Goal: Task Accomplishment & Management: Complete application form

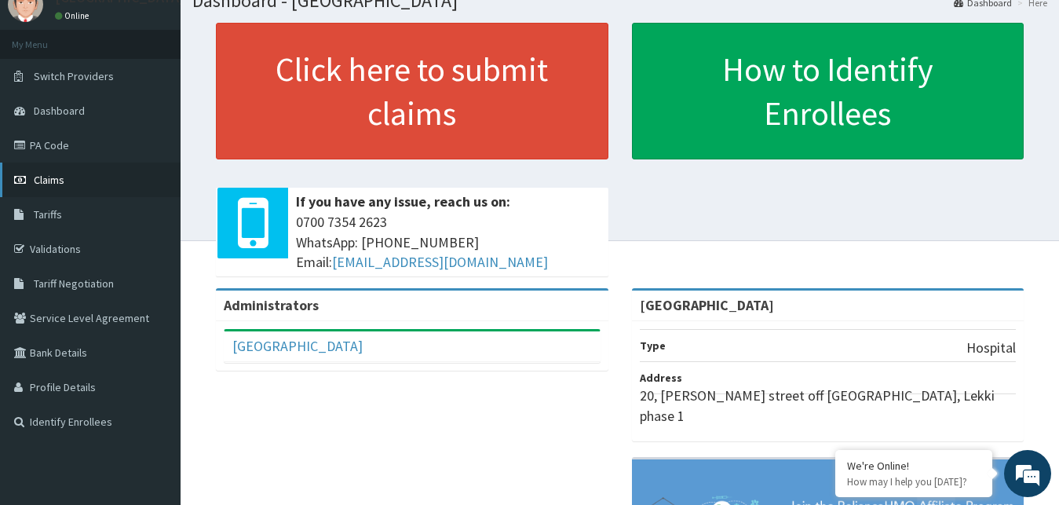
scroll to position [80, 0]
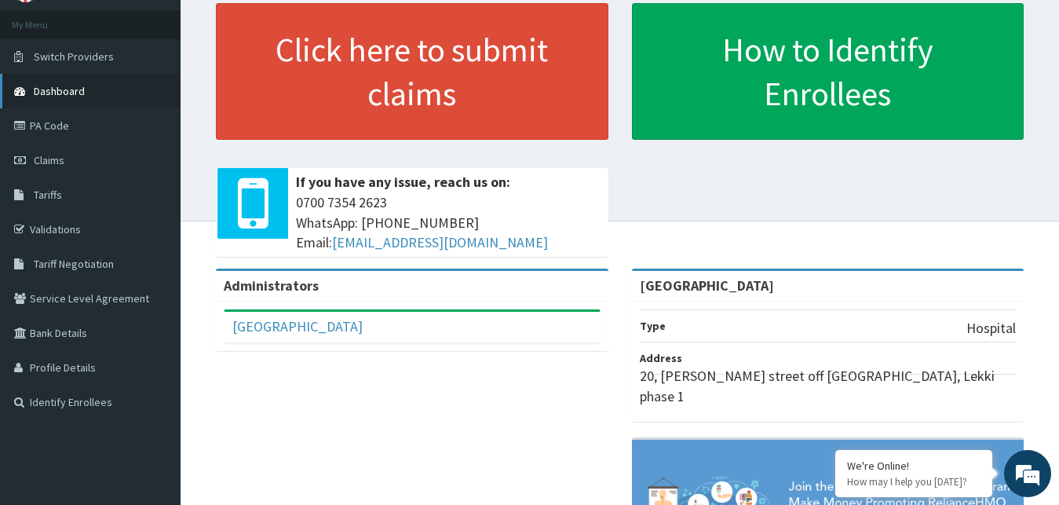
click at [82, 89] on span "Dashboard" at bounding box center [59, 91] width 51 height 14
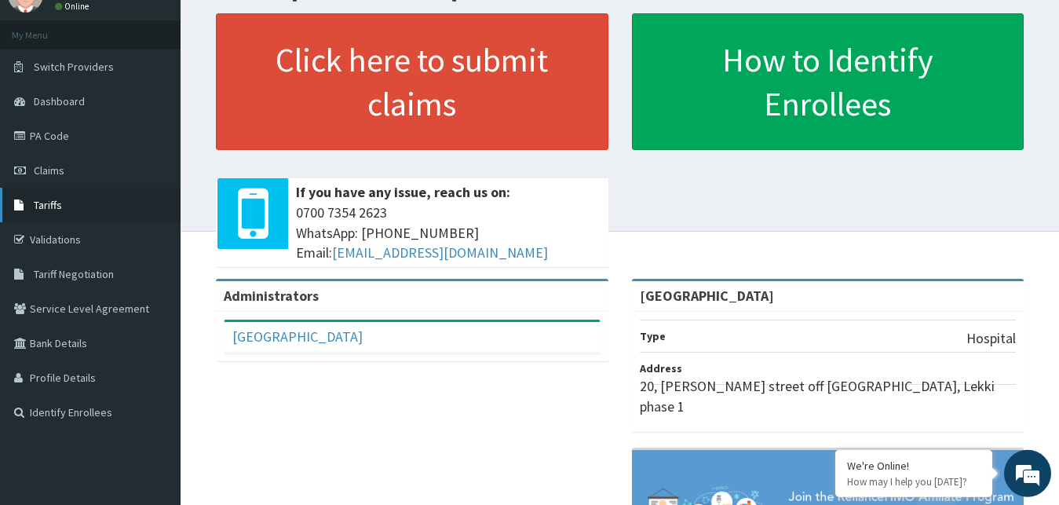
scroll to position [80, 0]
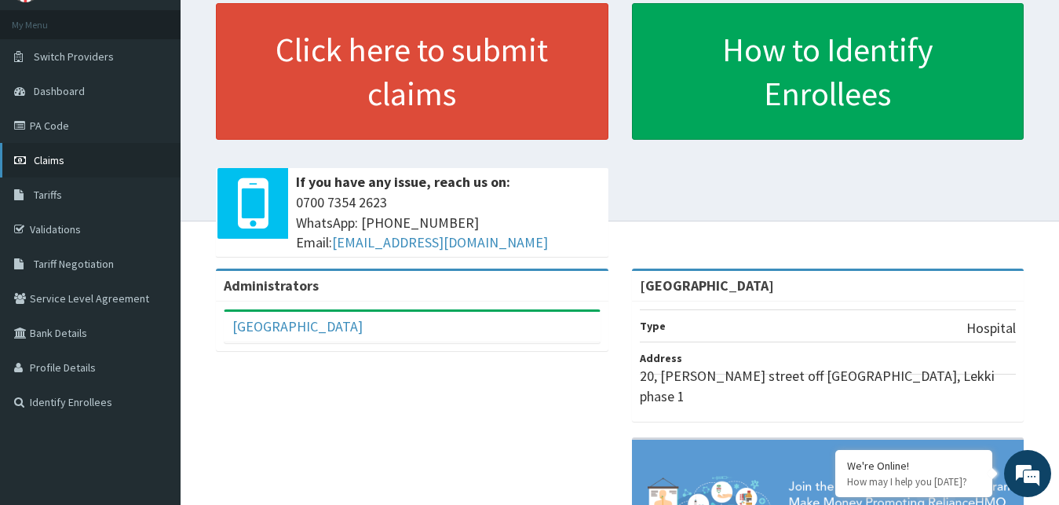
click at [66, 164] on link "Claims" at bounding box center [90, 160] width 181 height 35
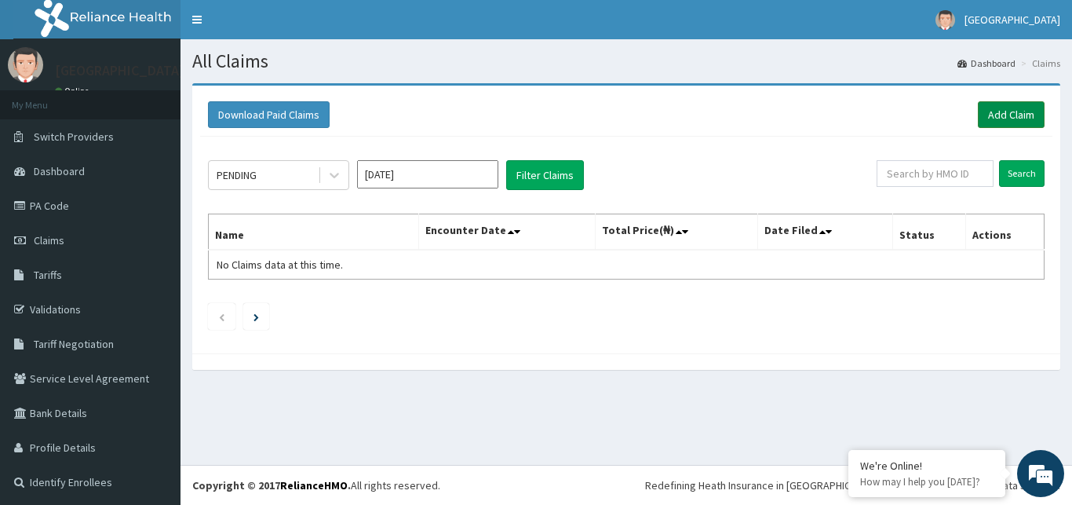
click at [1009, 116] on link "Add Claim" at bounding box center [1011, 114] width 67 height 27
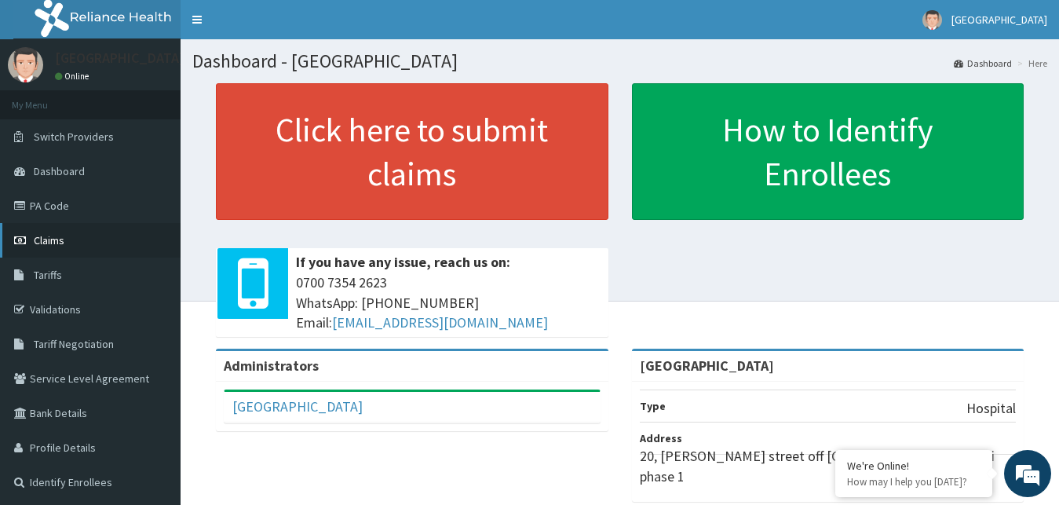
click at [46, 241] on span "Claims" at bounding box center [49, 240] width 31 height 14
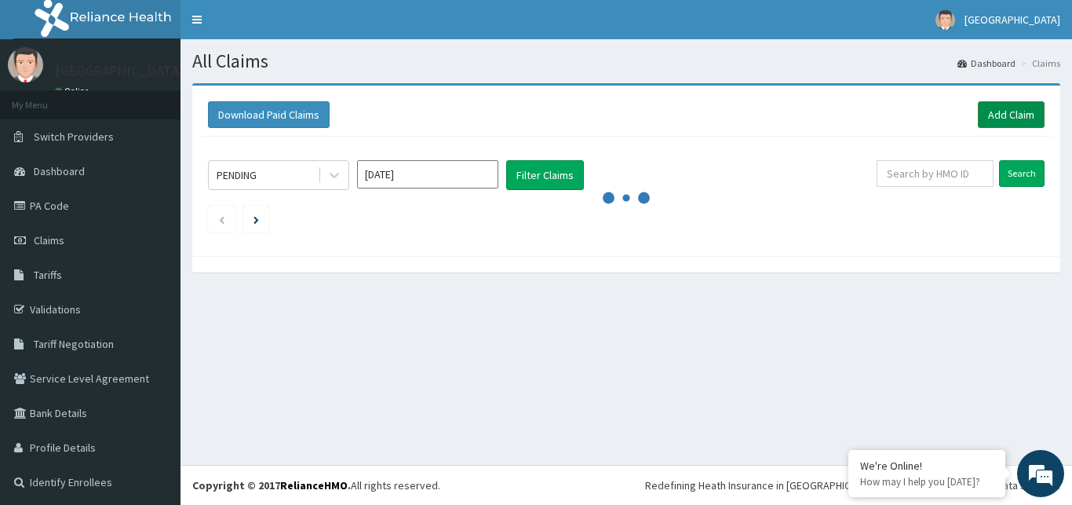
click at [1002, 112] on link "Add Claim" at bounding box center [1011, 114] width 67 height 27
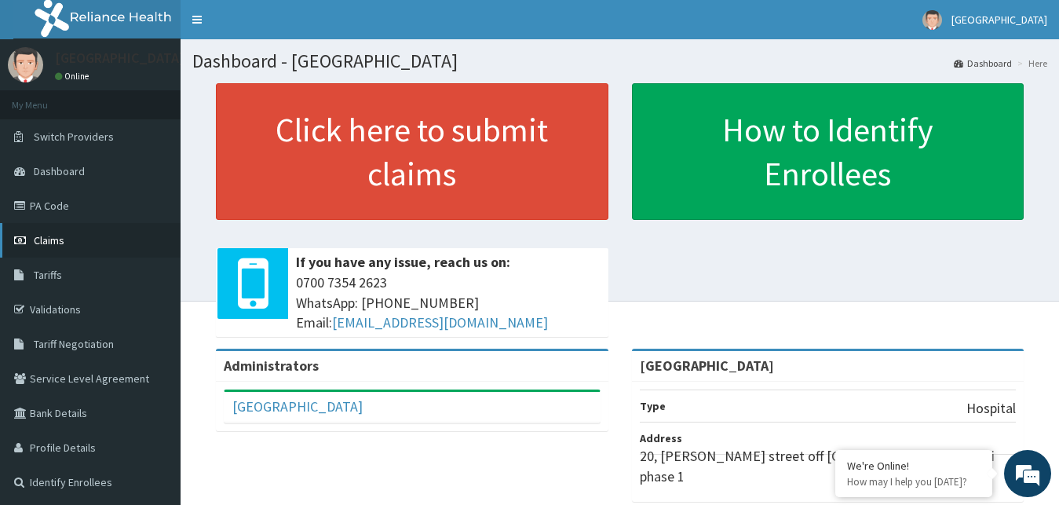
click at [72, 237] on link "Claims" at bounding box center [90, 240] width 181 height 35
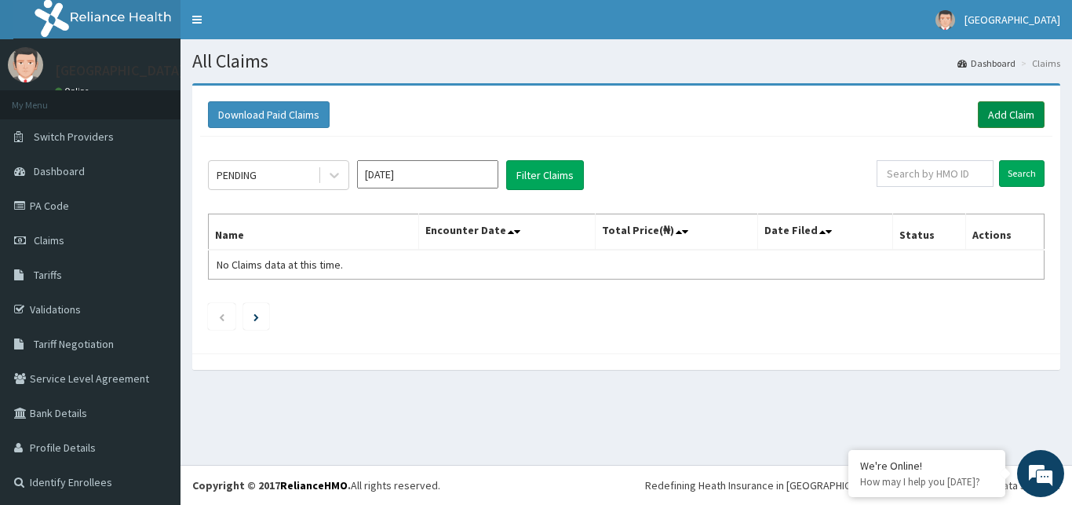
click at [999, 118] on link "Add Claim" at bounding box center [1011, 114] width 67 height 27
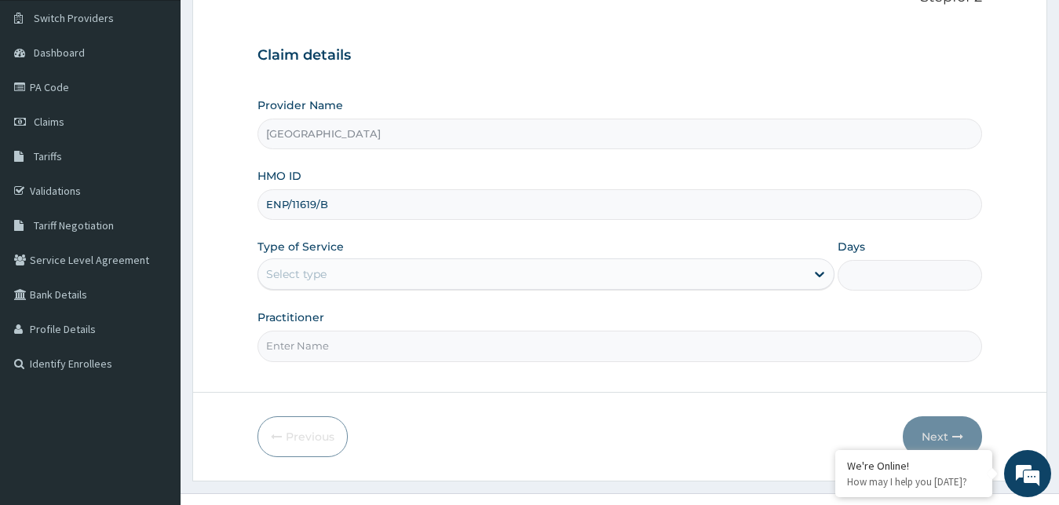
scroll to position [147, 0]
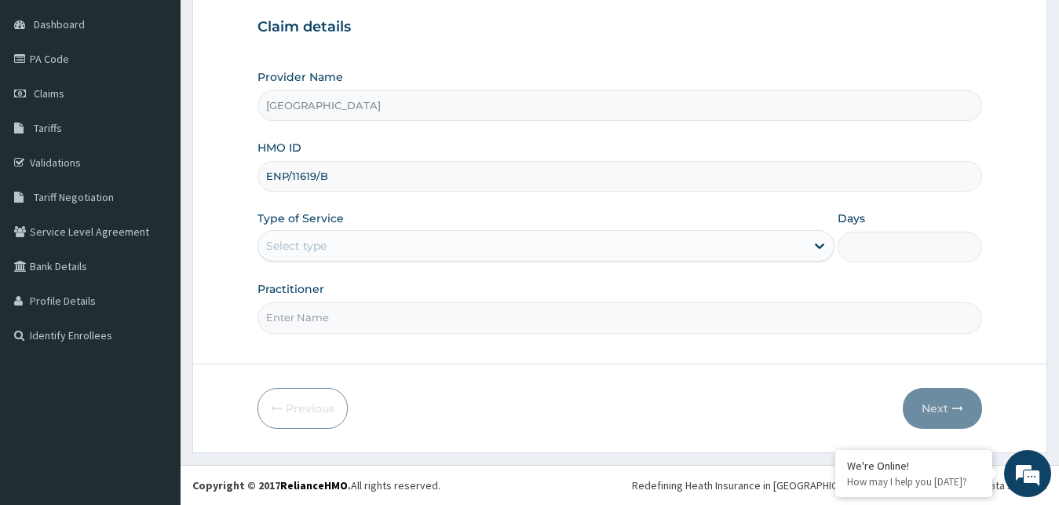
type input "ENP/11619/B"
click at [357, 248] on div "Select type" at bounding box center [532, 245] width 548 height 25
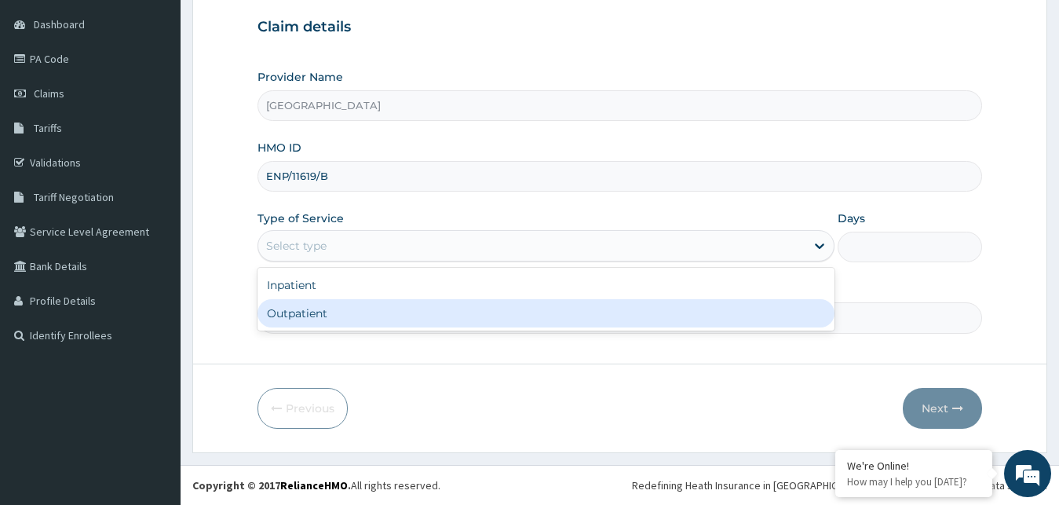
click at [331, 314] on div "Outpatient" at bounding box center [546, 313] width 578 height 28
type input "1"
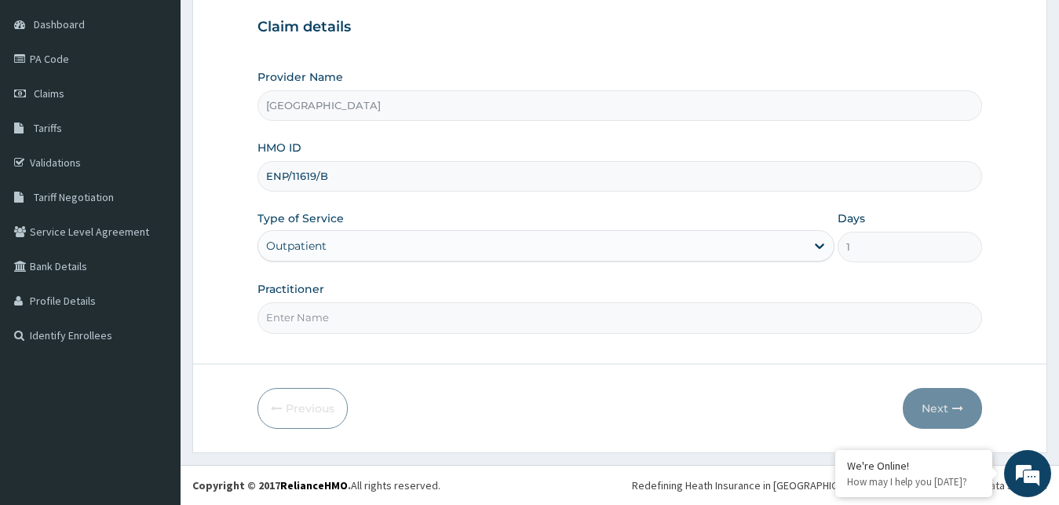
click at [336, 319] on input "Practitioner" at bounding box center [619, 317] width 725 height 31
type input "GOPD"
click at [935, 416] on button "Next" at bounding box center [942, 408] width 79 height 41
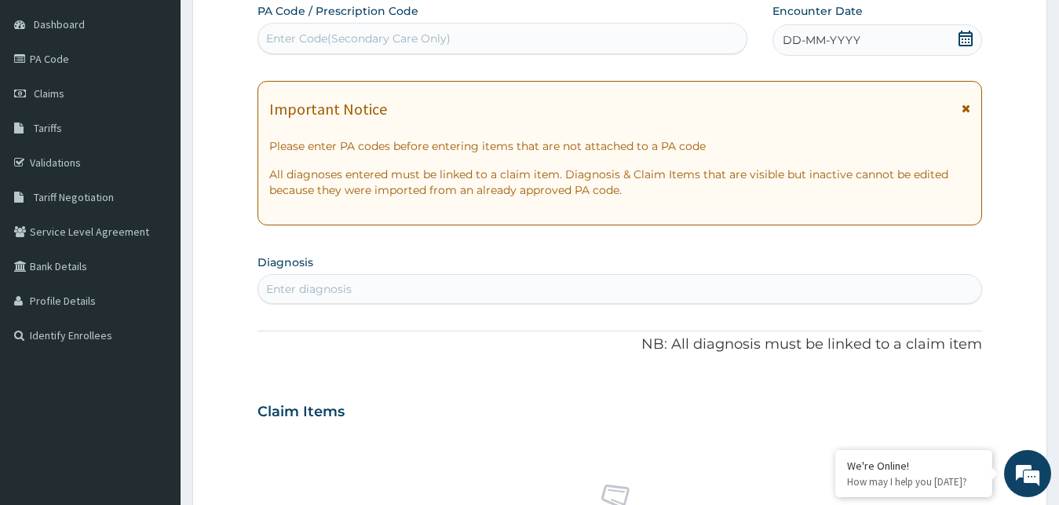
click at [527, 35] on div "Enter Code(Secondary Care Only)" at bounding box center [502, 38] width 488 height 25
type input "PA/AE22B5"
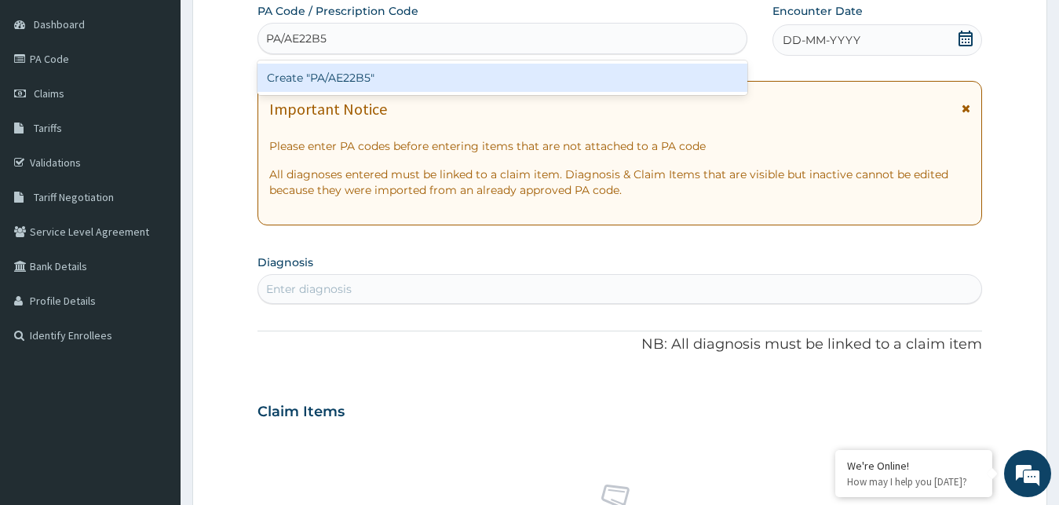
click at [473, 79] on div "Create "PA/AE22B5"" at bounding box center [502, 78] width 490 height 28
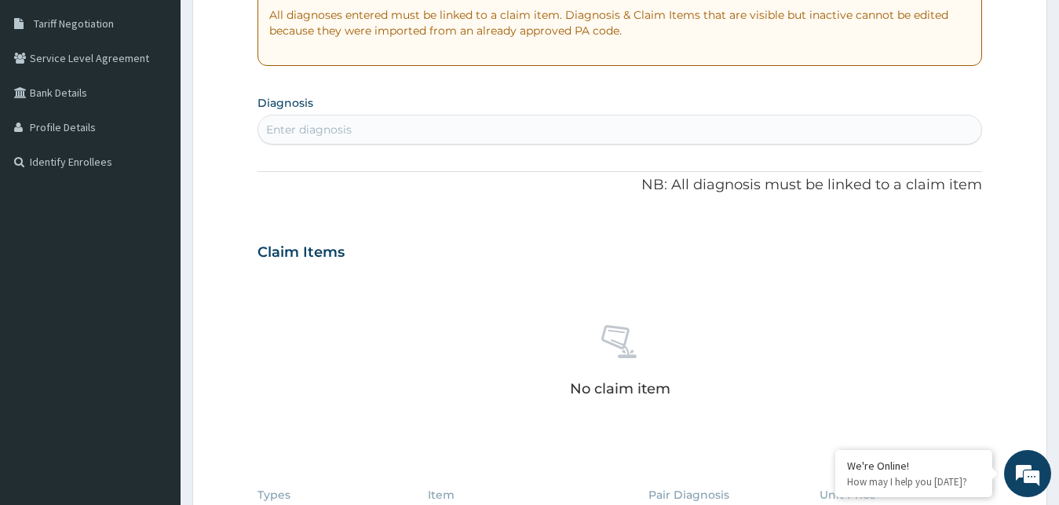
scroll to position [637, 0]
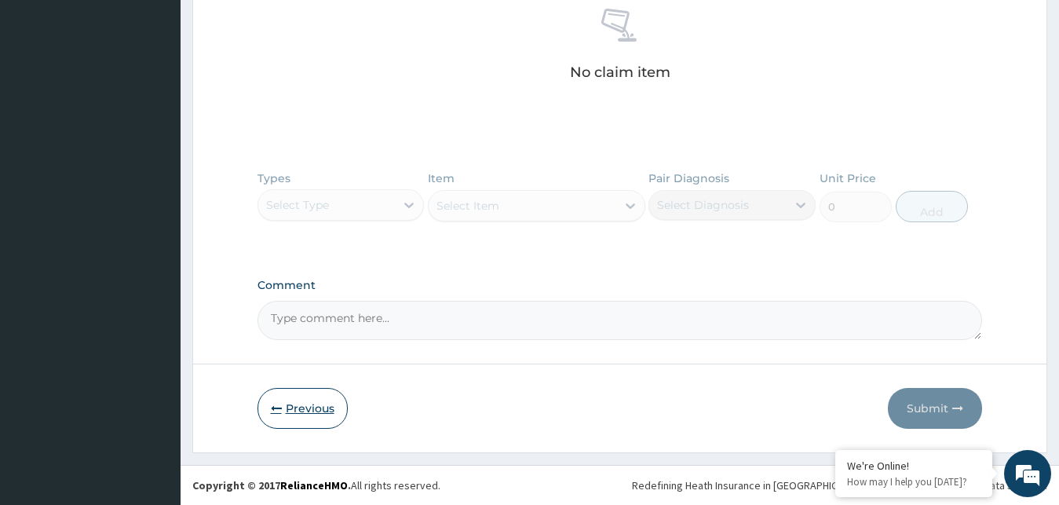
click at [291, 398] on button "Previous" at bounding box center [302, 408] width 90 height 41
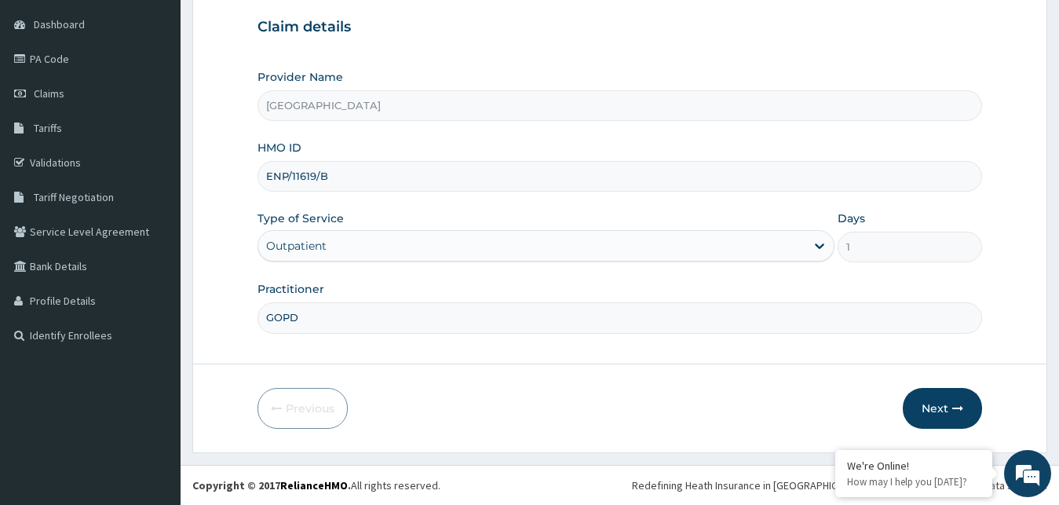
scroll to position [147, 0]
click at [369, 181] on input "ENP/11619/B" at bounding box center [619, 176] width 725 height 31
drag, startPoint x: 369, startPoint y: 181, endPoint x: 229, endPoint y: 195, distance: 140.4
click at [257, 192] on input "ENP/11619/B" at bounding box center [619, 176] width 725 height 31
type input "LWW/10034/A"
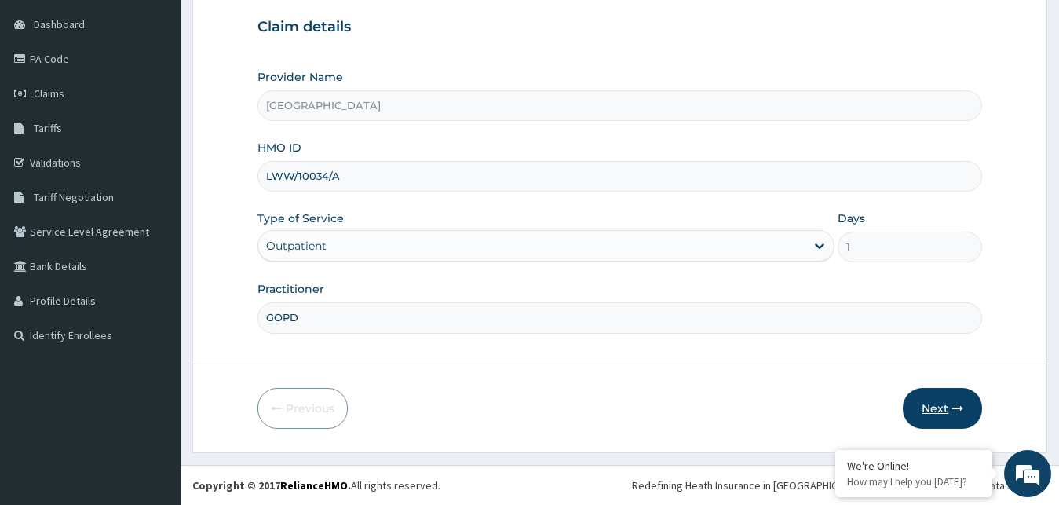
click at [935, 418] on button "Next" at bounding box center [942, 408] width 79 height 41
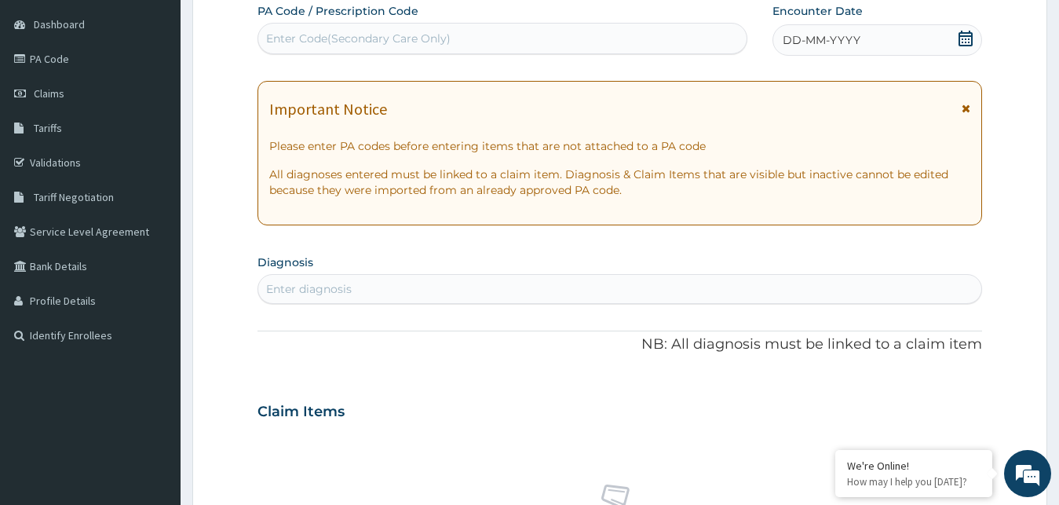
click at [963, 41] on icon at bounding box center [966, 39] width 16 height 16
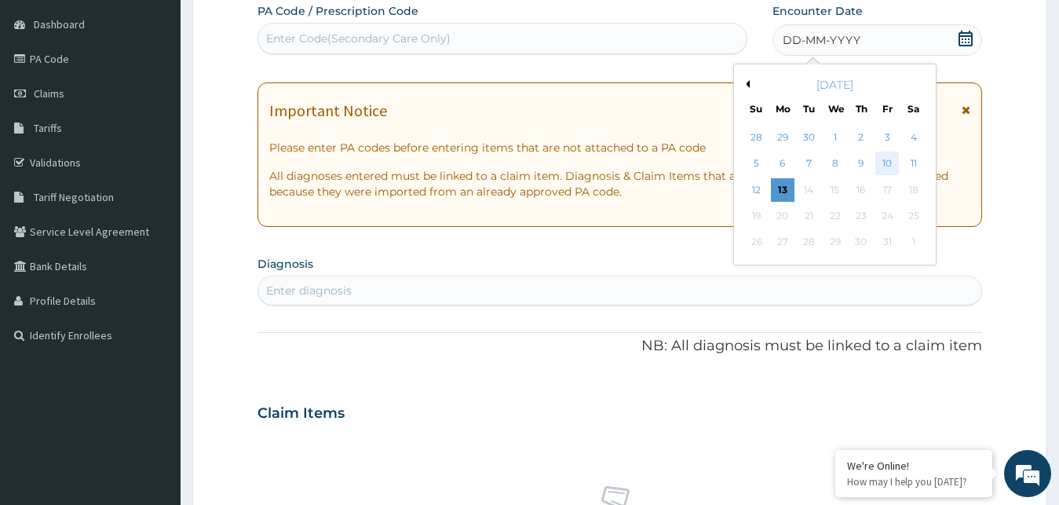
click at [895, 162] on div "10" at bounding box center [887, 164] width 24 height 24
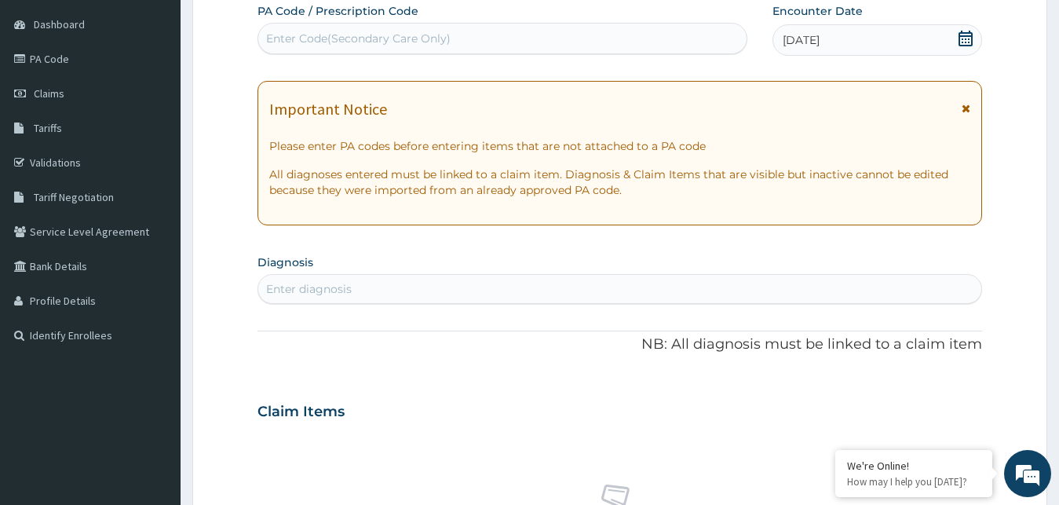
scroll to position [227, 0]
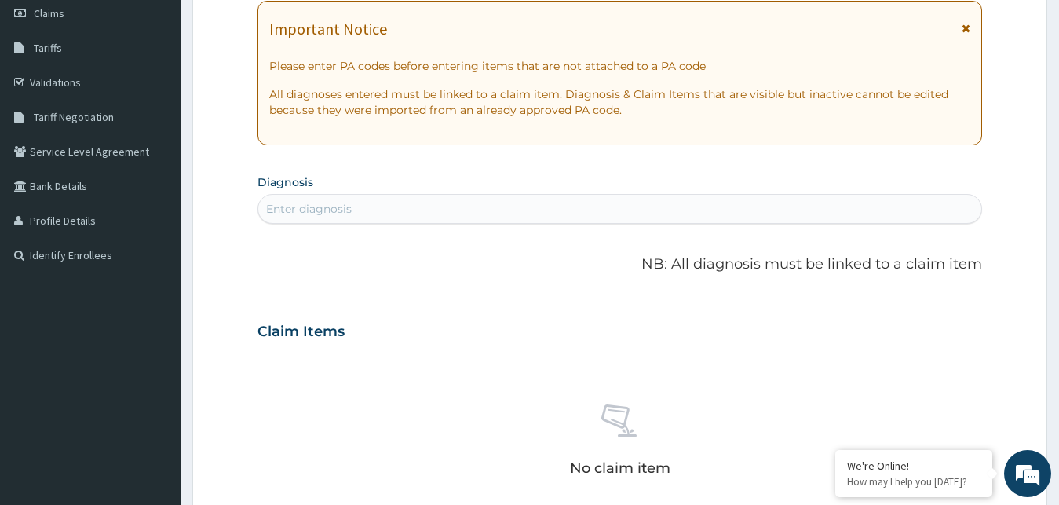
click at [670, 206] on div "Enter diagnosis" at bounding box center [620, 208] width 724 height 25
type input "MALARIA"
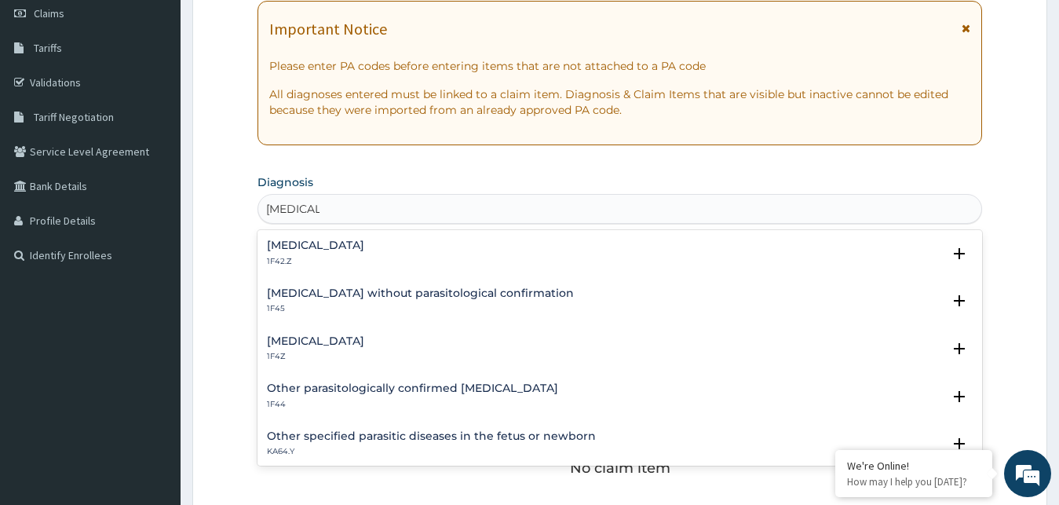
click at [436, 338] on div "Malaria, unspecified 1F4Z" at bounding box center [620, 348] width 706 height 27
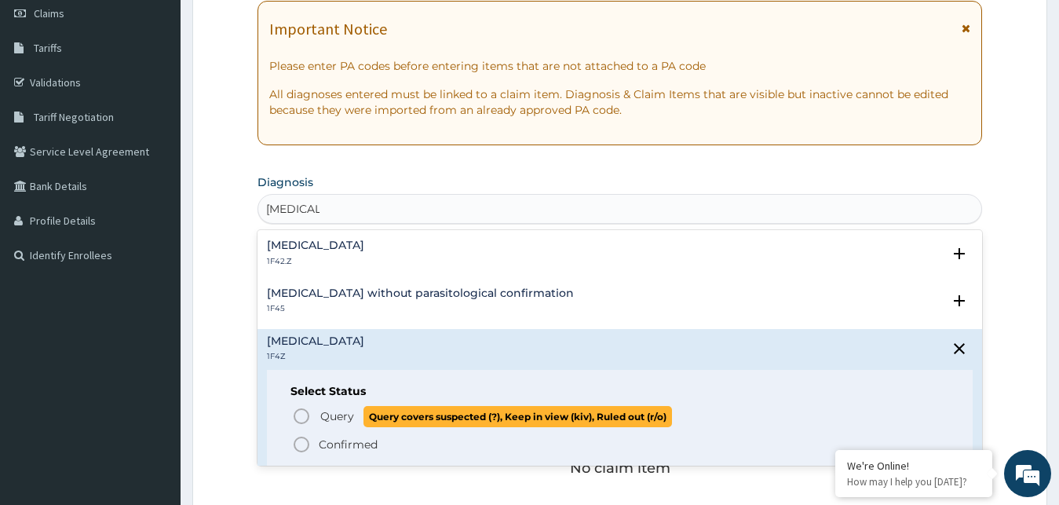
click at [353, 415] on span "Query" at bounding box center [337, 416] width 34 height 16
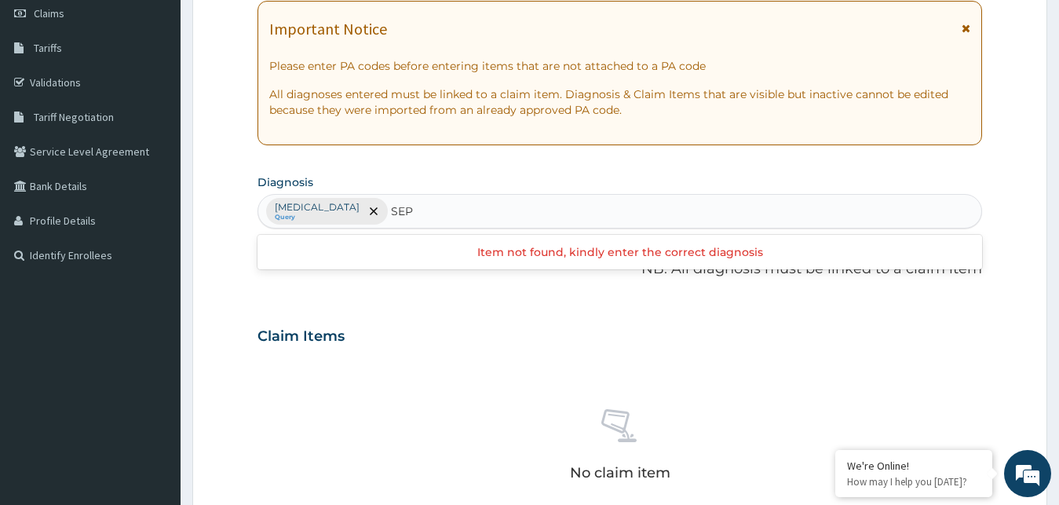
scroll to position [67, 0]
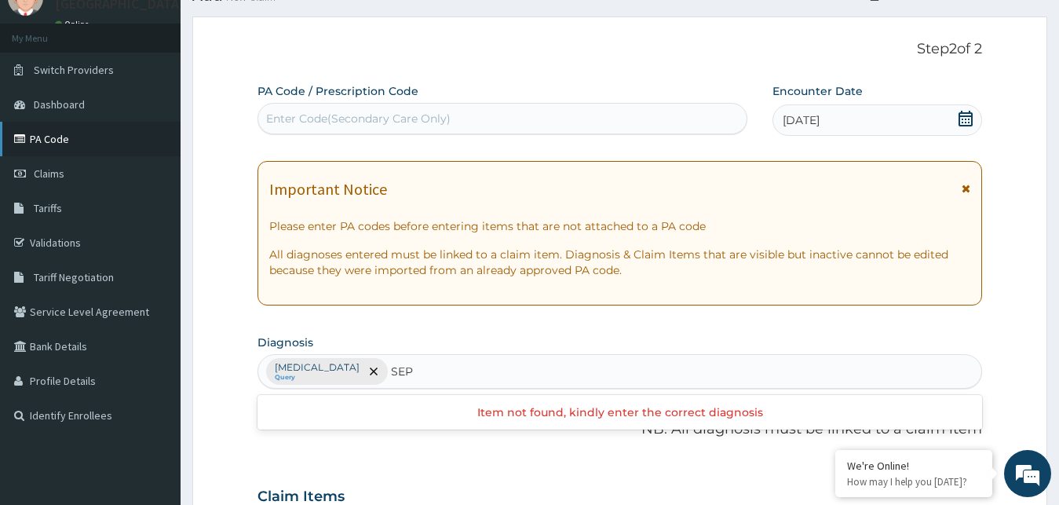
type input "SEP"
click at [97, 146] on link "PA Code" at bounding box center [90, 139] width 181 height 35
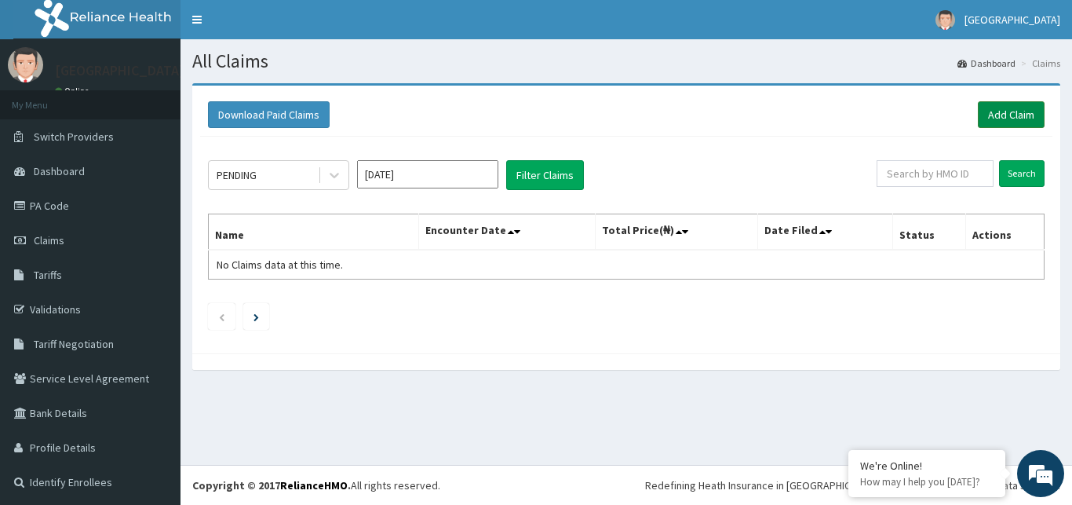
click at [996, 111] on link "Add Claim" at bounding box center [1011, 114] width 67 height 27
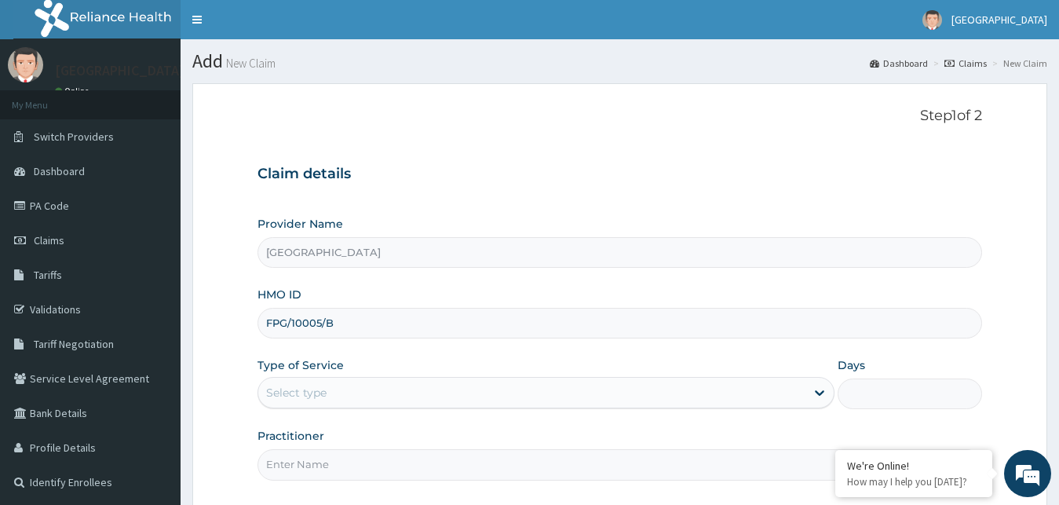
type input "FPG/10005/B"
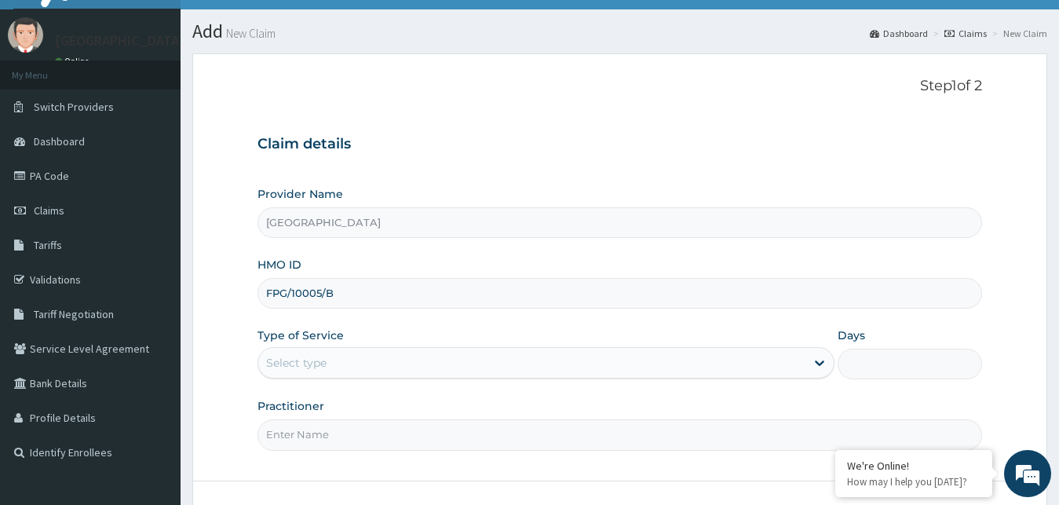
scroll to position [147, 0]
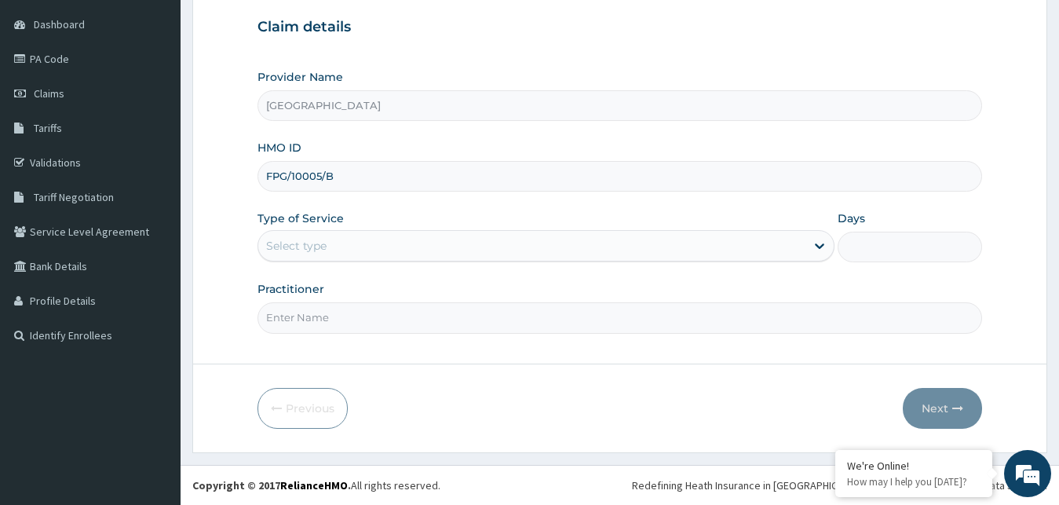
click at [393, 241] on div "Select type" at bounding box center [532, 245] width 548 height 25
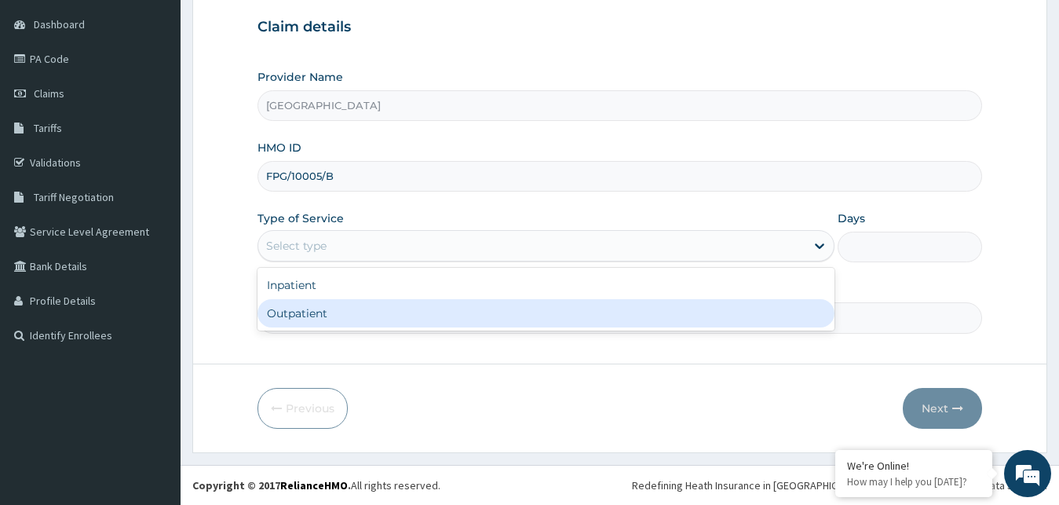
click at [338, 322] on div "Outpatient" at bounding box center [546, 313] width 578 height 28
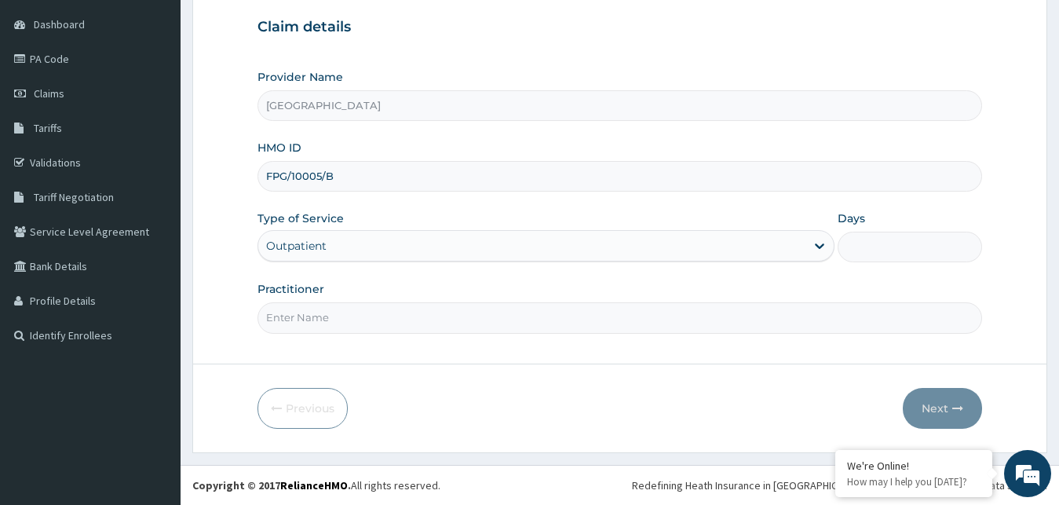
type input "1"
click at [341, 320] on input "Practitioner" at bounding box center [619, 317] width 725 height 31
type input "GOPD"
click at [956, 400] on button "Next" at bounding box center [942, 408] width 79 height 41
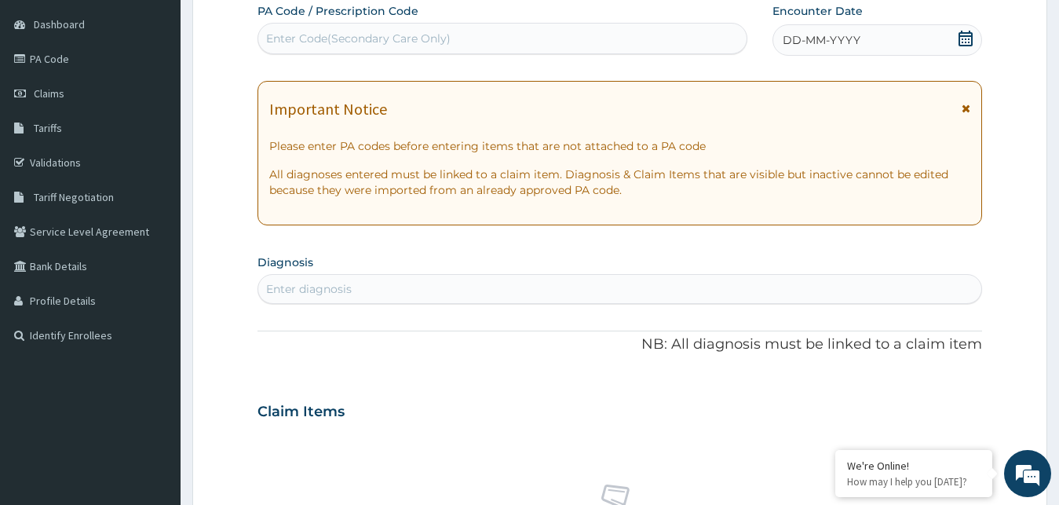
click at [967, 41] on icon at bounding box center [966, 39] width 16 height 16
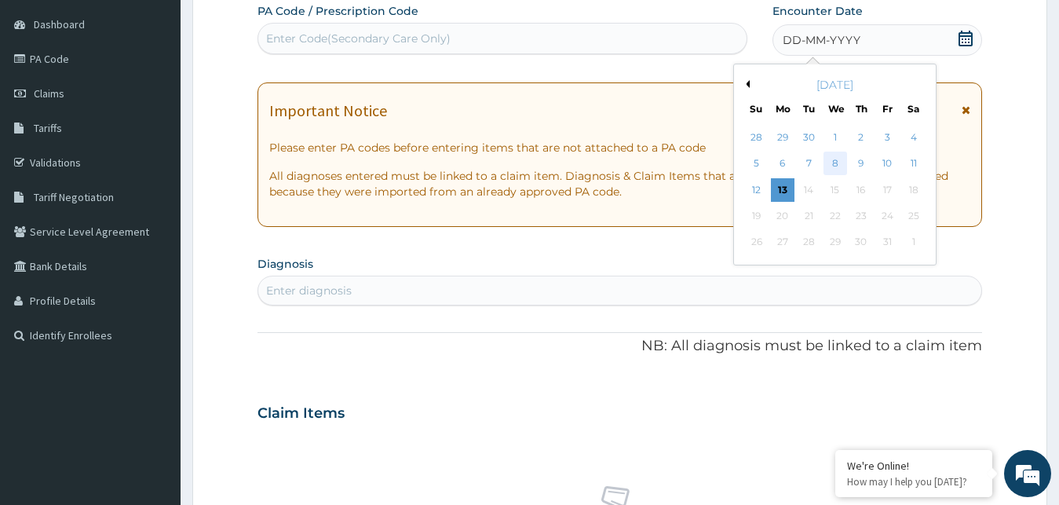
click at [840, 165] on div "8" at bounding box center [835, 164] width 24 height 24
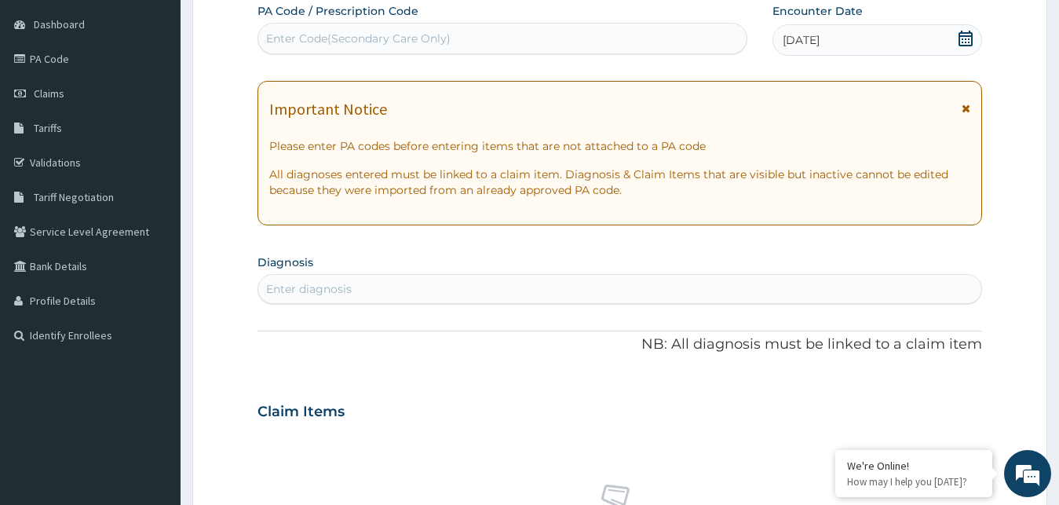
scroll to position [227, 0]
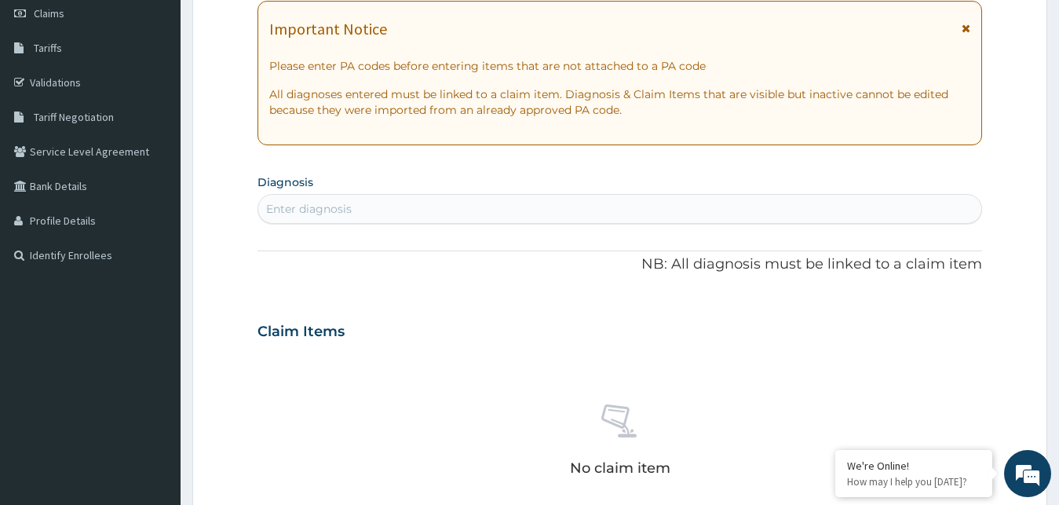
click at [550, 202] on div "Enter diagnosis" at bounding box center [620, 208] width 724 height 25
type input "MALARIA"
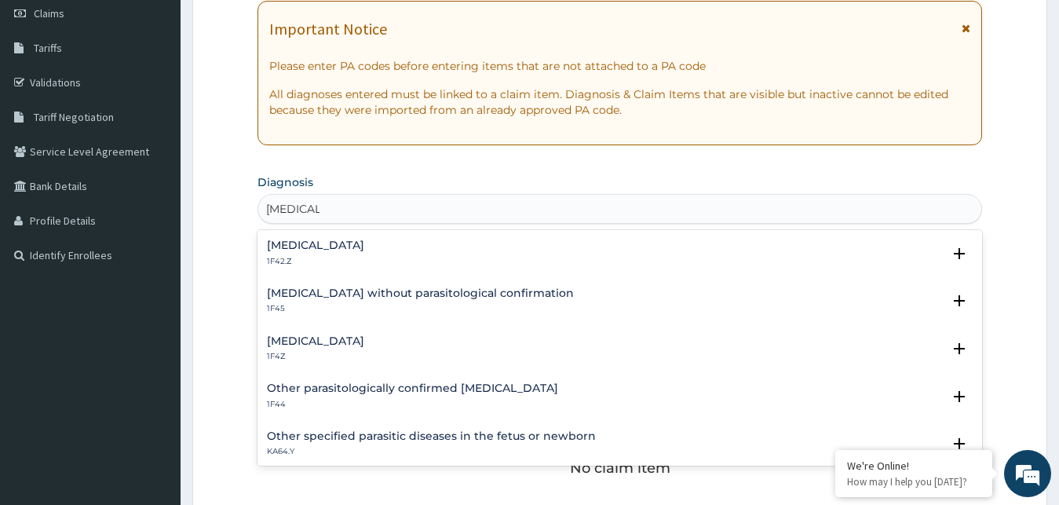
click at [364, 349] on div "Malaria, unspecified 1F4Z" at bounding box center [315, 348] width 97 height 27
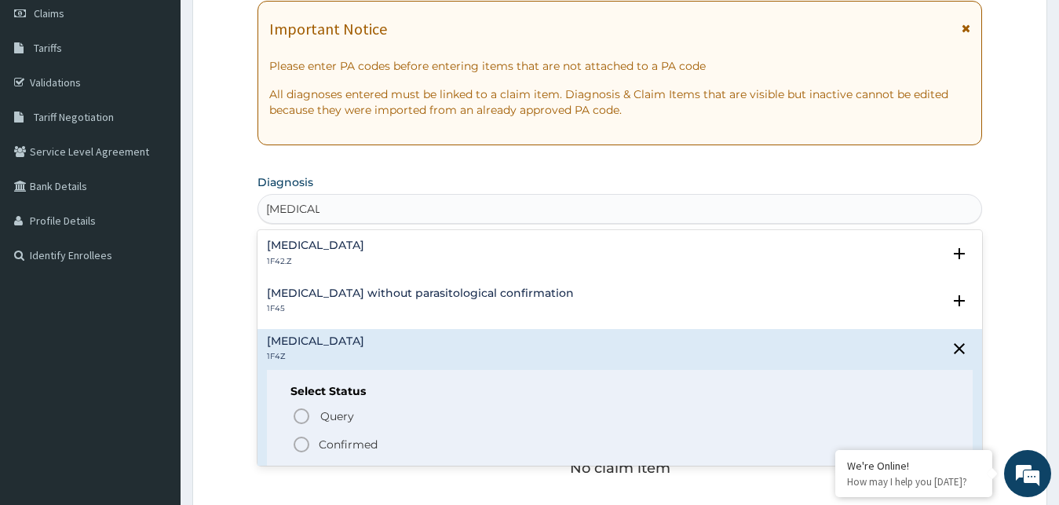
scroll to position [85, 0]
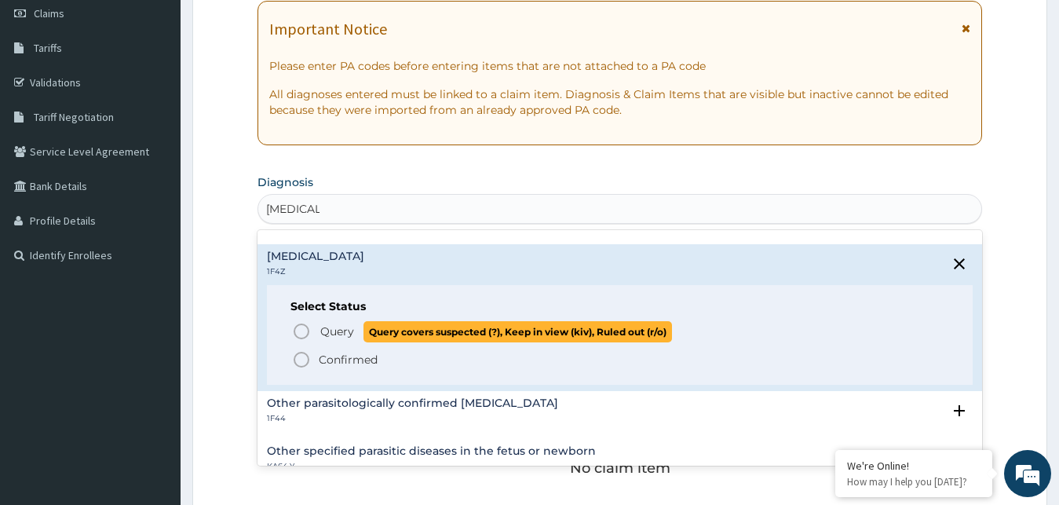
click at [337, 323] on p "Query Query covers suspected (?), Keep in view (kiv), Ruled out (r/o)" at bounding box center [495, 331] width 353 height 21
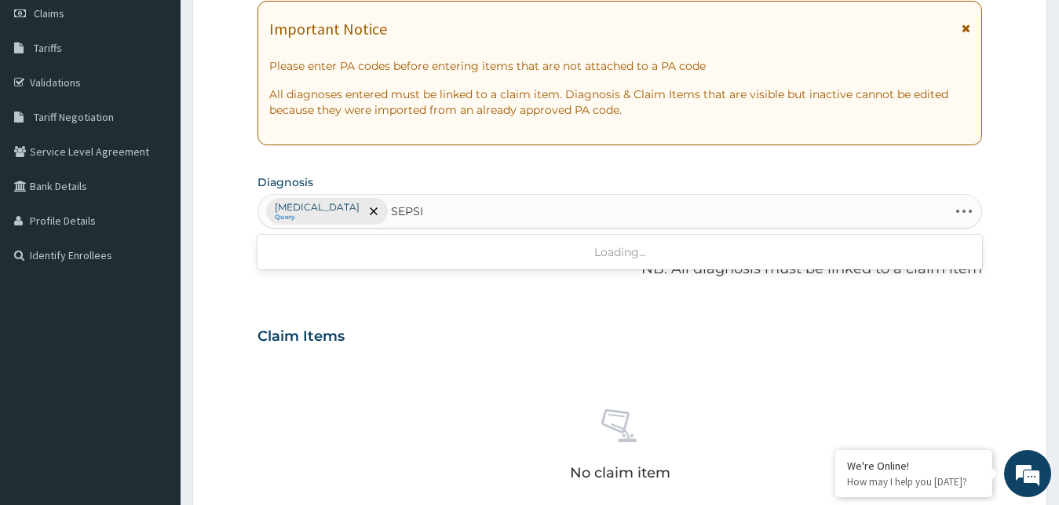
type input "SEPSIS"
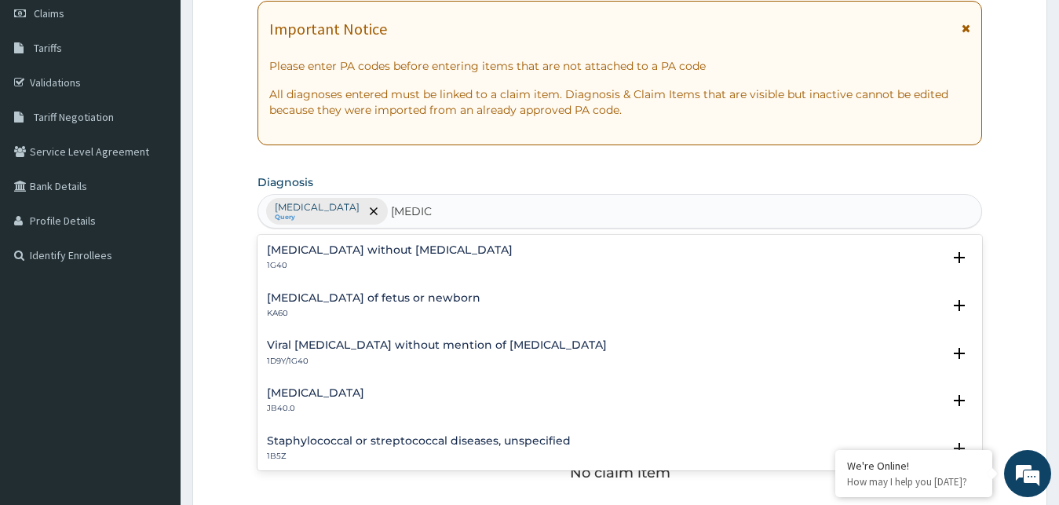
click at [434, 245] on div "Sepsis without septic shock 1G40" at bounding box center [620, 257] width 706 height 27
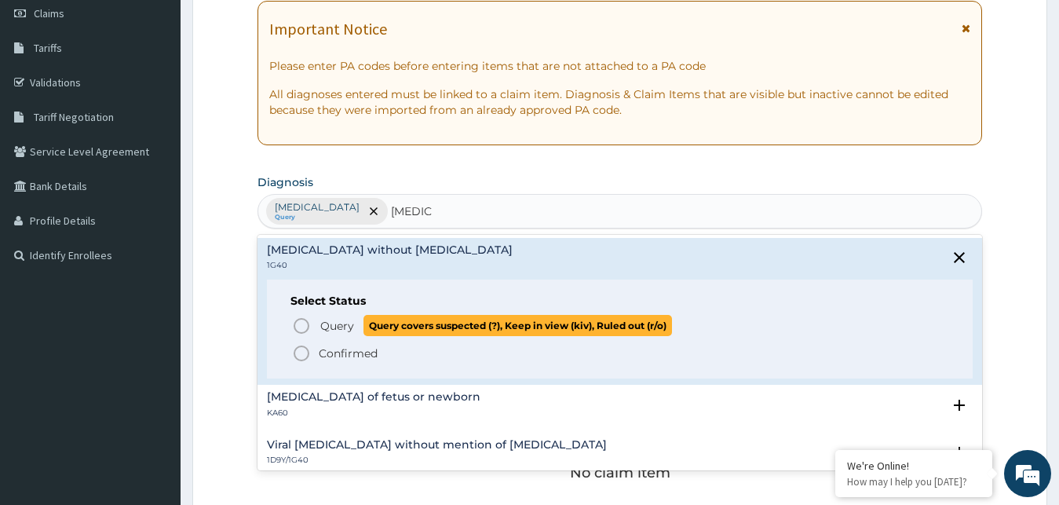
click at [322, 323] on span "Query" at bounding box center [337, 326] width 34 height 16
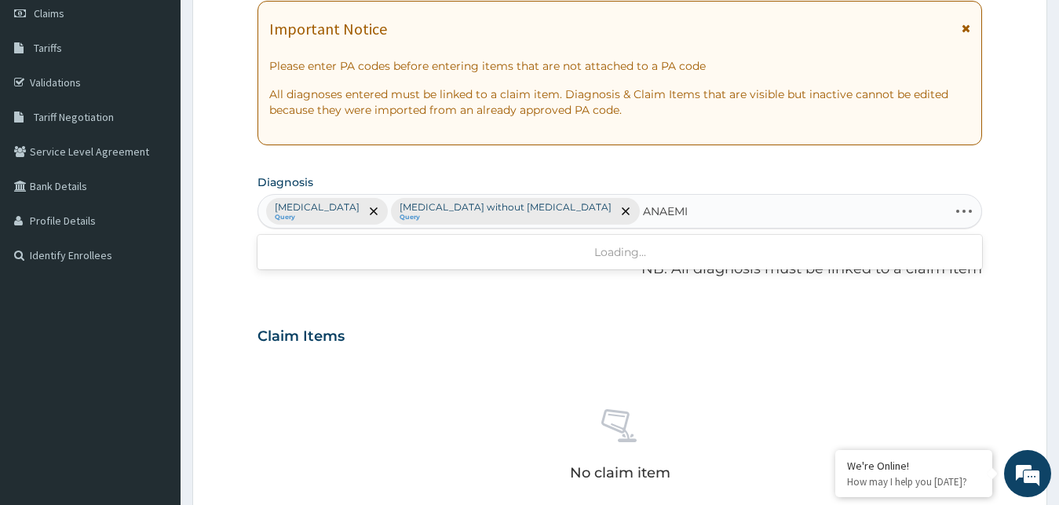
type input "ANAEMIA"
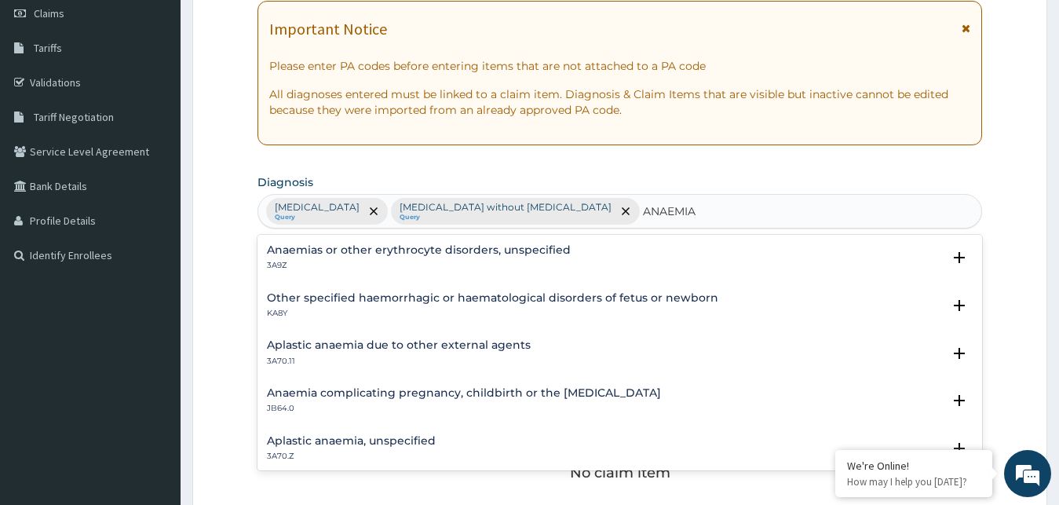
click at [441, 243] on div "Anaemias or other erythrocyte disorders, unspecified 3A9Z Select Status Query Q…" at bounding box center [619, 262] width 725 height 48
click at [437, 257] on div "Anaemias or other erythrocyte disorders, unspecified 3A9Z" at bounding box center [419, 257] width 304 height 27
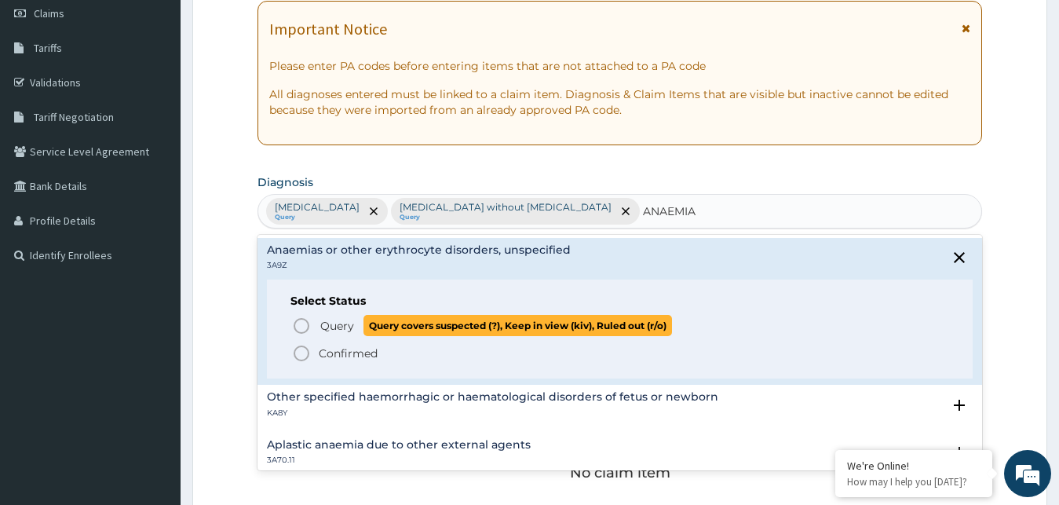
click at [312, 328] on span "Query Query covers suspected (?), Keep in view (kiv), Ruled out (r/o)" at bounding box center [621, 325] width 658 height 21
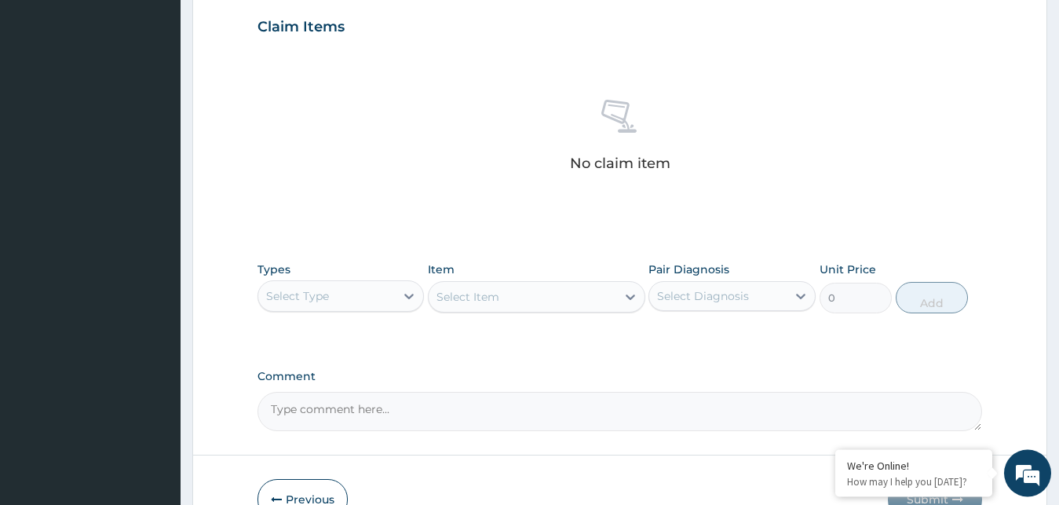
scroll to position [547, 0]
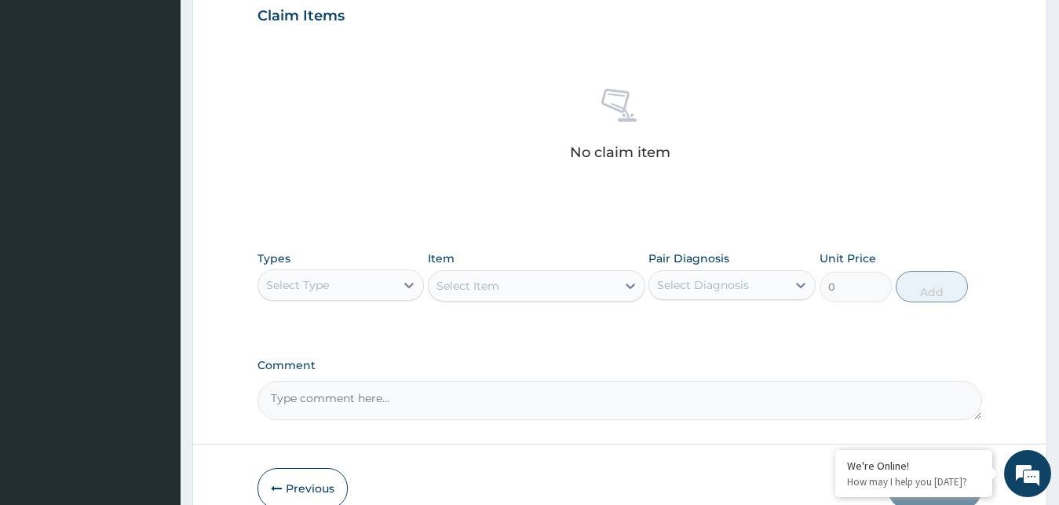
click at [381, 282] on div "Select Type" at bounding box center [326, 284] width 137 height 25
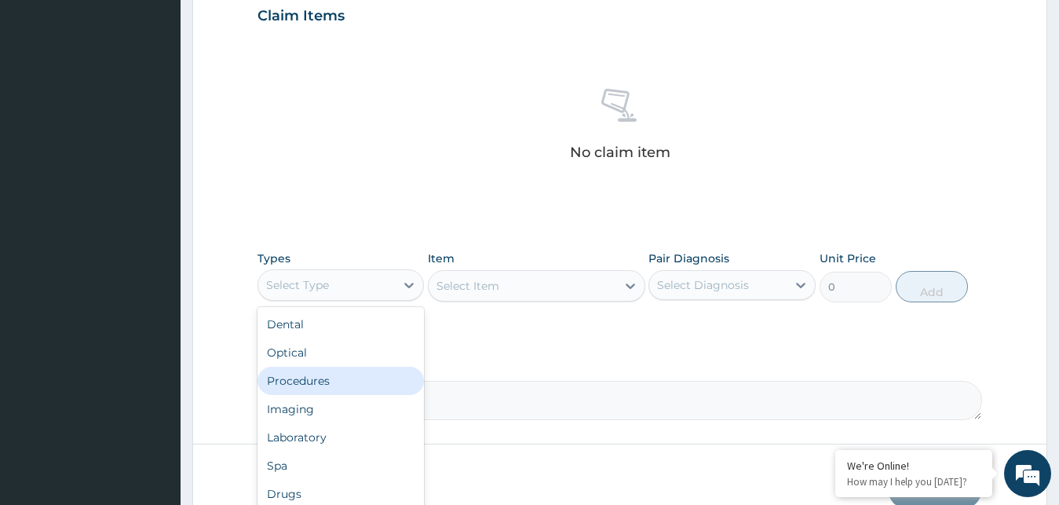
click at [320, 377] on div "Procedures" at bounding box center [340, 381] width 167 height 28
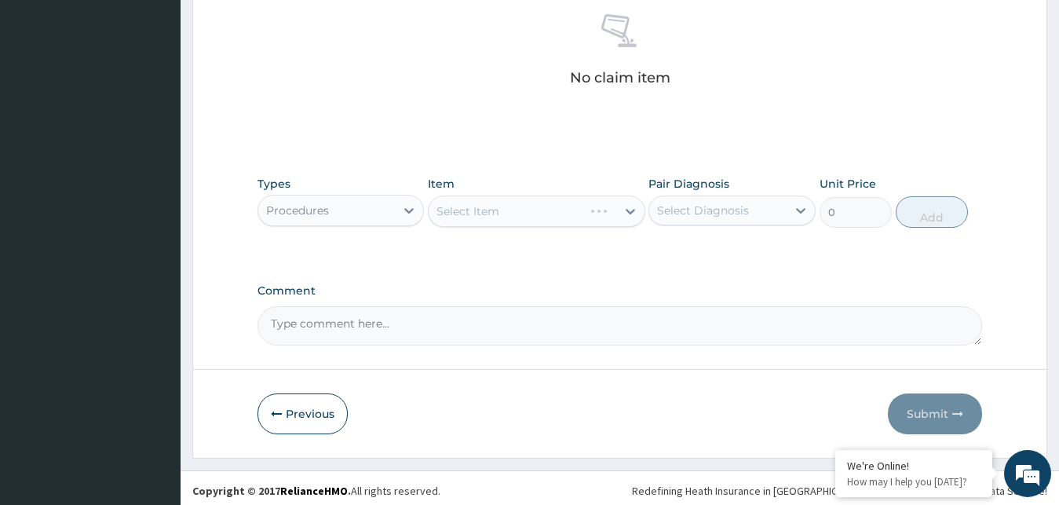
scroll to position [627, 0]
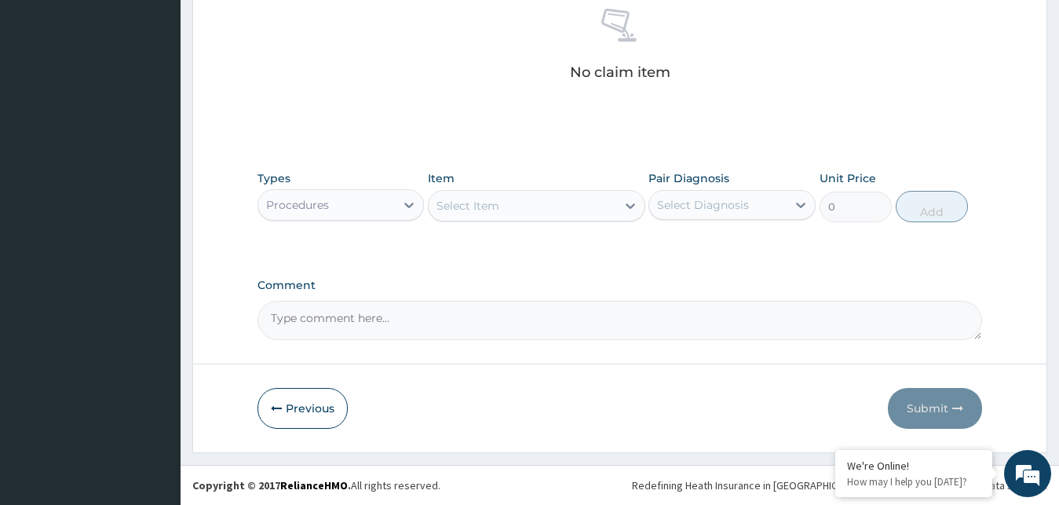
click at [587, 205] on div "Select Item" at bounding box center [523, 205] width 188 height 25
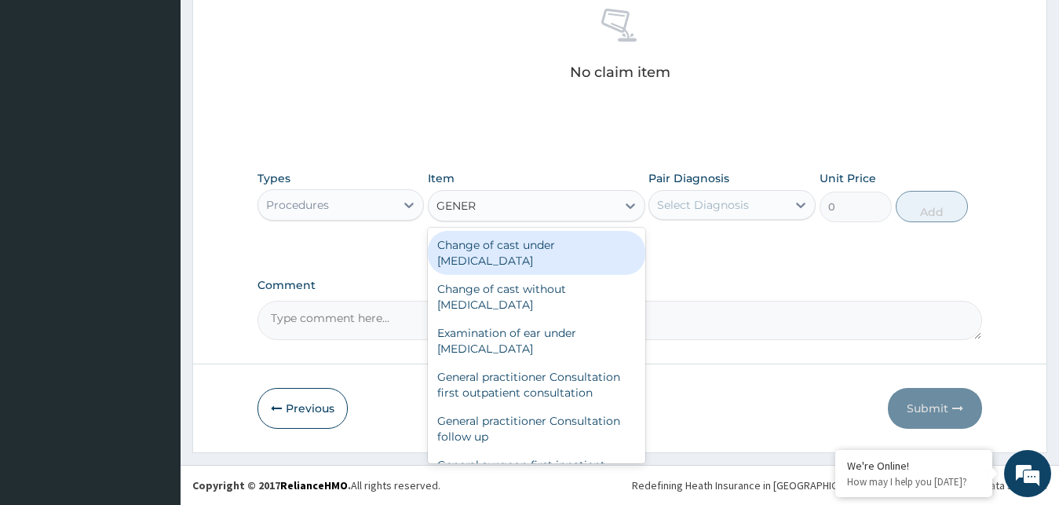
type input "GENERA"
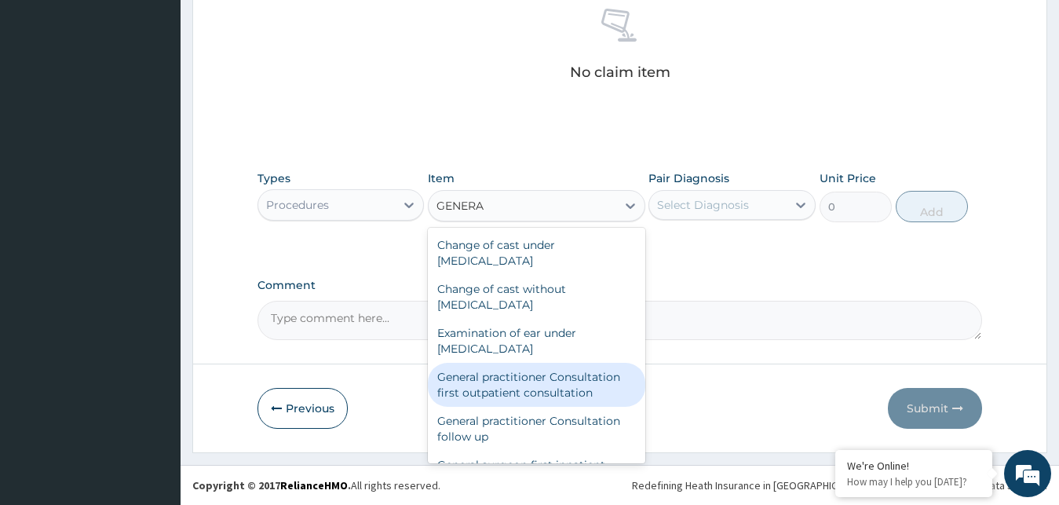
click at [533, 391] on div "General practitioner Consultation first outpatient consultation" at bounding box center [536, 385] width 217 height 44
type input "3795"
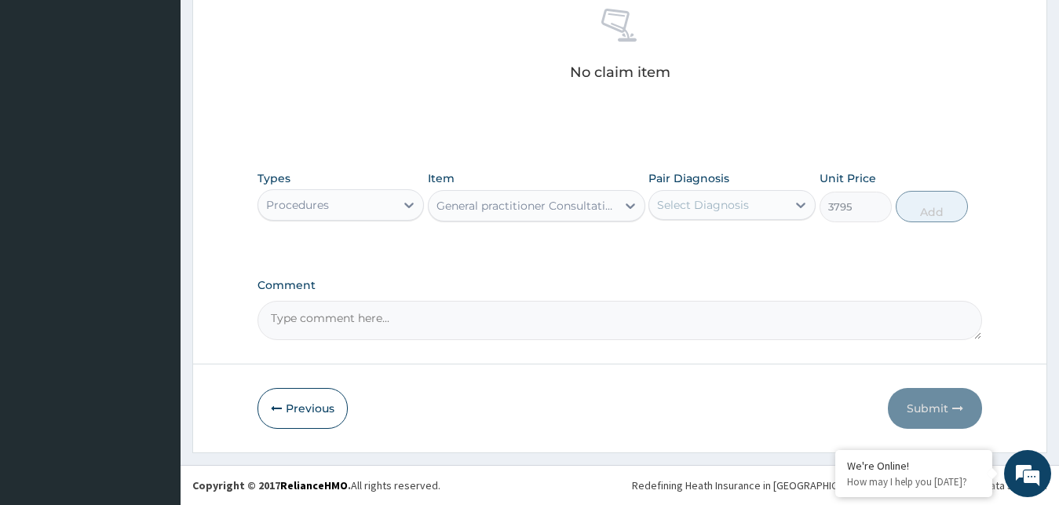
click at [709, 203] on div "Select Diagnosis" at bounding box center [703, 205] width 92 height 16
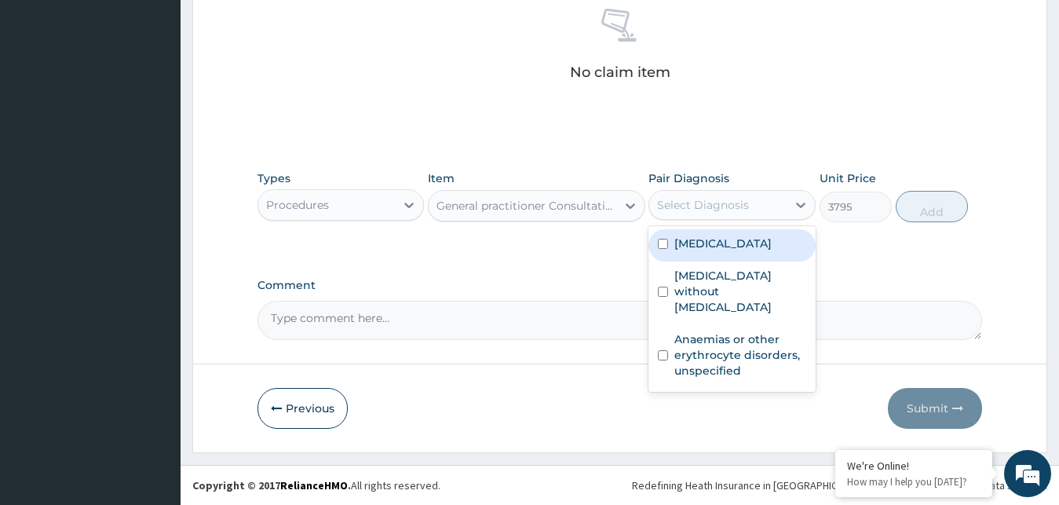
click at [710, 250] on label "[MEDICAL_DATA]" at bounding box center [722, 243] width 97 height 16
checkbox input "true"
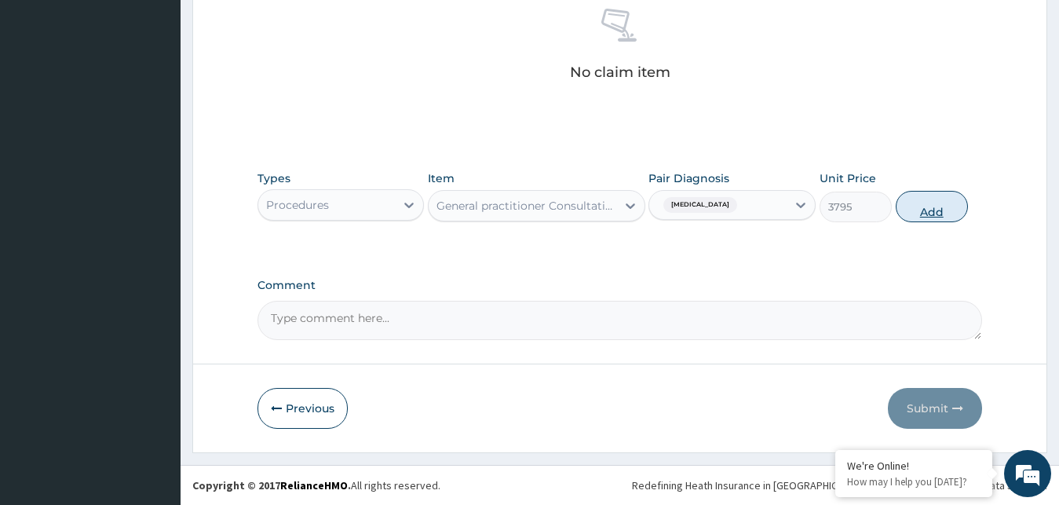
click at [912, 210] on button "Add" at bounding box center [932, 206] width 72 height 31
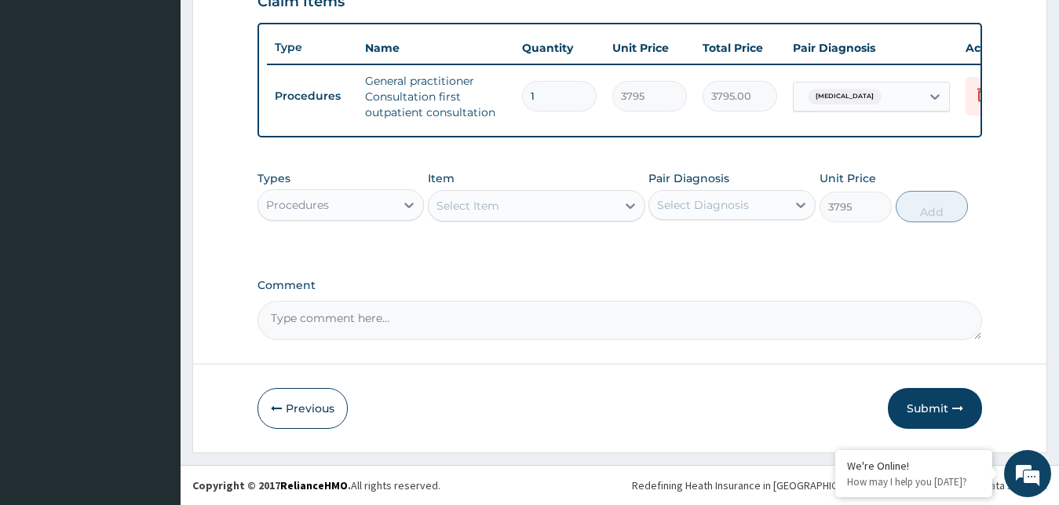
type input "0"
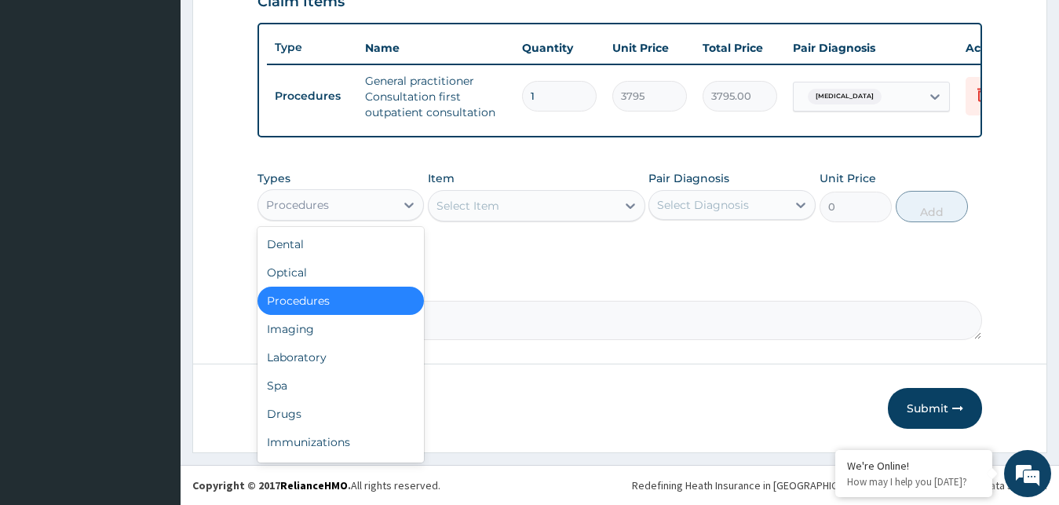
click at [373, 203] on div "Procedures" at bounding box center [326, 204] width 137 height 25
click at [327, 346] on div "Laboratory" at bounding box center [340, 357] width 167 height 28
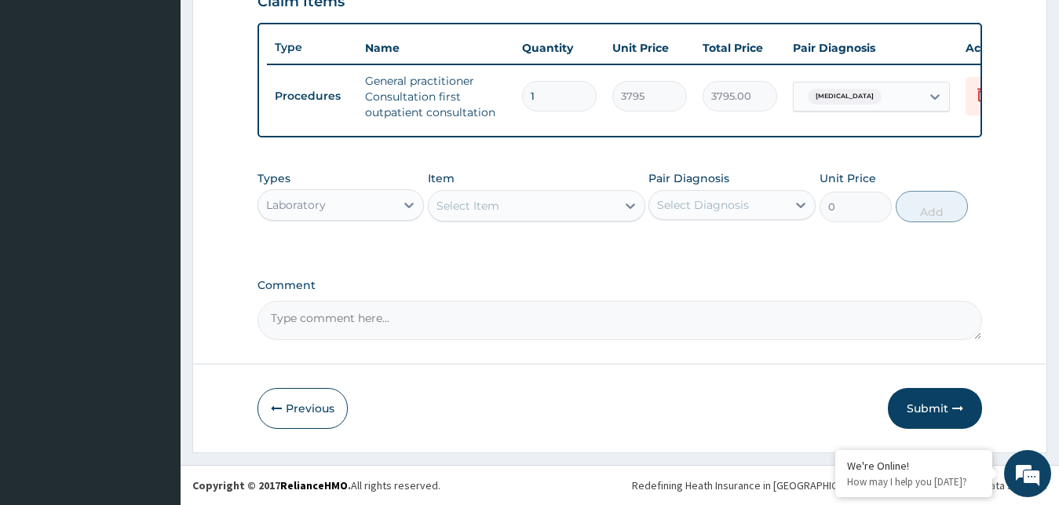
click at [522, 197] on div "Select Item" at bounding box center [523, 205] width 188 height 25
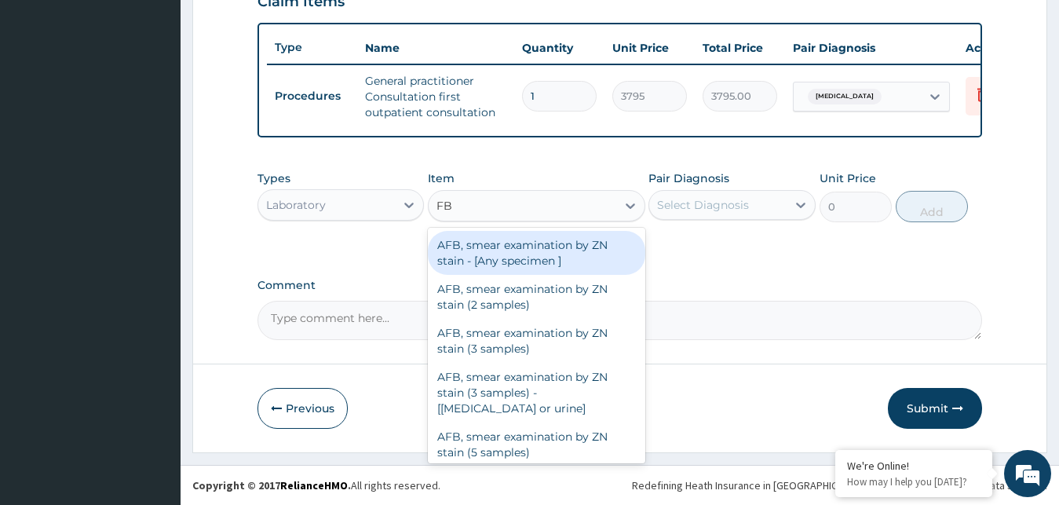
type input "FBC"
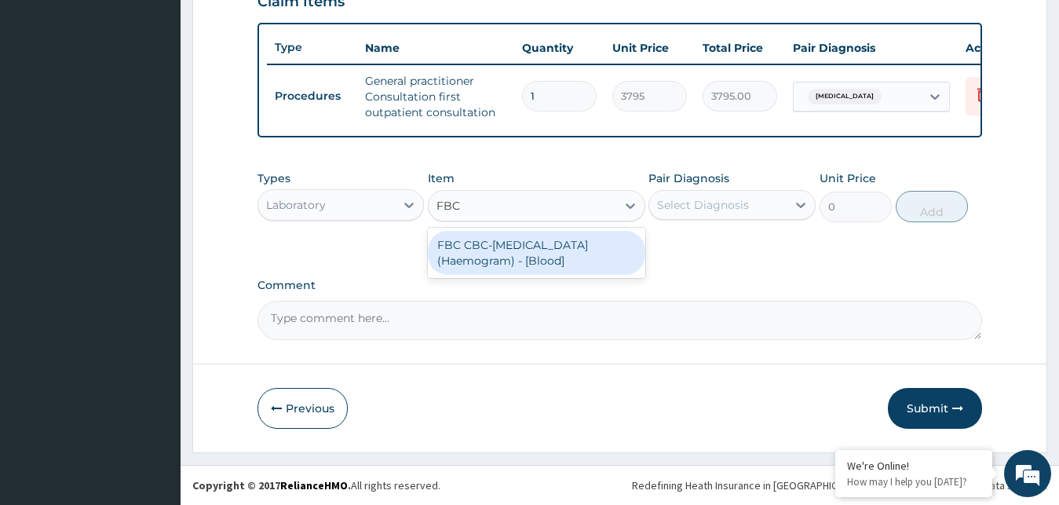
click at [554, 246] on div "FBC CBC-Complete Blood Count (Haemogram) - [Blood]" at bounding box center [536, 253] width 217 height 44
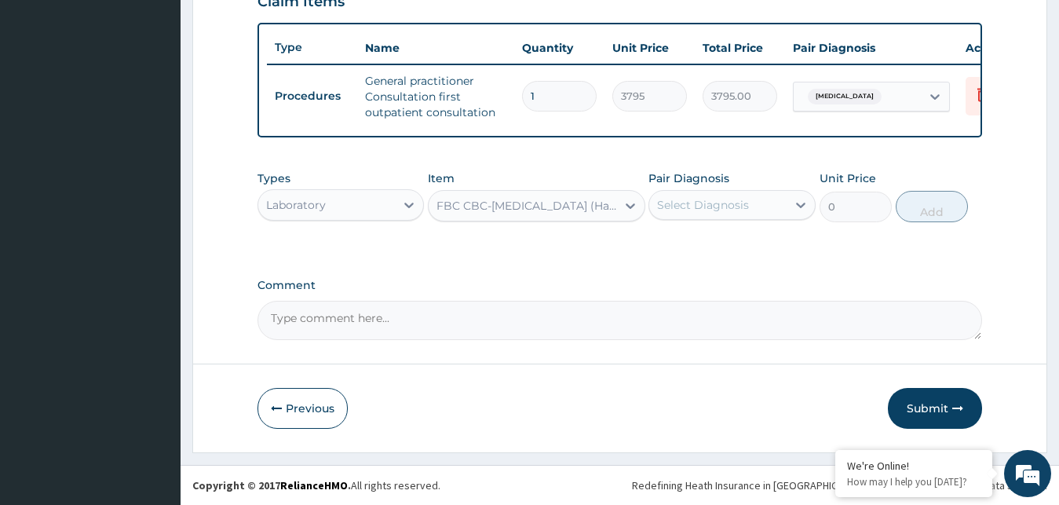
type input "4600"
click at [711, 203] on div "Select Diagnosis" at bounding box center [703, 205] width 92 height 16
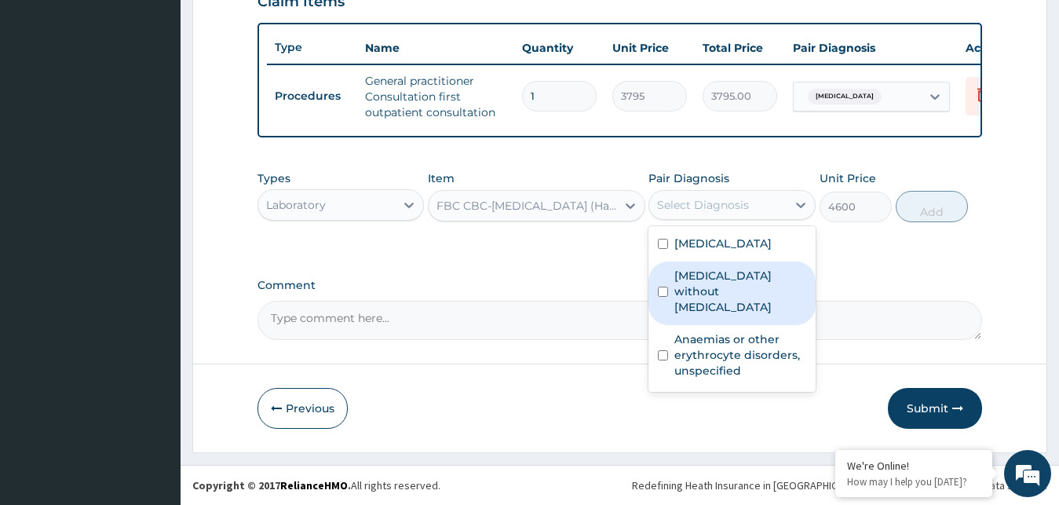
click at [711, 290] on label "Sepsis without septic shock" at bounding box center [740, 291] width 132 height 47
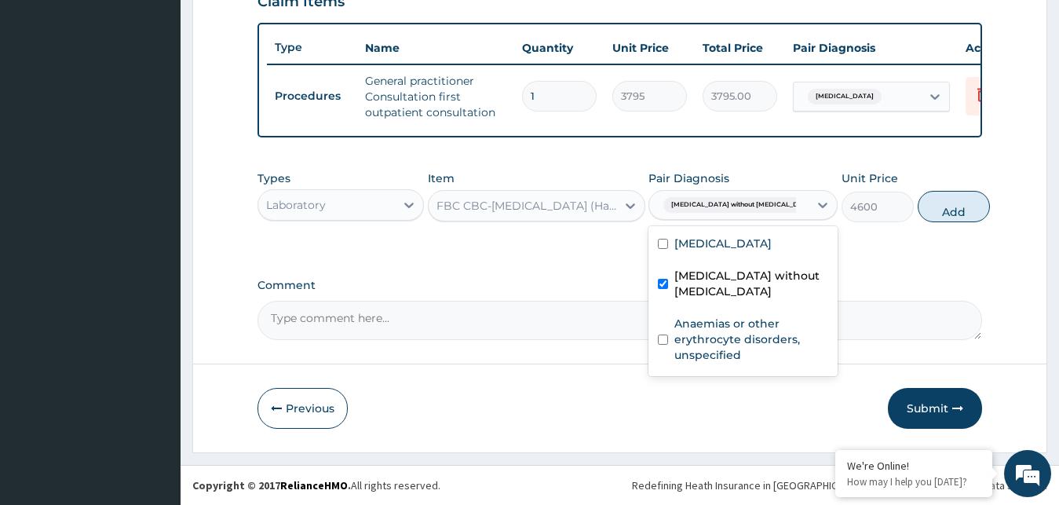
checkbox input "true"
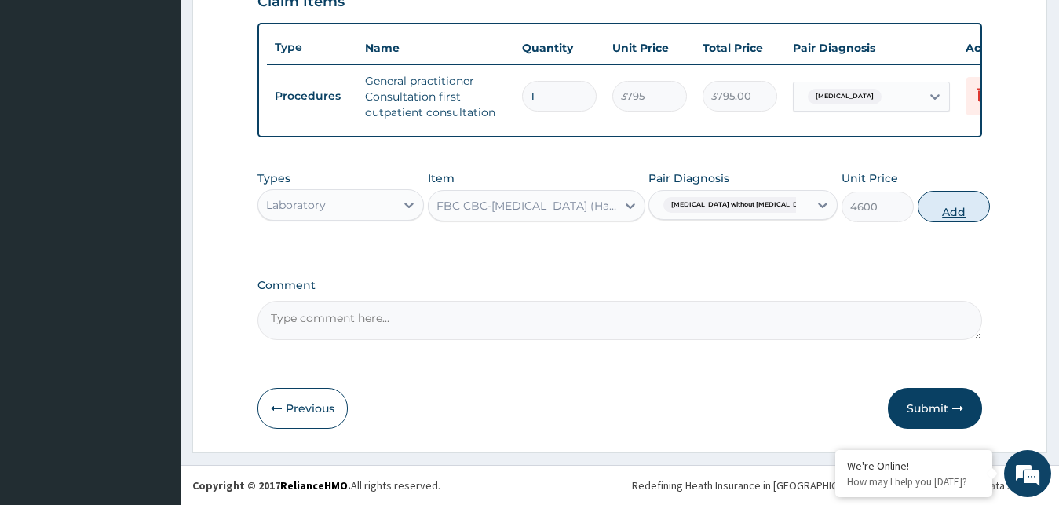
click at [943, 211] on button "Add" at bounding box center [954, 206] width 72 height 31
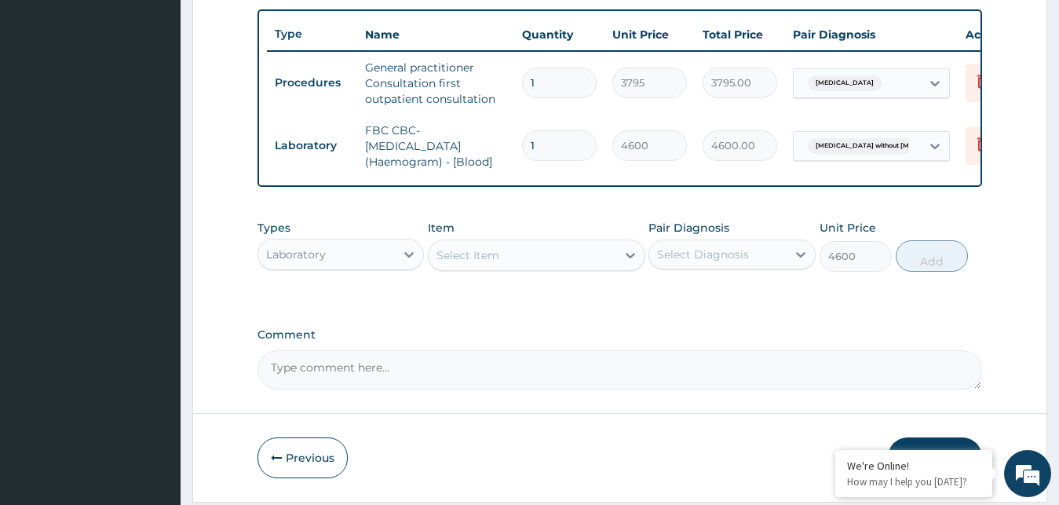
type input "0"
click at [547, 267] on div "Select Item" at bounding box center [523, 255] width 188 height 25
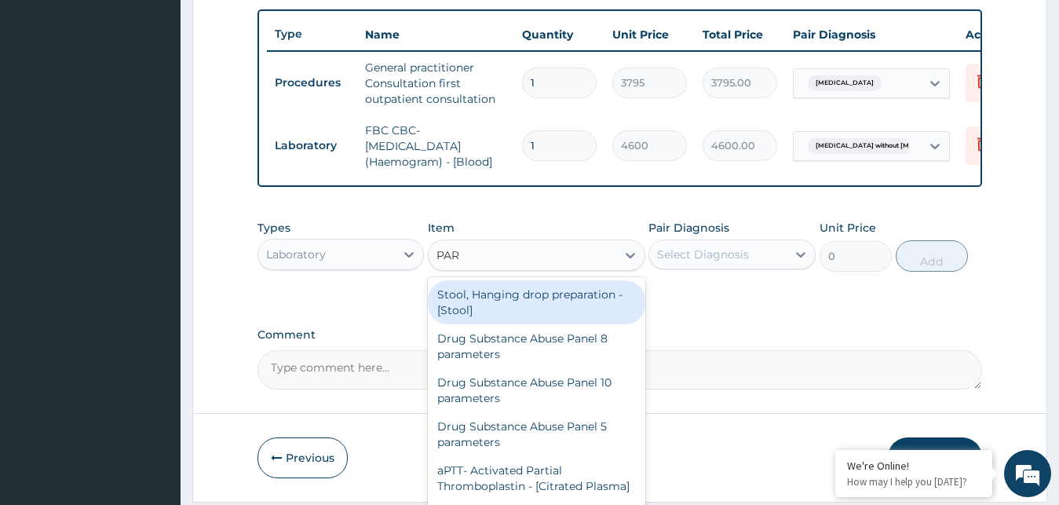
type input "PARA"
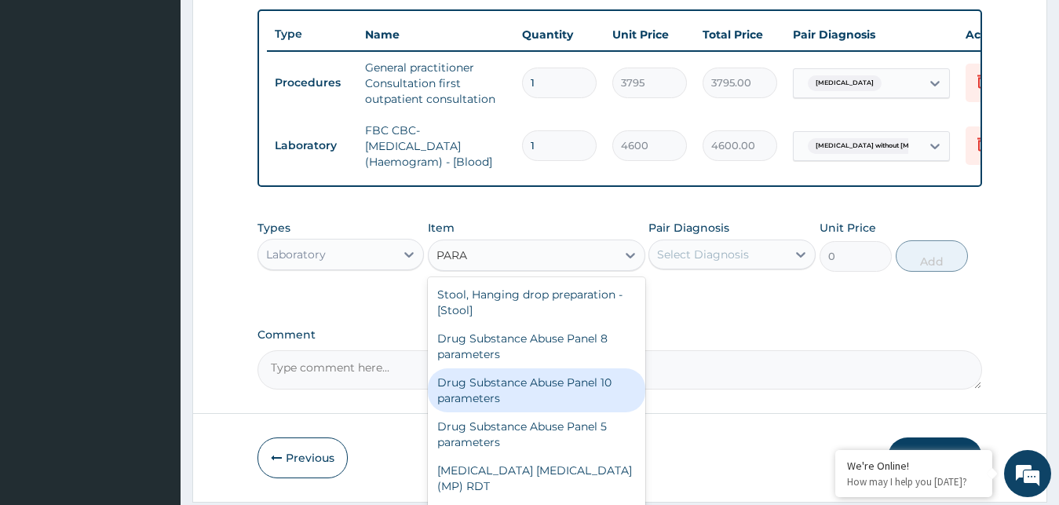
scroll to position [91, 0]
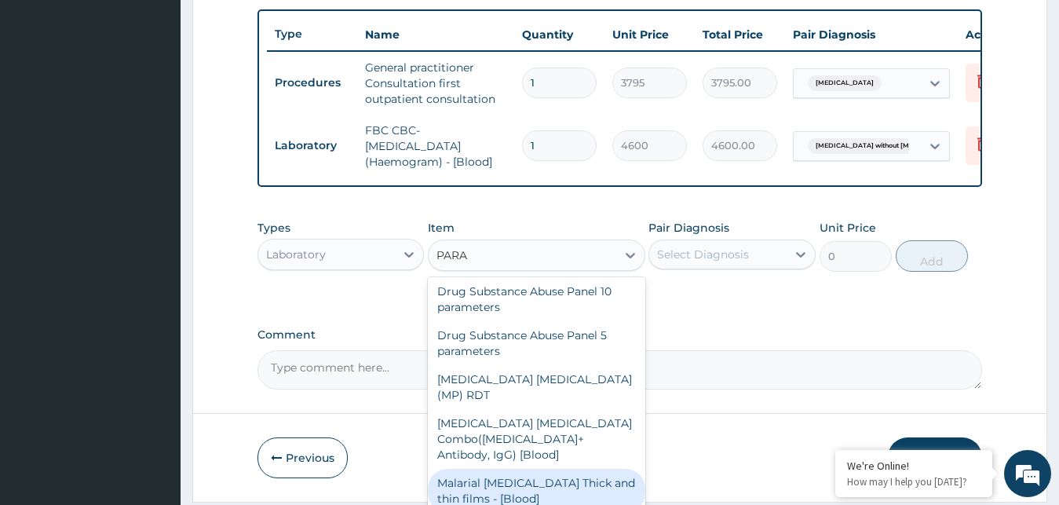
click at [510, 472] on div "Malarial Parasite Thick and thin films - [Blood]" at bounding box center [536, 491] width 217 height 44
type input "1725"
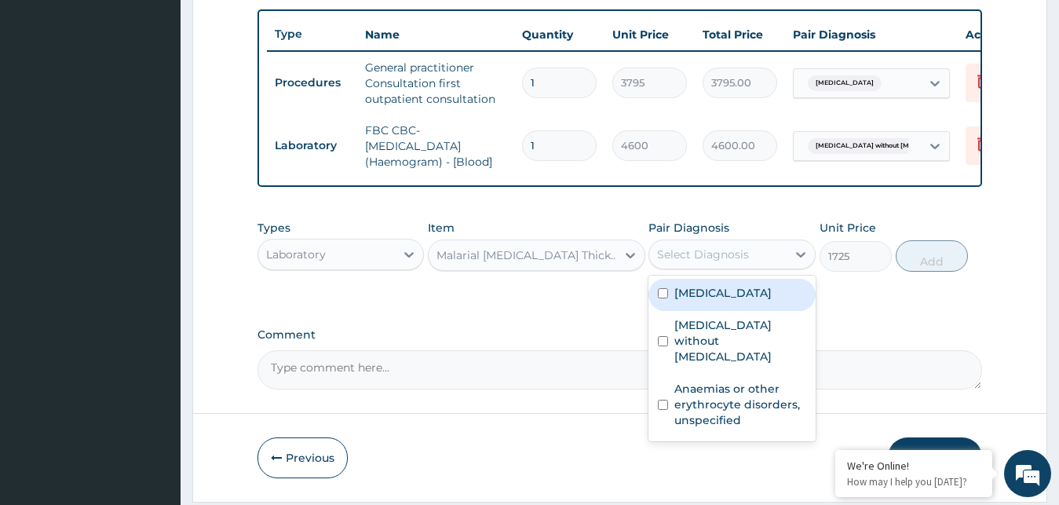
click at [771, 267] on div "Select Diagnosis" at bounding box center [717, 254] width 137 height 25
click at [743, 301] on label "Malaria, unspecified" at bounding box center [722, 293] width 97 height 16
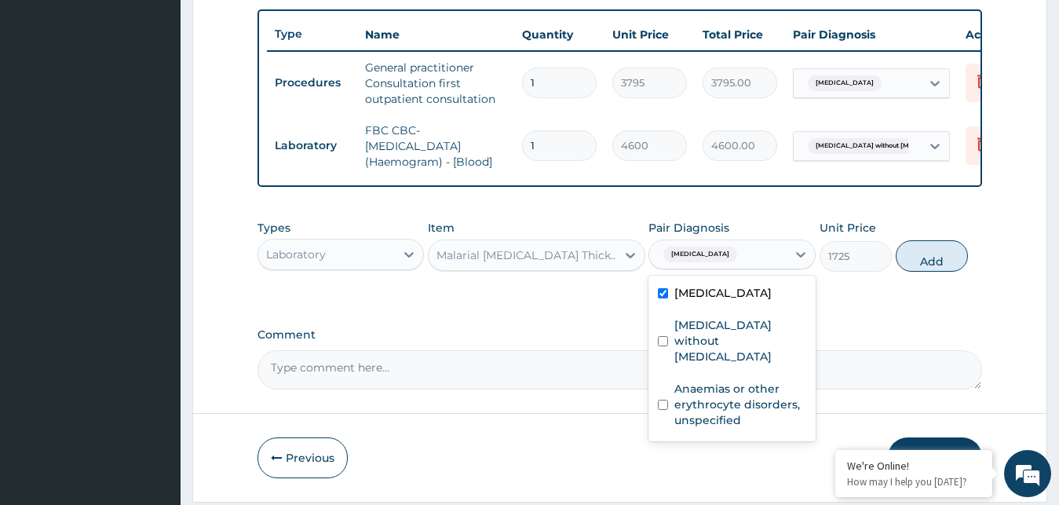
checkbox input "true"
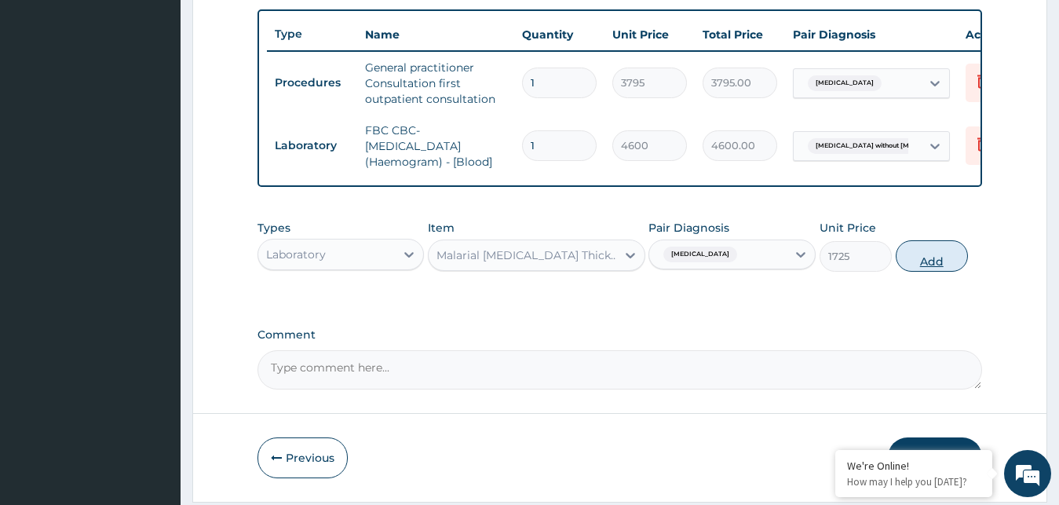
click at [914, 272] on button "Add" at bounding box center [932, 255] width 72 height 31
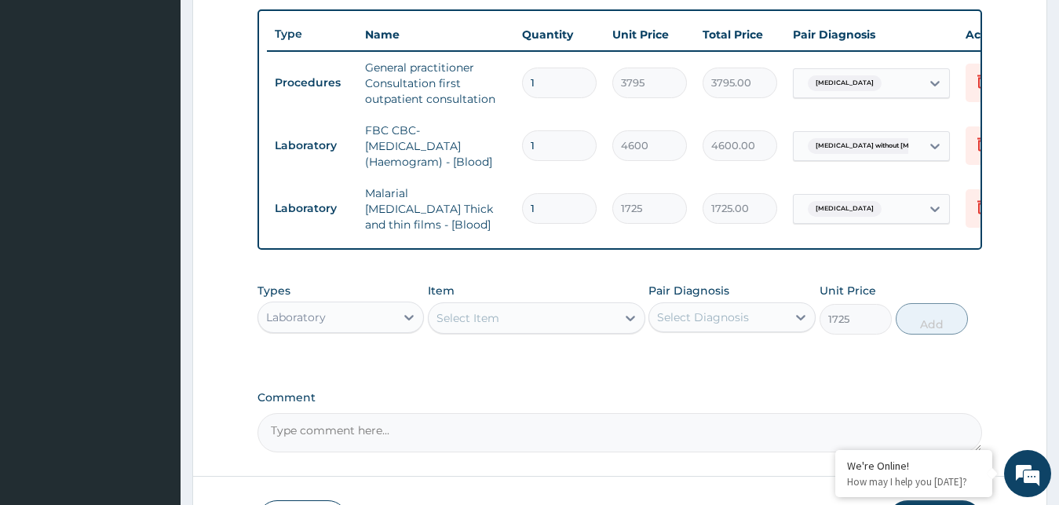
type input "0"
click at [363, 314] on div "Laboratory" at bounding box center [326, 317] width 137 height 25
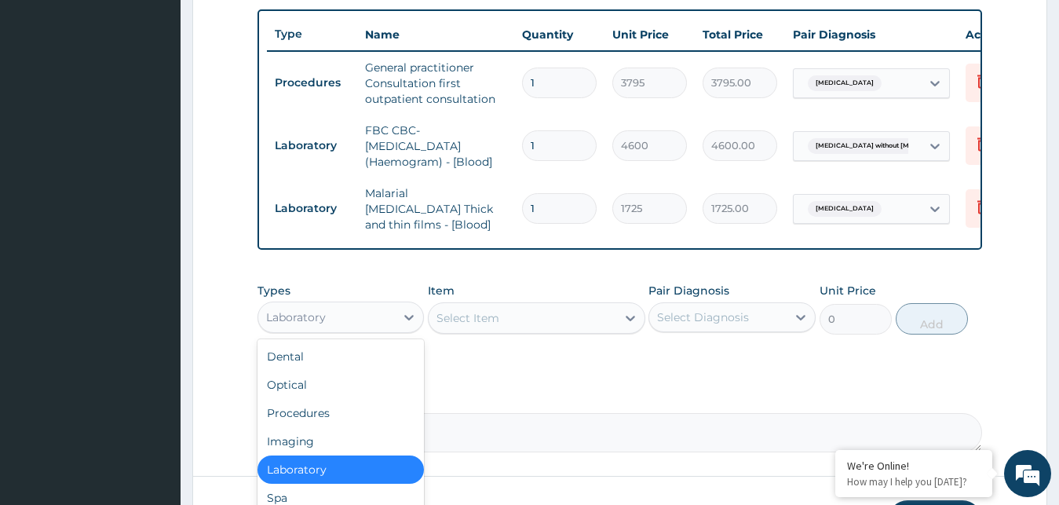
scroll to position [53, 0]
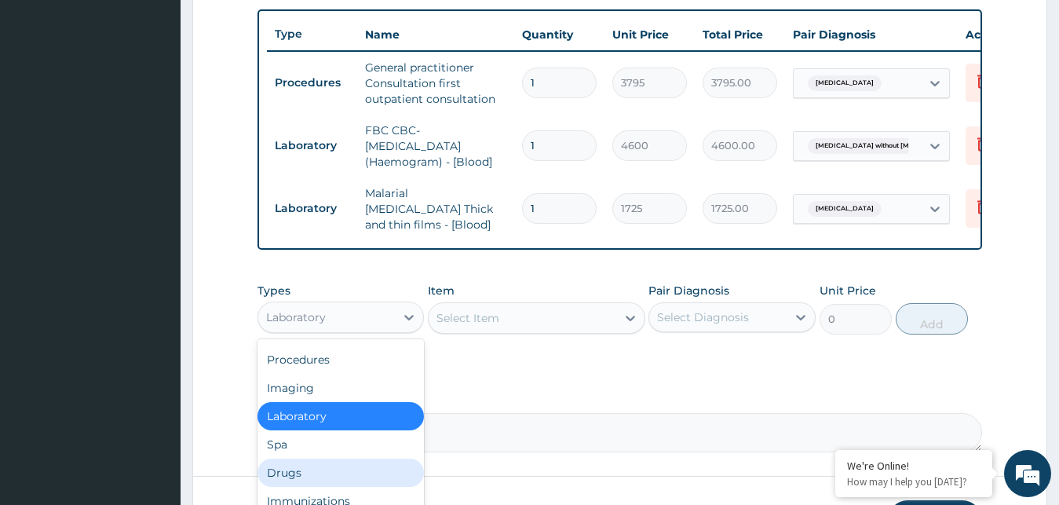
click at [305, 477] on div "Drugs" at bounding box center [340, 472] width 167 height 28
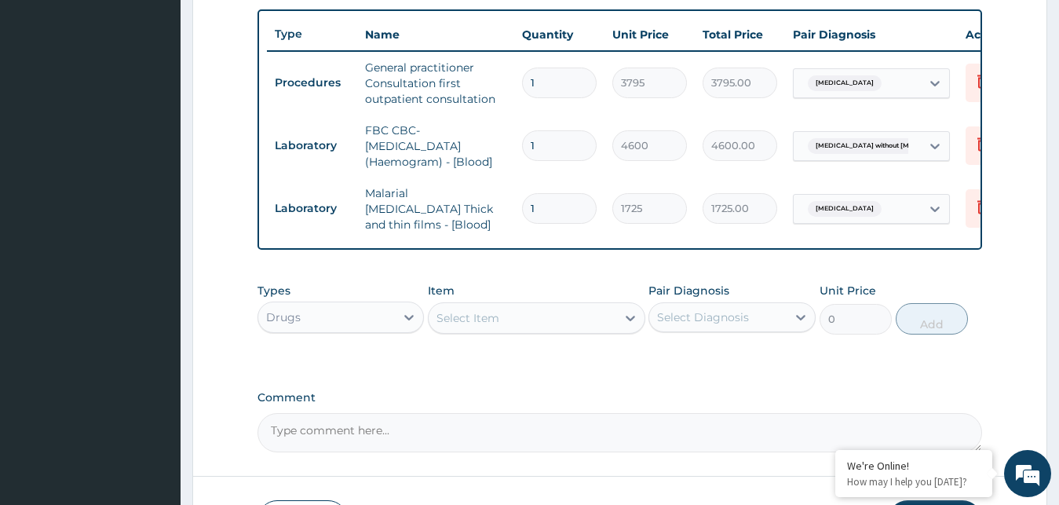
click at [498, 322] on div "Select Item" at bounding box center [467, 318] width 63 height 16
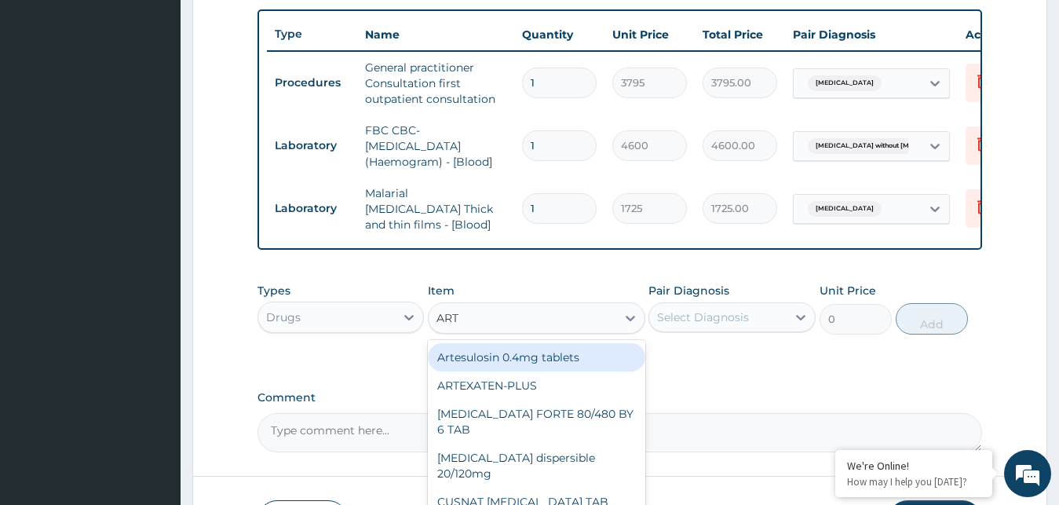
type input "ARTE"
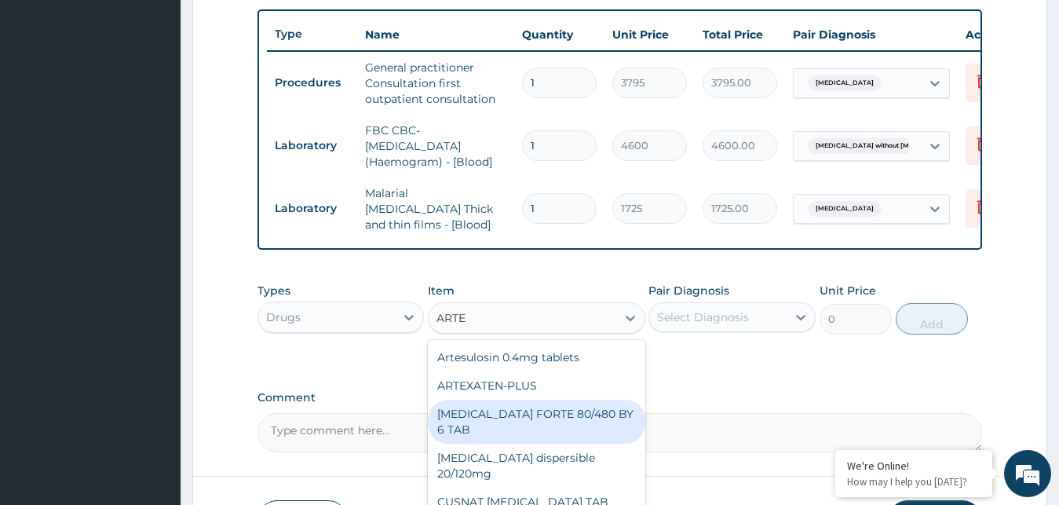
click at [472, 423] on div "COARTEM FORTE 80/480 BY 6 TAB" at bounding box center [536, 422] width 217 height 44
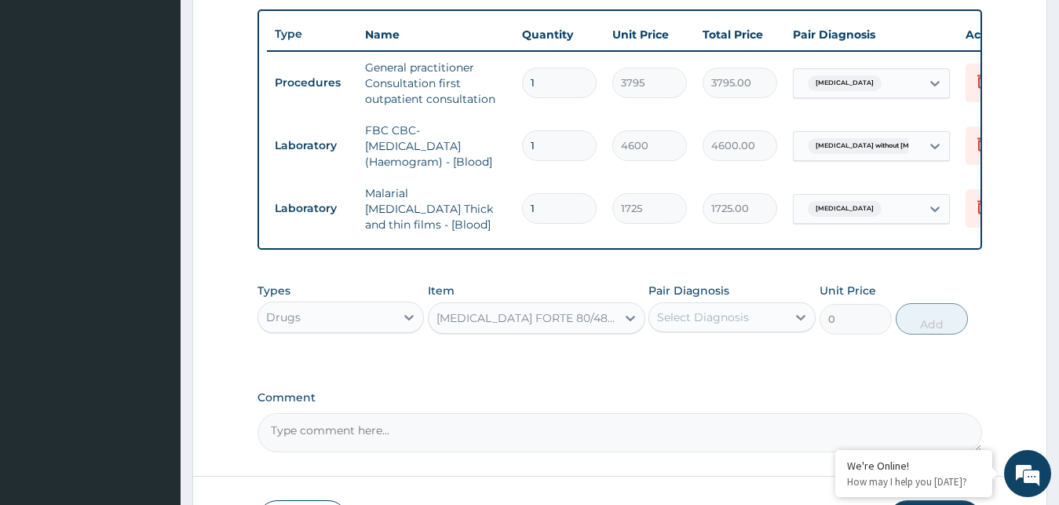
type input "480.7"
click at [740, 325] on div "Select Diagnosis" at bounding box center [703, 317] width 92 height 16
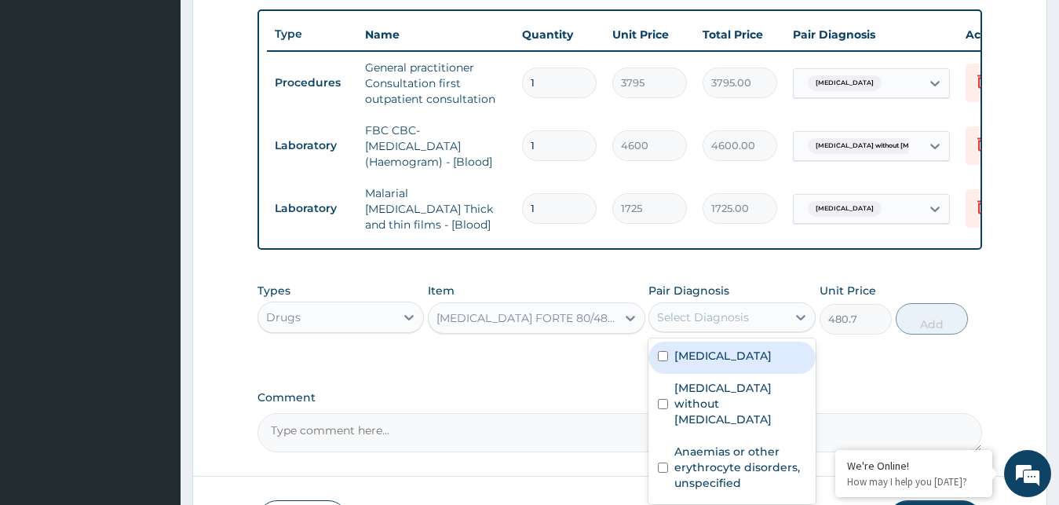
click at [731, 356] on label "Malaria, unspecified" at bounding box center [722, 356] width 97 height 16
checkbox input "true"
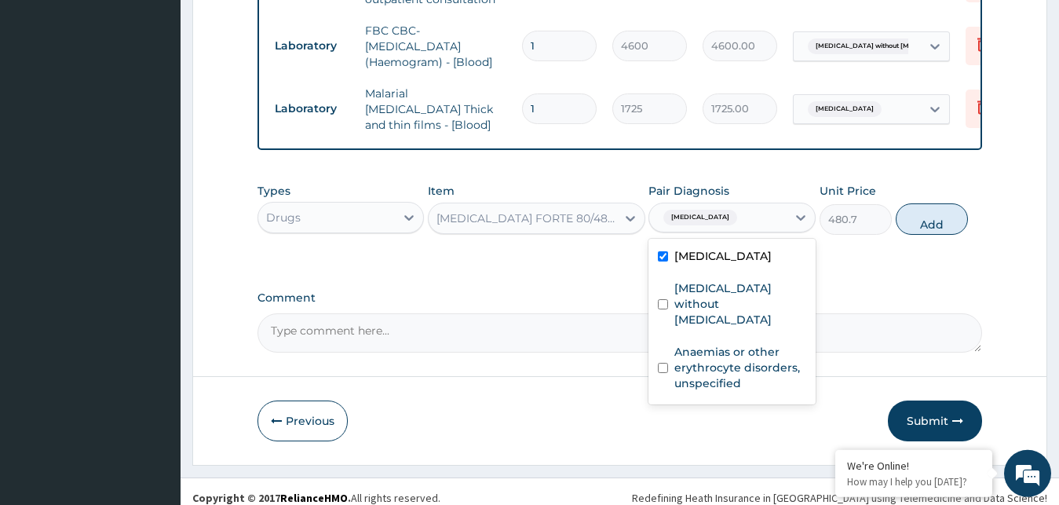
scroll to position [688, 0]
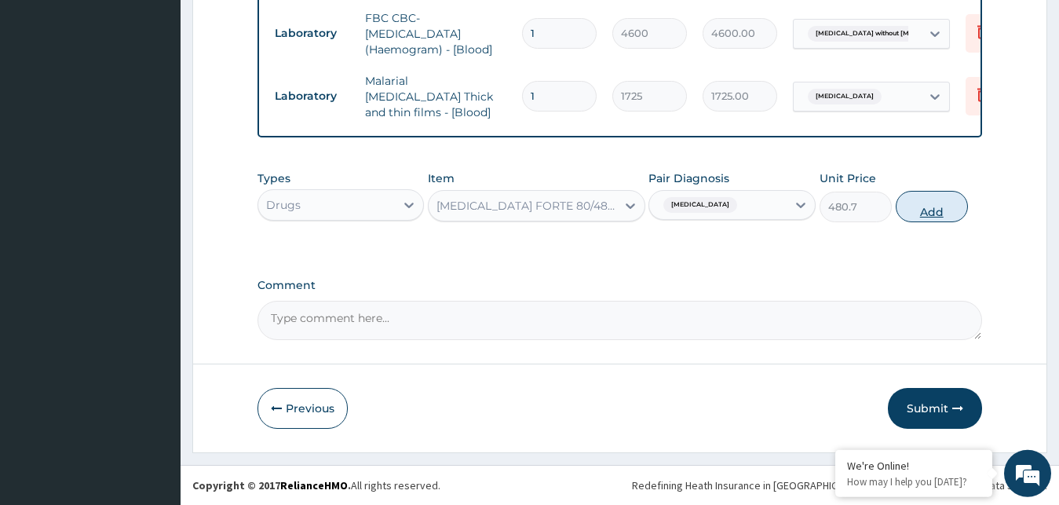
click at [915, 221] on button "Add" at bounding box center [932, 206] width 72 height 31
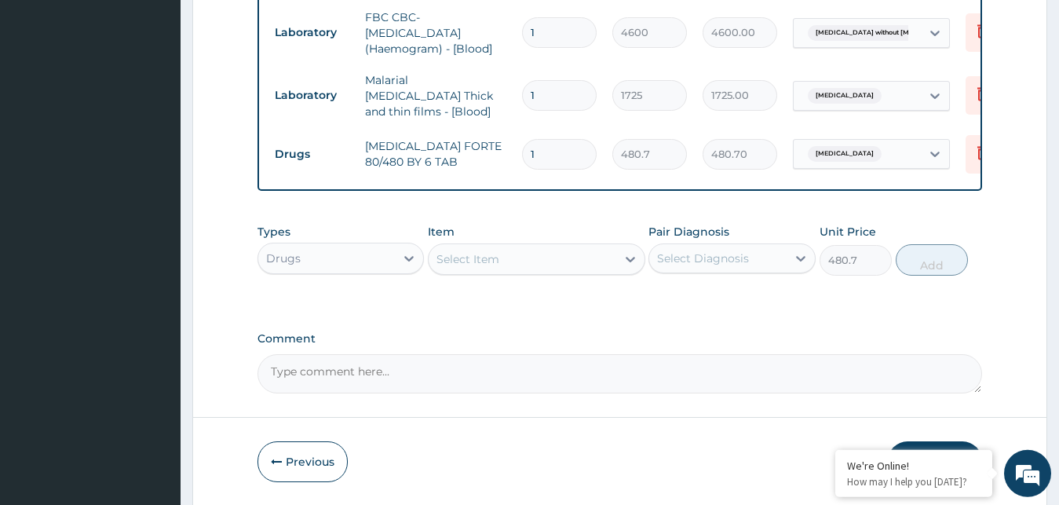
type input "0"
type input "0.00"
type input "6"
type input "2884.20"
type input "6"
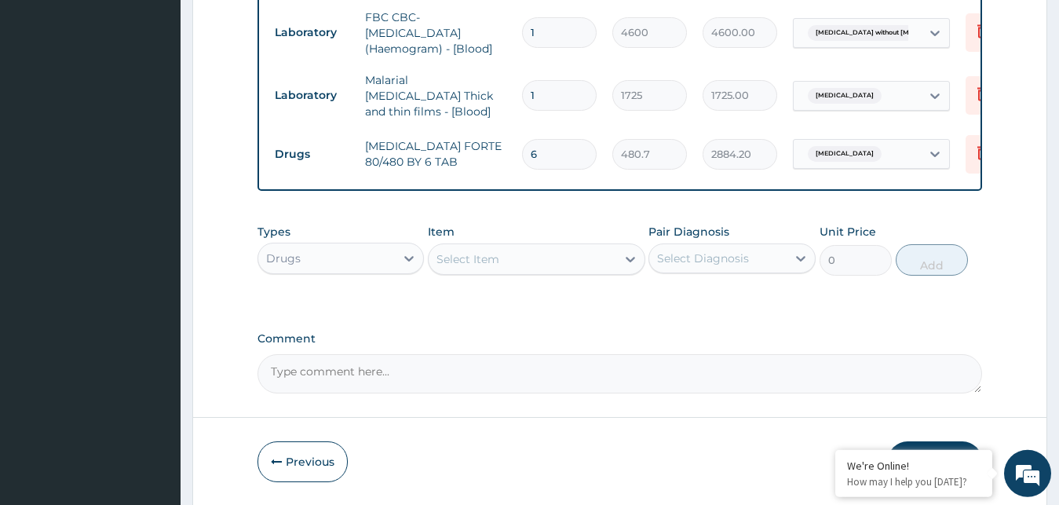
click at [487, 264] on div "Select Item" at bounding box center [467, 259] width 63 height 16
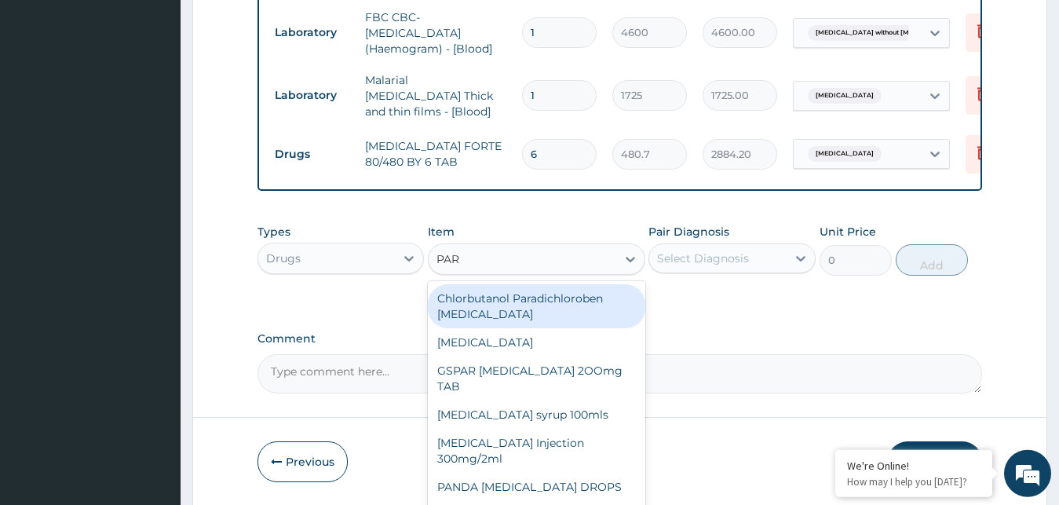
type input "PARA"
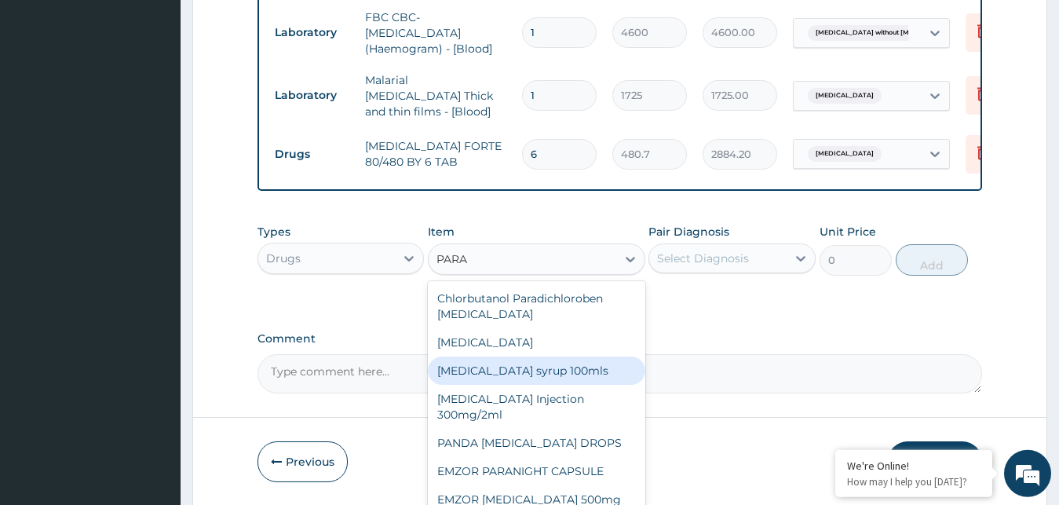
scroll to position [44, 0]
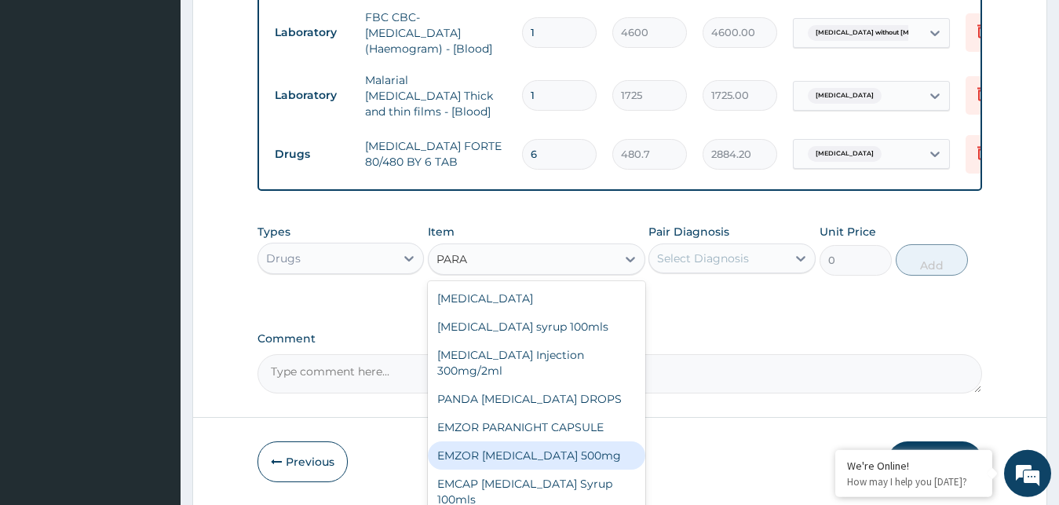
click at [502, 462] on div "EMZOR PARACETAMOL 500mg" at bounding box center [536, 455] width 217 height 28
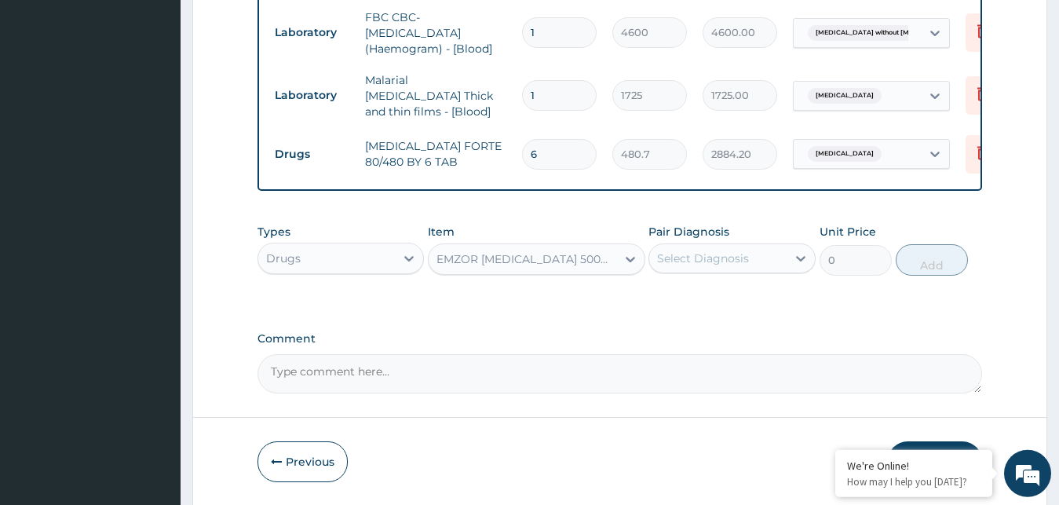
type input "25.3"
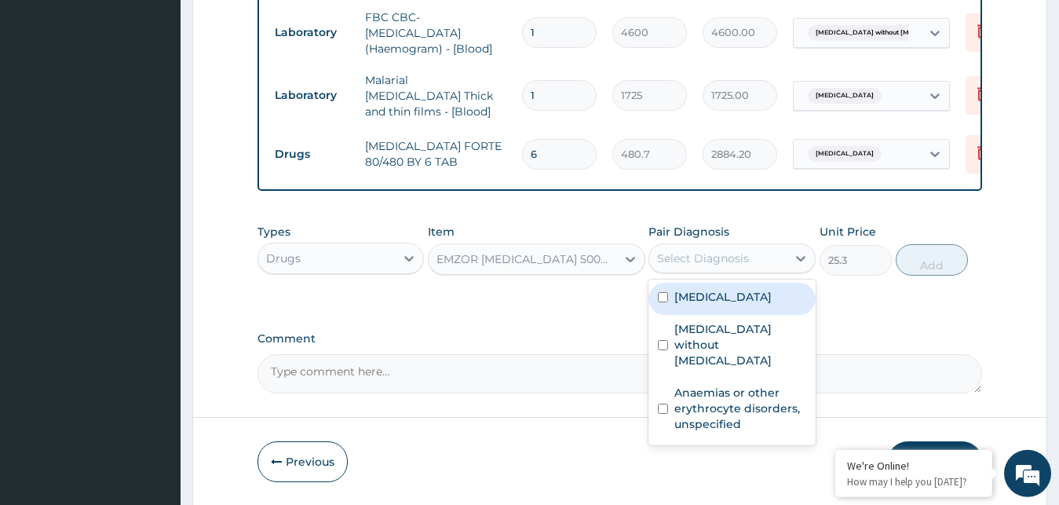
click at [700, 254] on div "Select Diagnosis" at bounding box center [717, 258] width 137 height 25
click at [705, 305] on label "Malaria, unspecified" at bounding box center [722, 297] width 97 height 16
checkbox input "true"
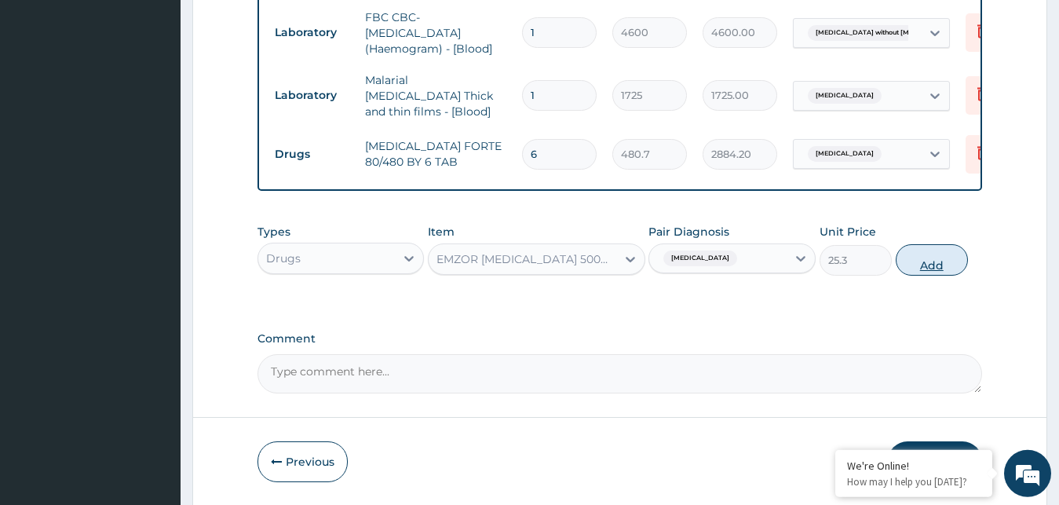
click at [930, 267] on button "Add" at bounding box center [932, 259] width 72 height 31
type input "0"
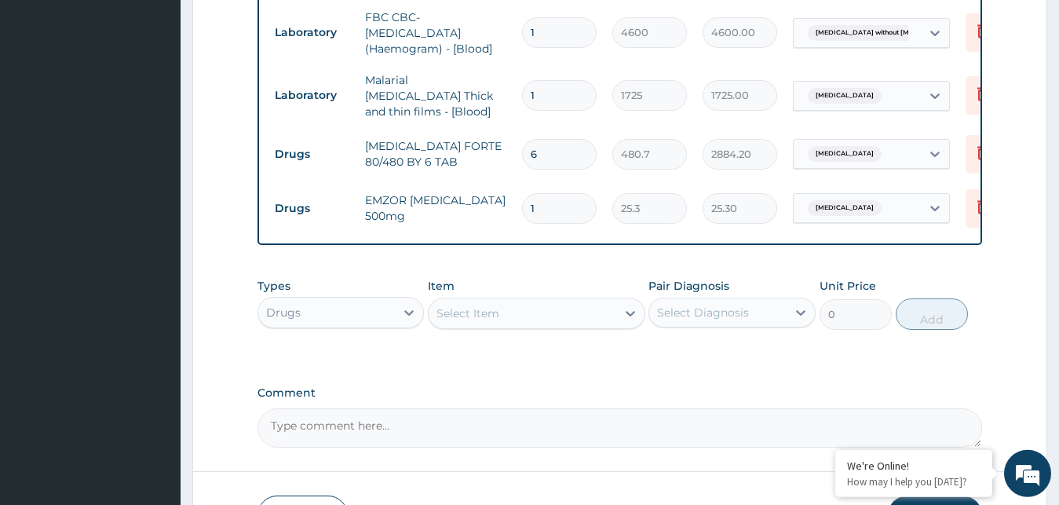
type input "18"
type input "455.40"
type input "18"
click at [535, 316] on div "Select Item" at bounding box center [523, 313] width 188 height 25
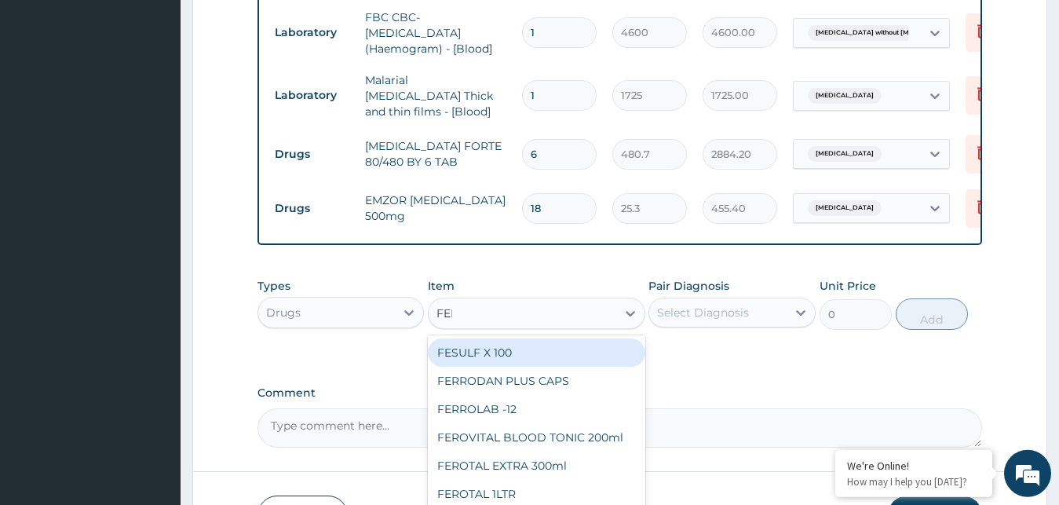
type input "FERR"
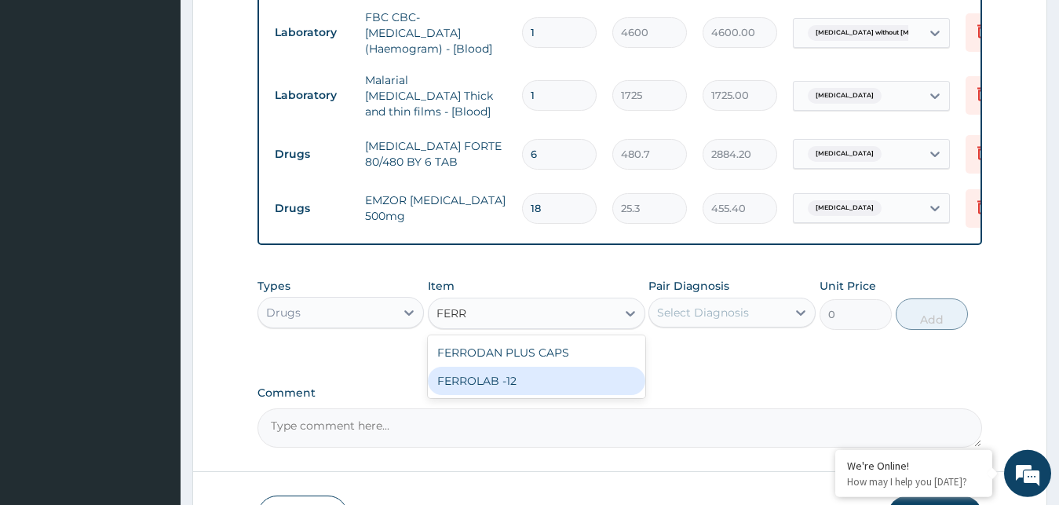
click at [522, 389] on div "FERROLAB -12" at bounding box center [536, 381] width 217 height 28
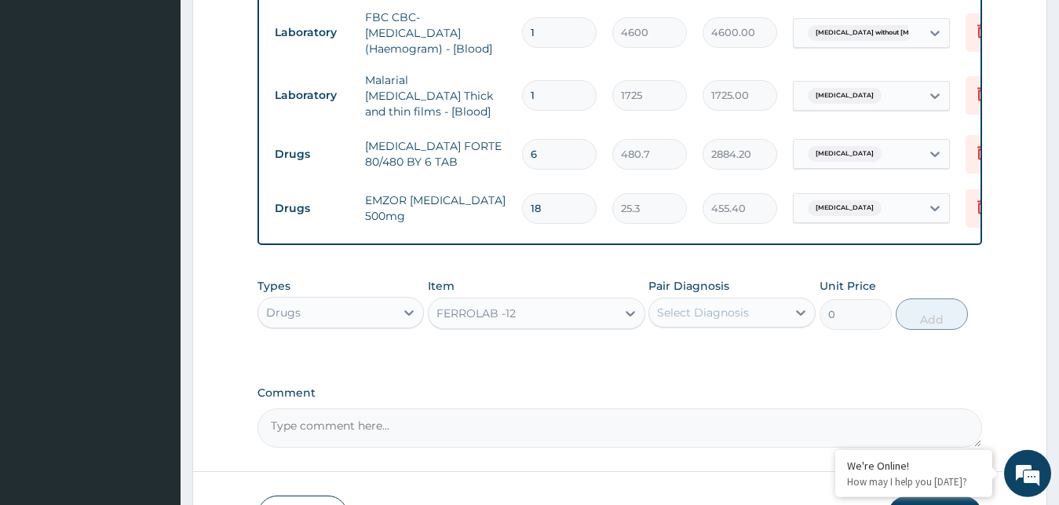
type input "25.3"
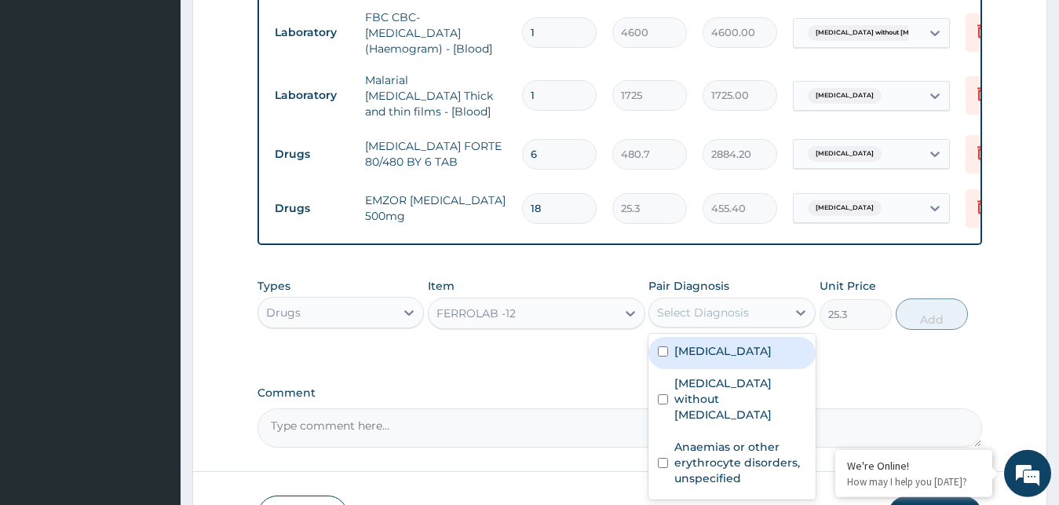
click at [773, 315] on div "Select Diagnosis" at bounding box center [717, 312] width 137 height 25
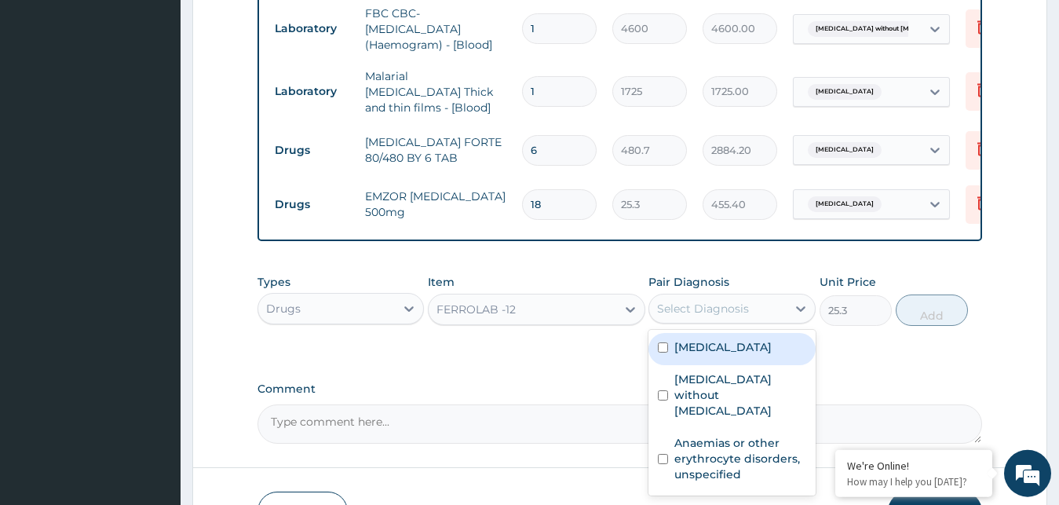
scroll to position [756, 0]
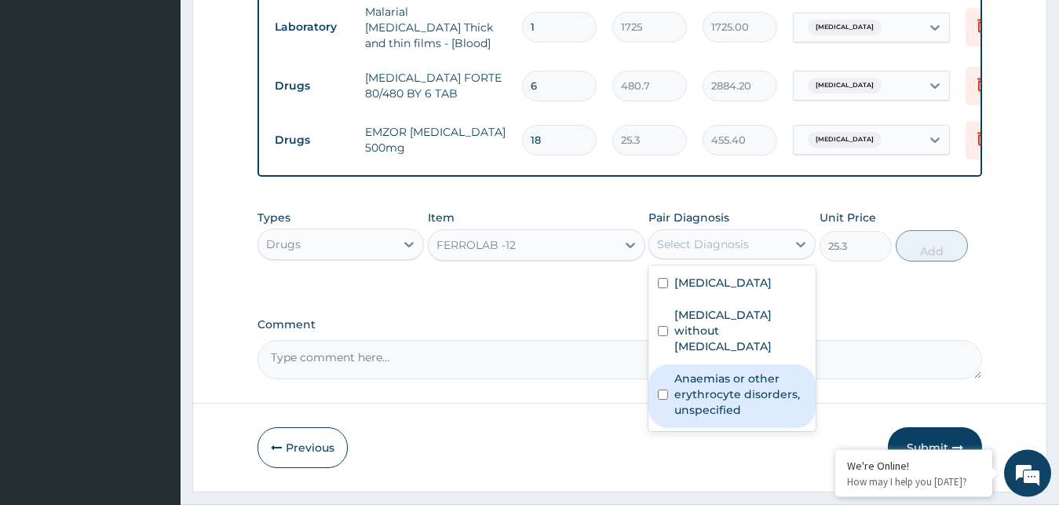
click at [731, 390] on label "Anaemias or other erythrocyte disorders, unspecified" at bounding box center [740, 393] width 132 height 47
checkbox input "true"
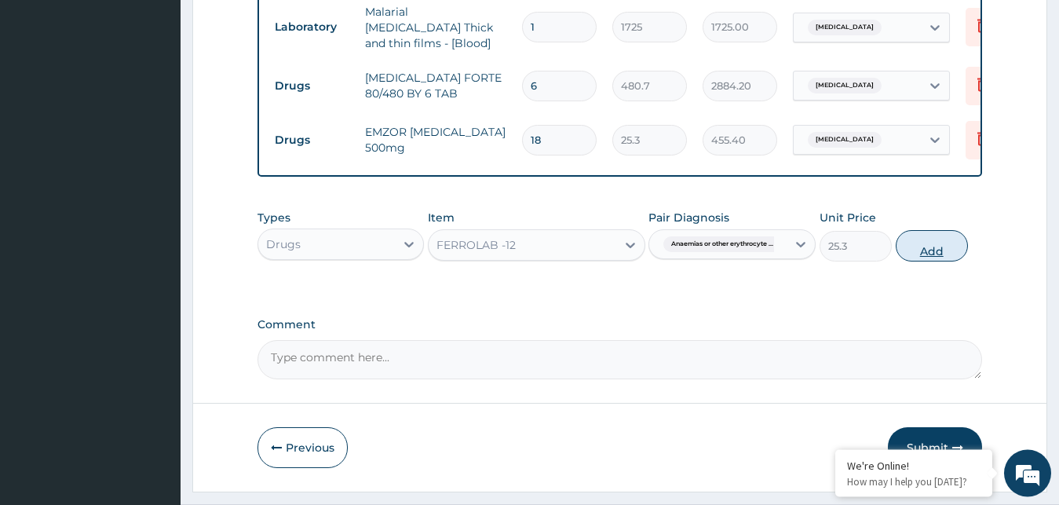
click at [940, 253] on button "Add" at bounding box center [932, 245] width 72 height 31
type input "0"
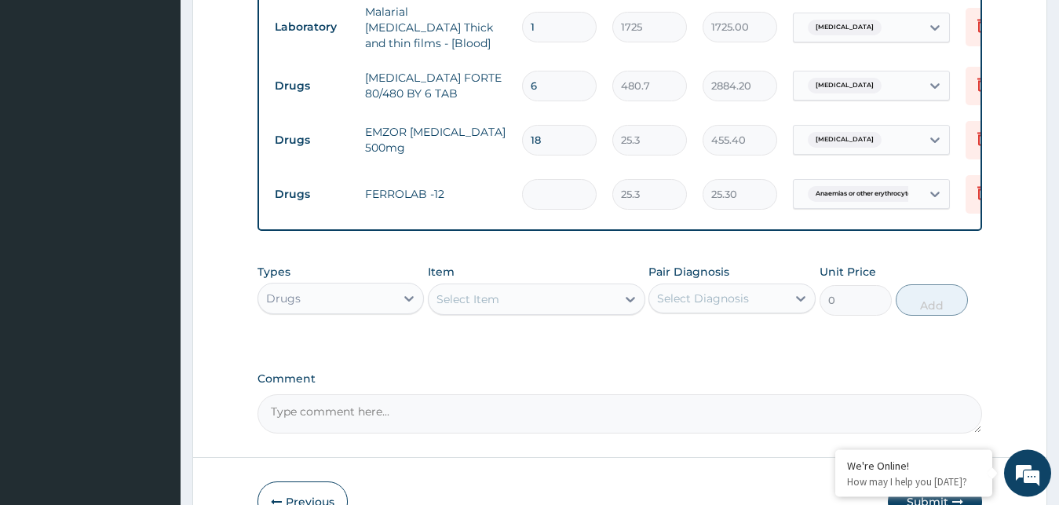
type input "0.00"
type input "5"
type input "126.50"
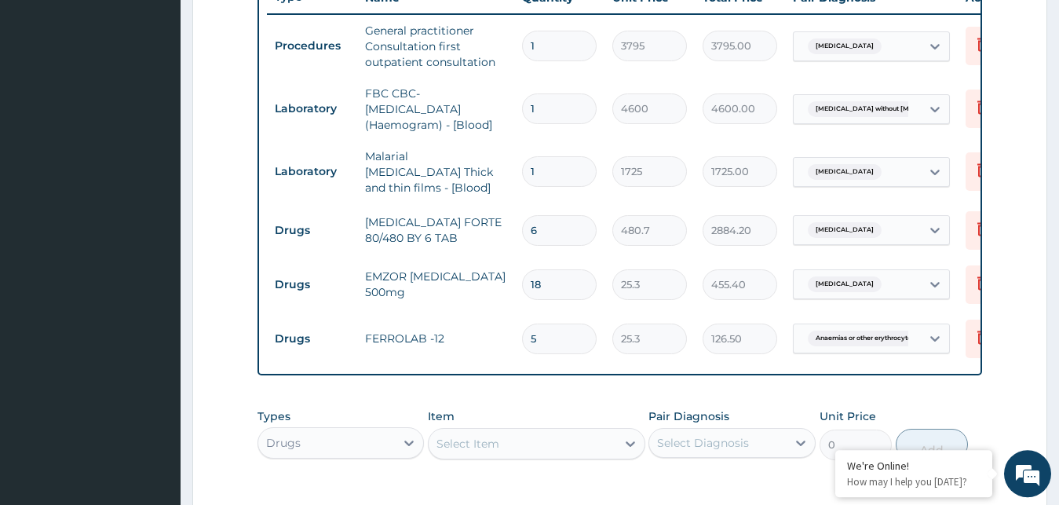
scroll to position [854, 0]
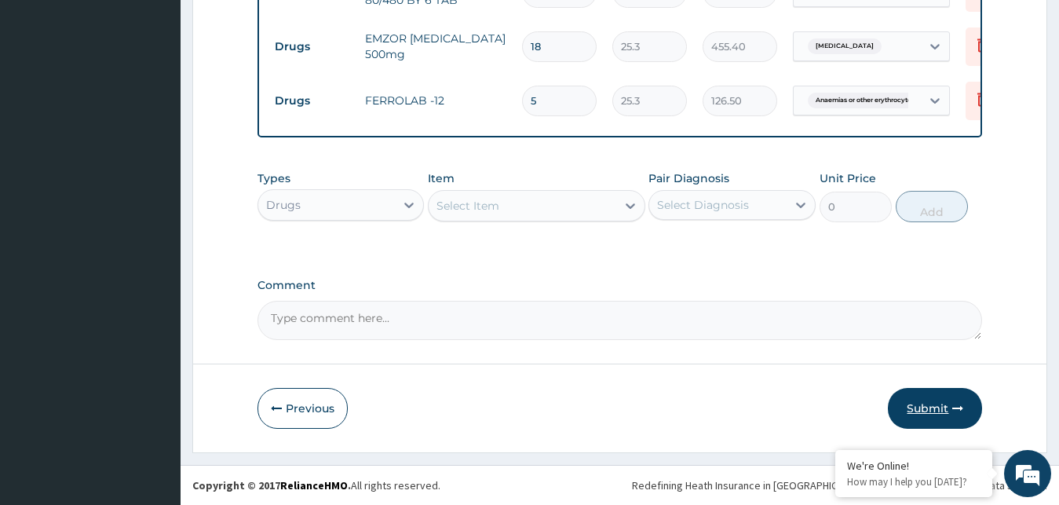
type input "5"
click at [936, 411] on button "Submit" at bounding box center [935, 408] width 94 height 41
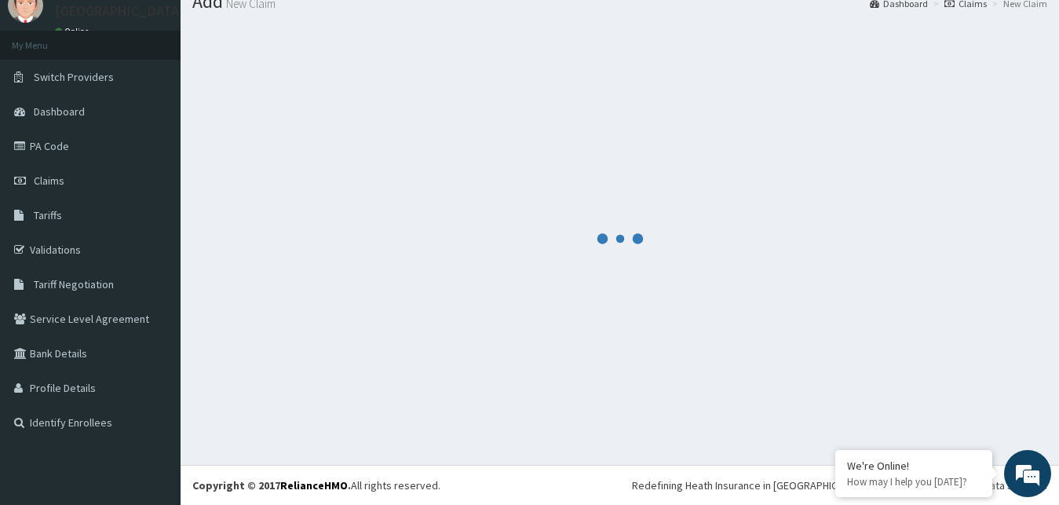
scroll to position [60, 0]
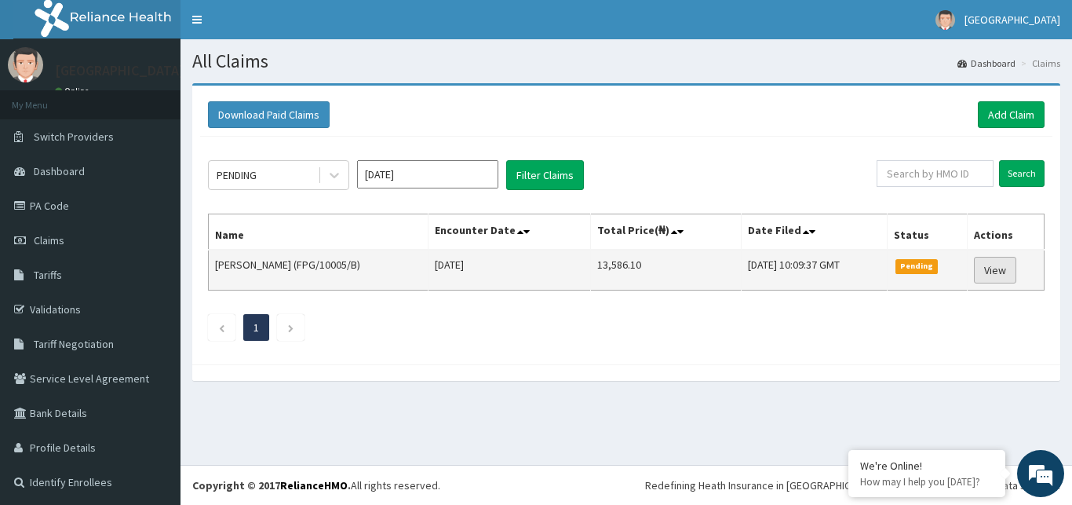
click at [994, 274] on link "View" at bounding box center [995, 270] width 42 height 27
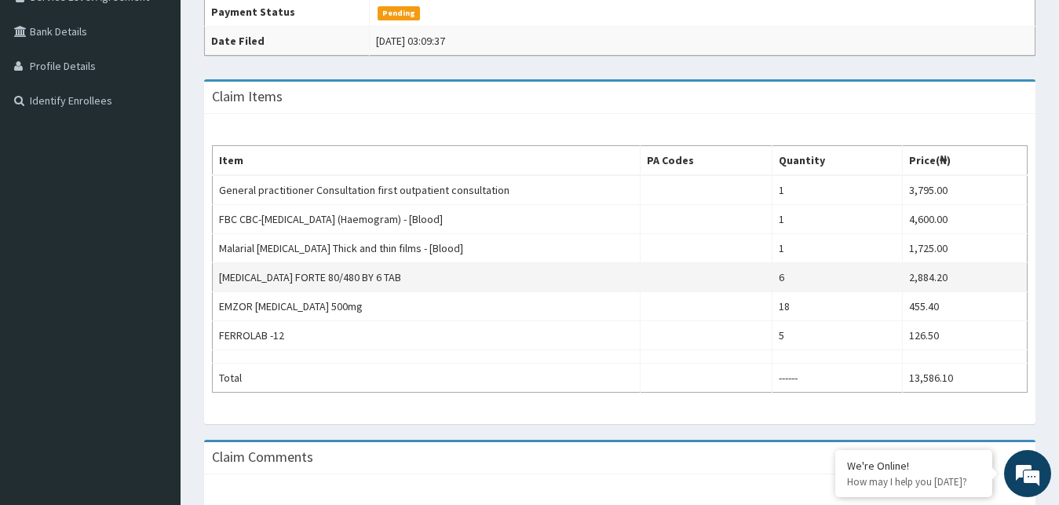
scroll to position [61, 0]
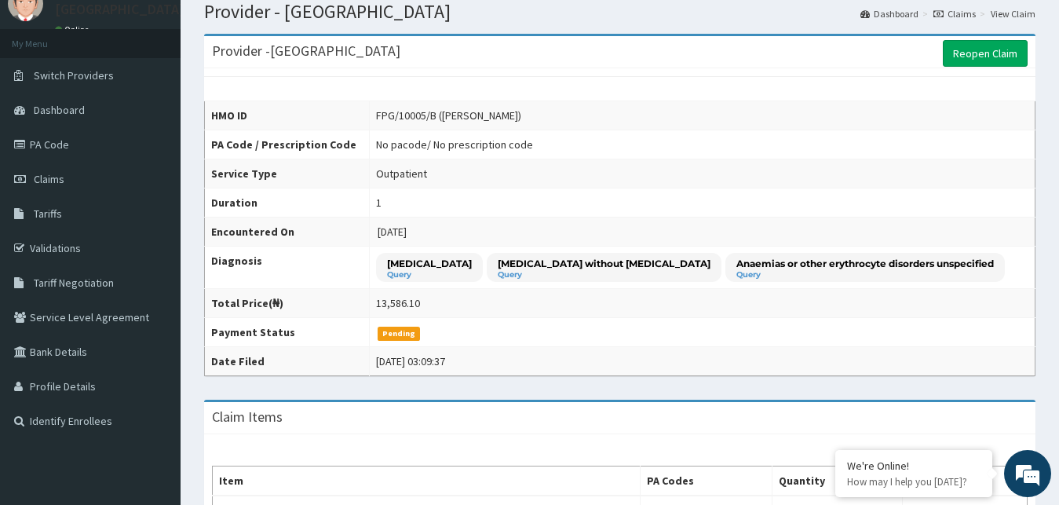
drag, startPoint x: 976, startPoint y: 51, endPoint x: 0, endPoint y: 492, distance: 1070.7
click at [967, 57] on link "Reopen Claim" at bounding box center [985, 53] width 85 height 27
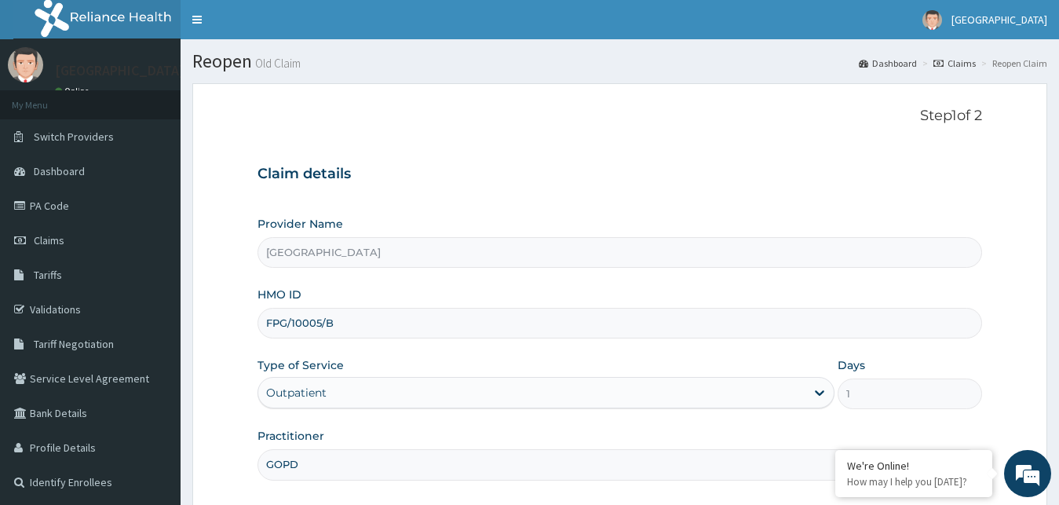
scroll to position [147, 0]
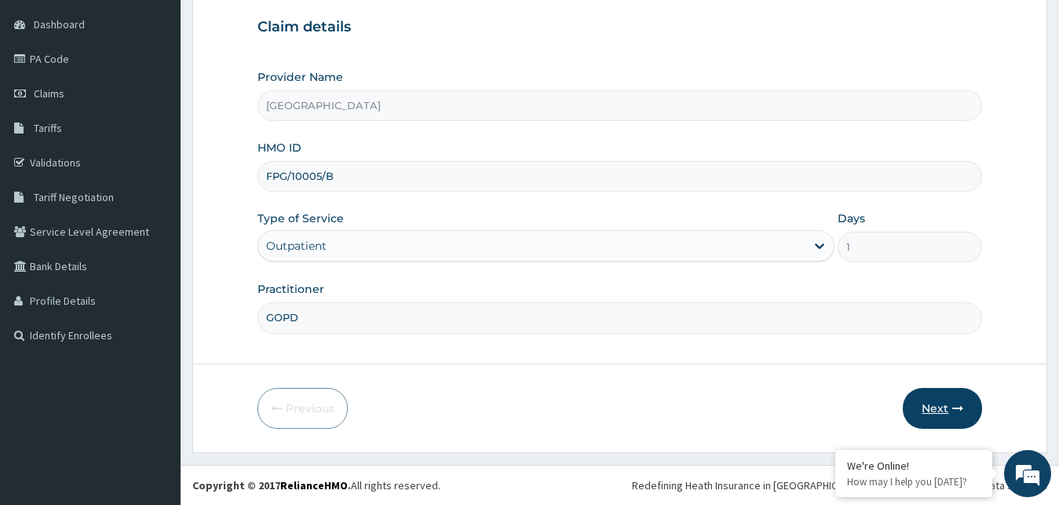
click at [952, 403] on button "Next" at bounding box center [942, 408] width 79 height 41
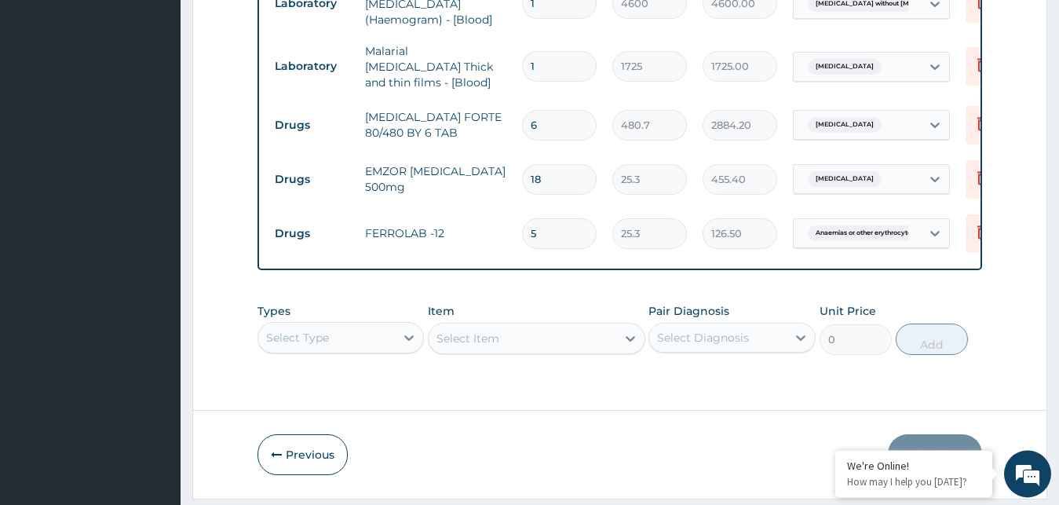
scroll to position [768, 0]
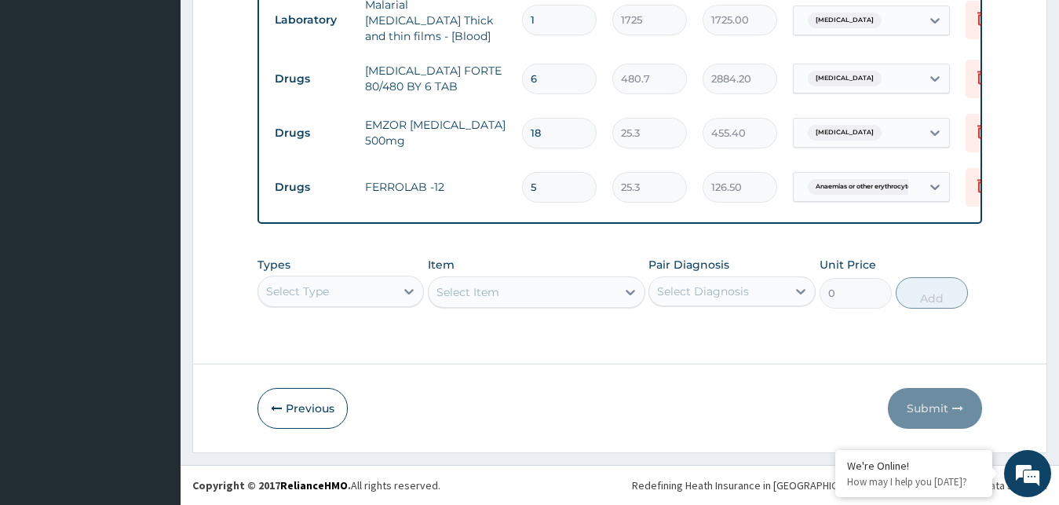
click at [395, 287] on div "Select Type" at bounding box center [340, 291] width 167 height 31
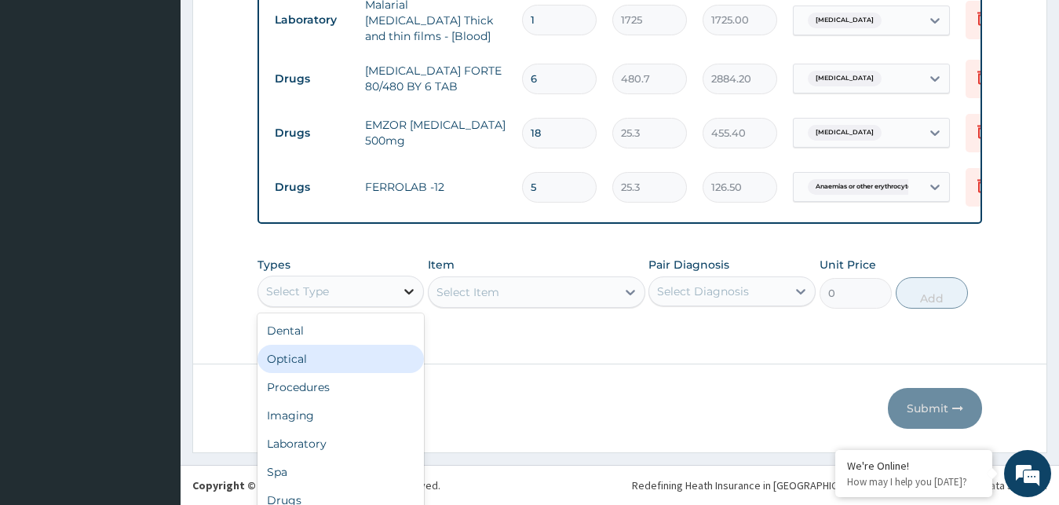
scroll to position [43, 0]
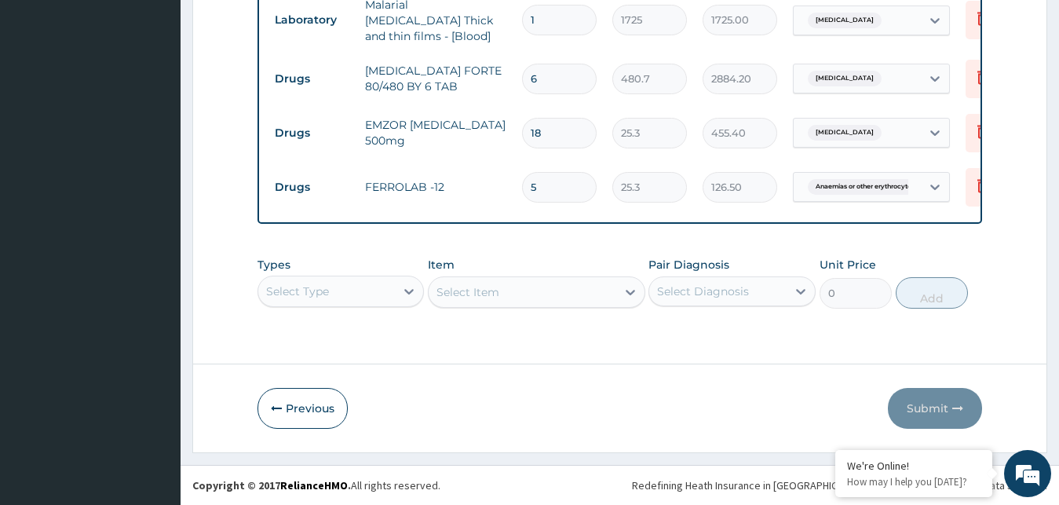
click at [557, 118] on input "18" at bounding box center [559, 133] width 75 height 31
type input "1"
type input "25.30"
type input "0.00"
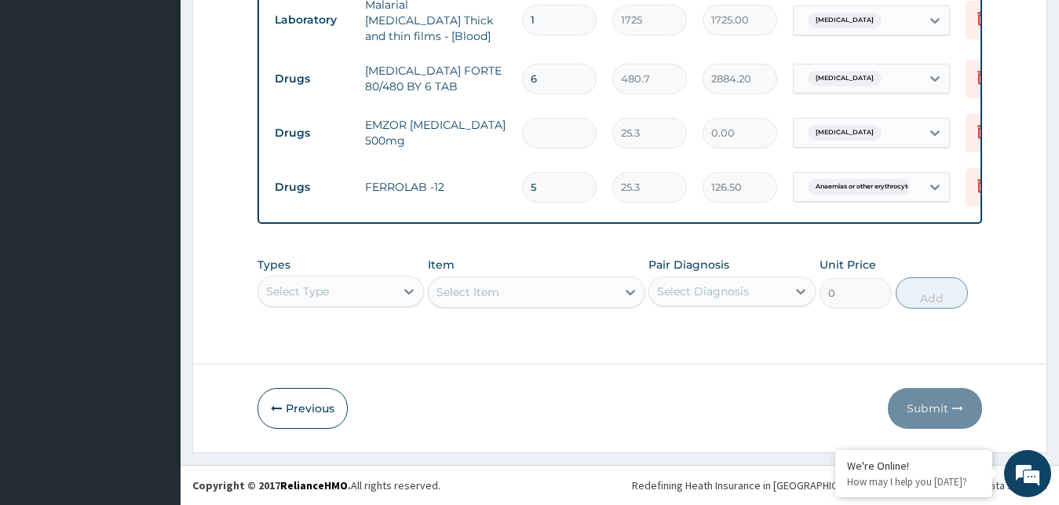
type input "9"
type input "227.70"
type input "9"
click at [406, 294] on div at bounding box center [409, 291] width 28 height 28
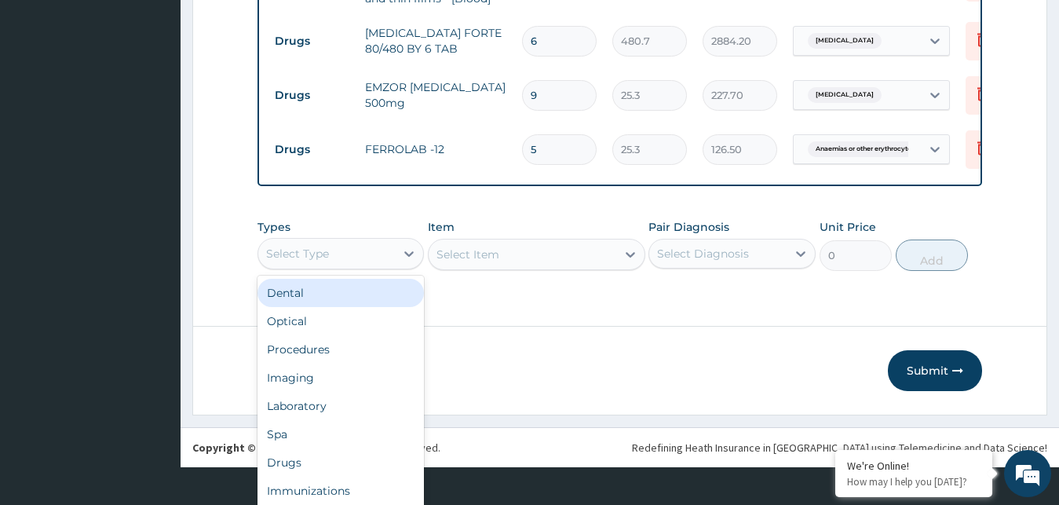
scroll to position [43, 0]
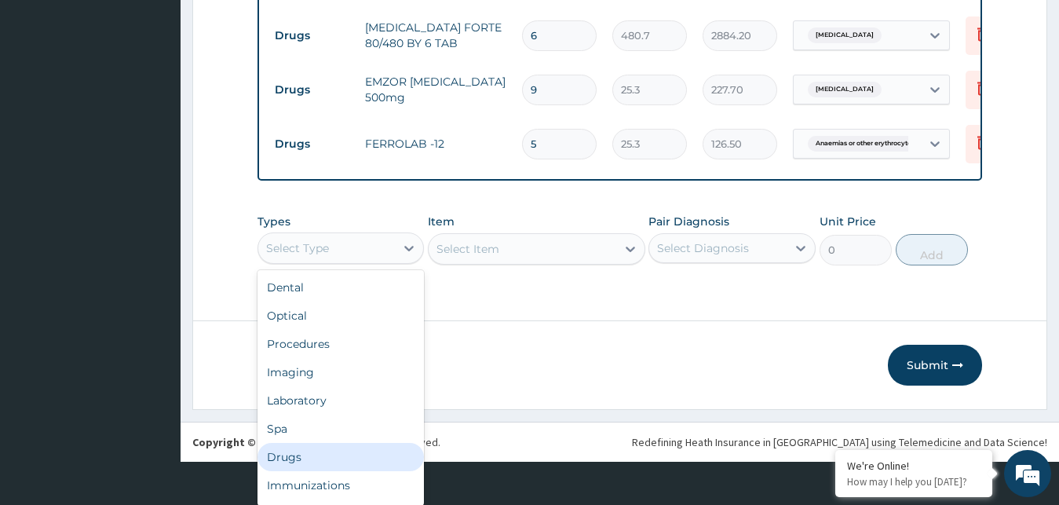
click at [326, 447] on div "Drugs" at bounding box center [340, 457] width 167 height 28
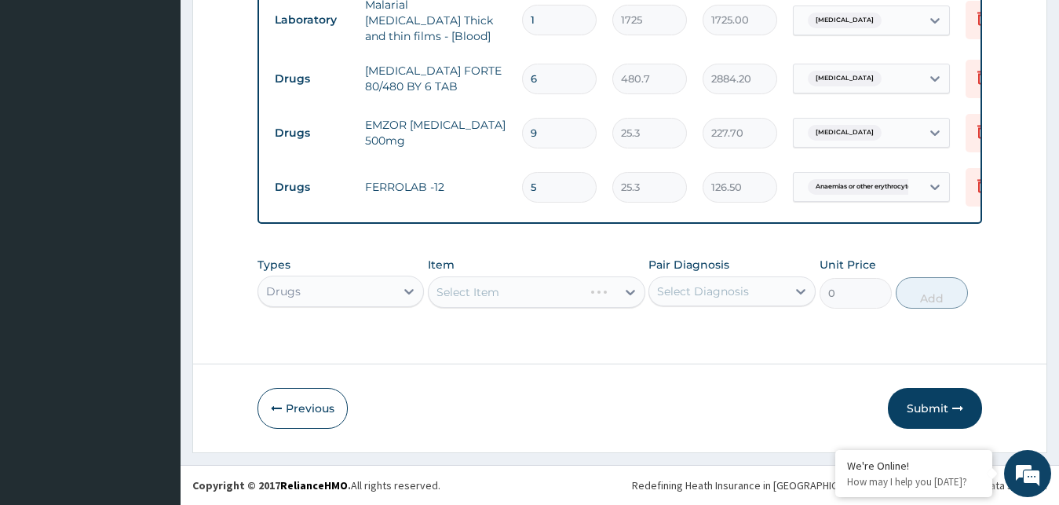
scroll to position [0, 0]
click at [476, 291] on div "Item Select Item" at bounding box center [536, 283] width 217 height 52
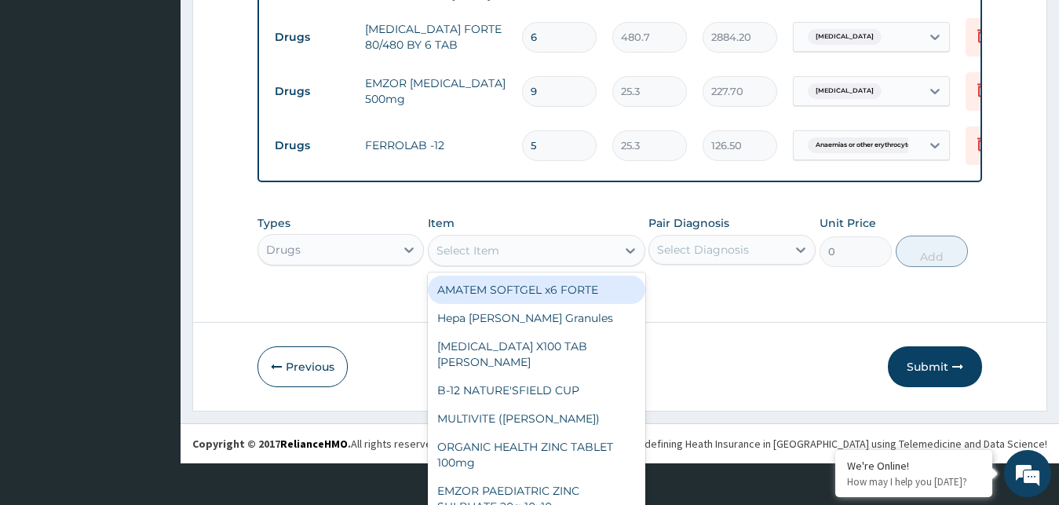
scroll to position [45, 0]
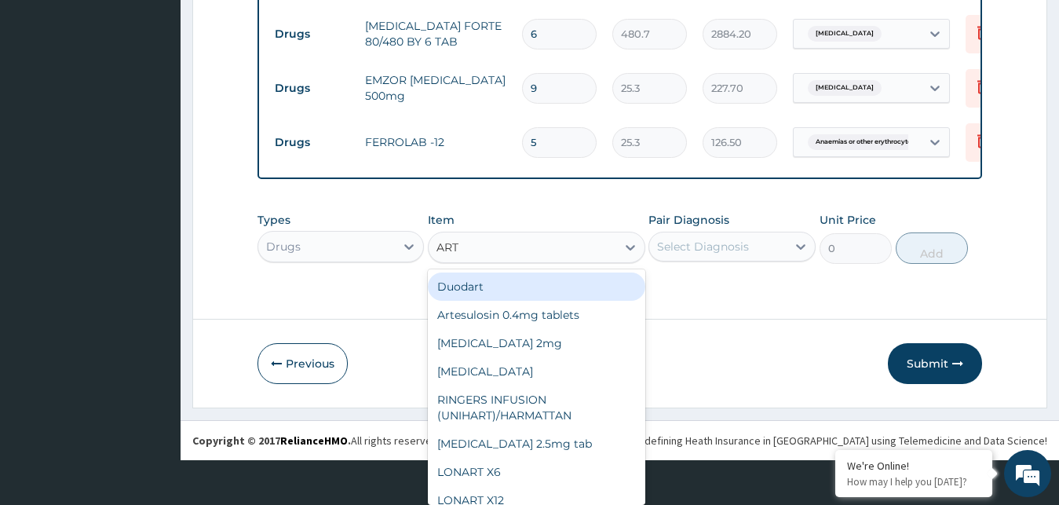
type input "ARTE"
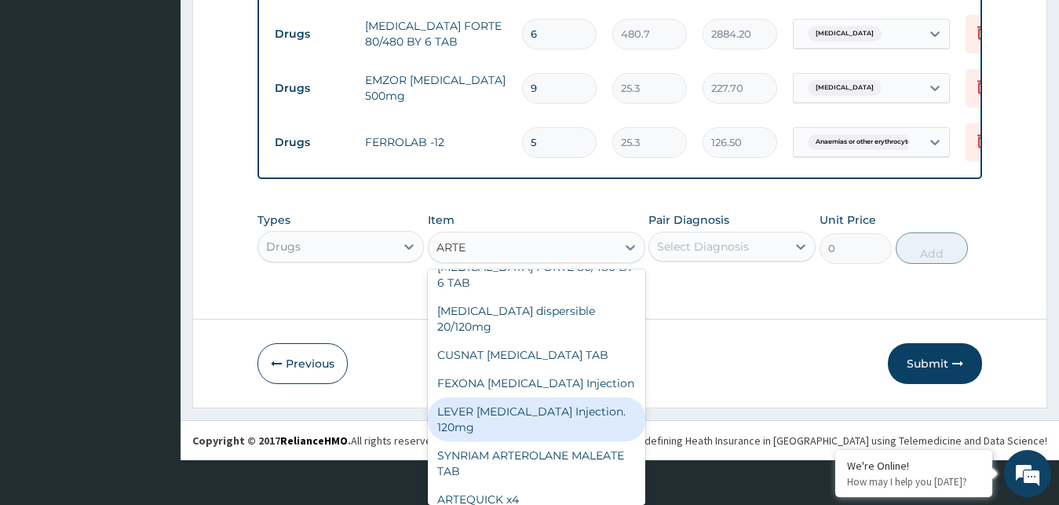
scroll to position [50, 0]
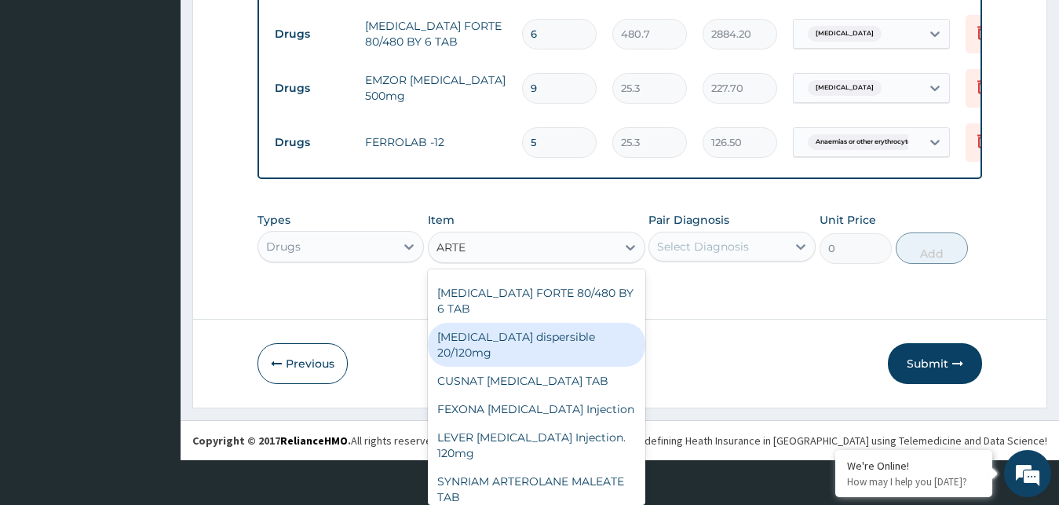
click at [571, 338] on div "[MEDICAL_DATA] dispersible 20/120mg" at bounding box center [536, 345] width 217 height 44
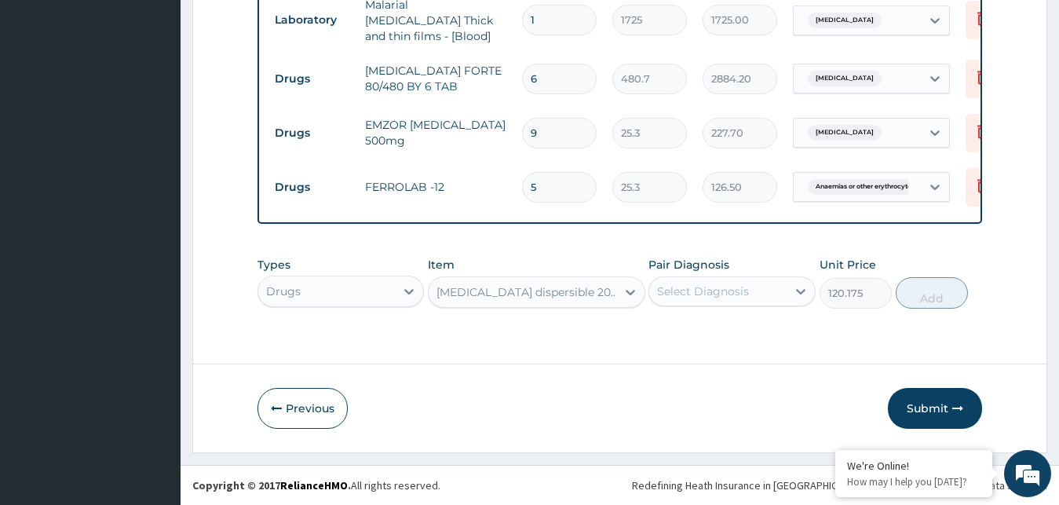
type input "120.175"
click at [763, 288] on div "Select Diagnosis" at bounding box center [717, 291] width 137 height 25
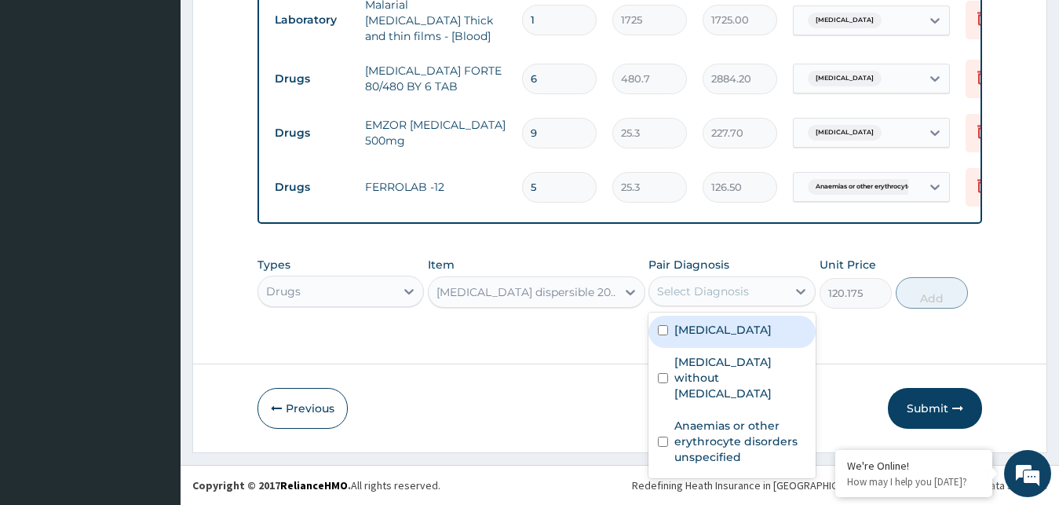
click at [725, 331] on label "Malaria unspecified" at bounding box center [722, 330] width 97 height 16
checkbox input "true"
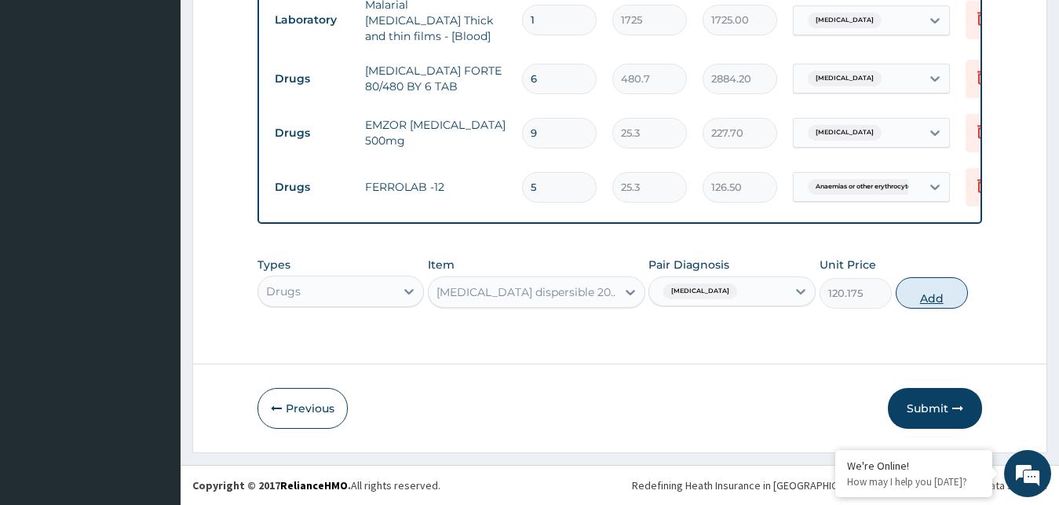
click at [918, 301] on button "Add" at bounding box center [932, 292] width 72 height 31
type input "0"
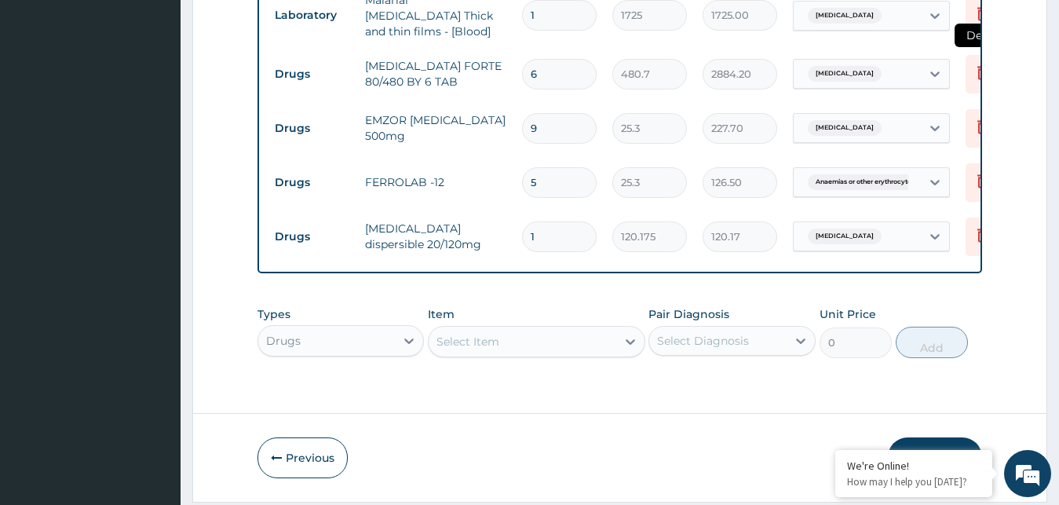
click at [975, 63] on icon at bounding box center [982, 72] width 19 height 19
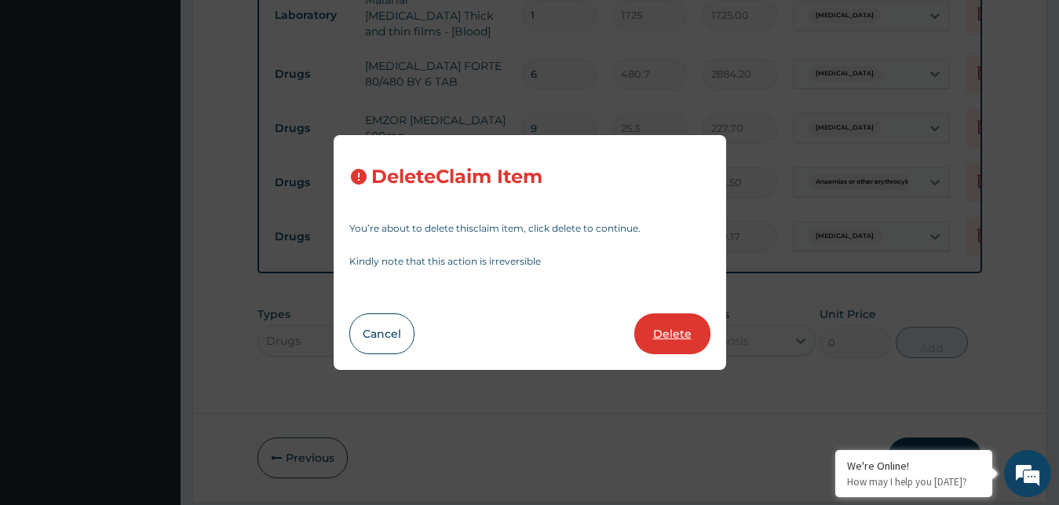
click at [676, 334] on button "Delete" at bounding box center [672, 333] width 76 height 41
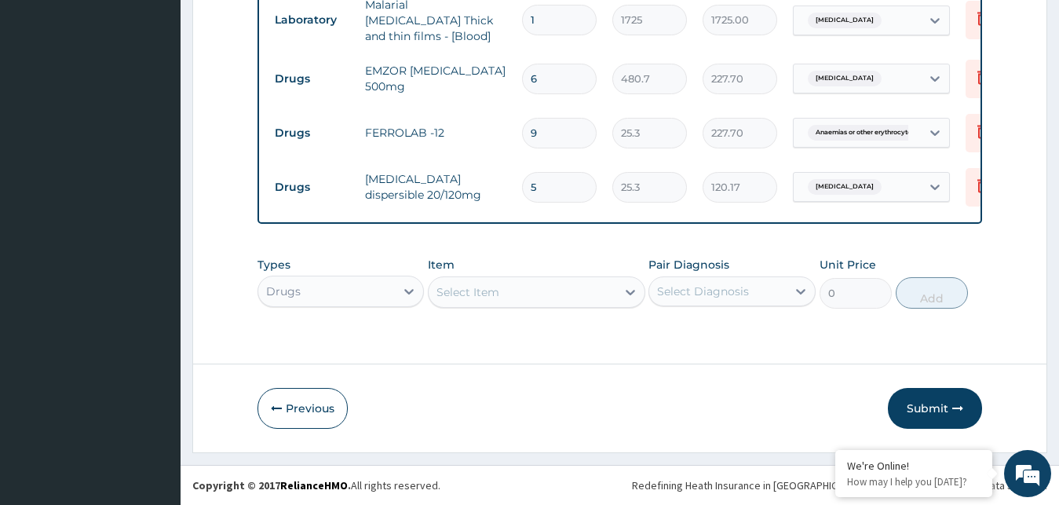
type input "9"
type input "25.3"
type input "227.70"
type input "5"
type input "126.50"
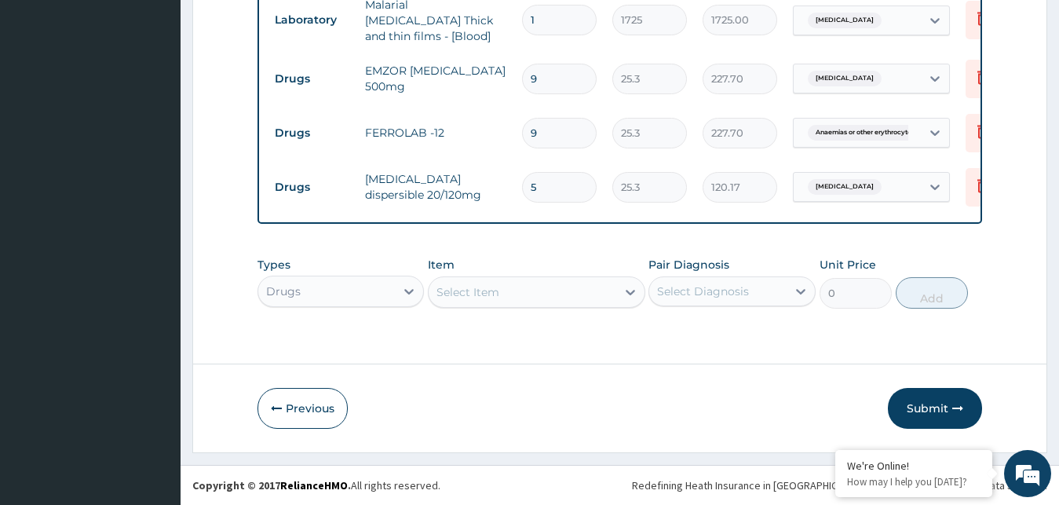
type input "1"
type input "120.175"
type input "120.17"
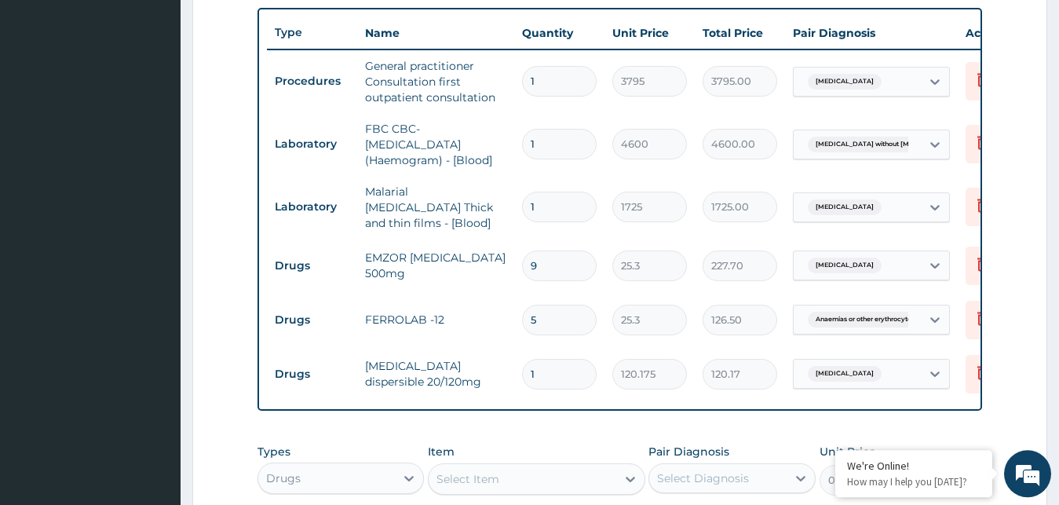
scroll to position [608, 0]
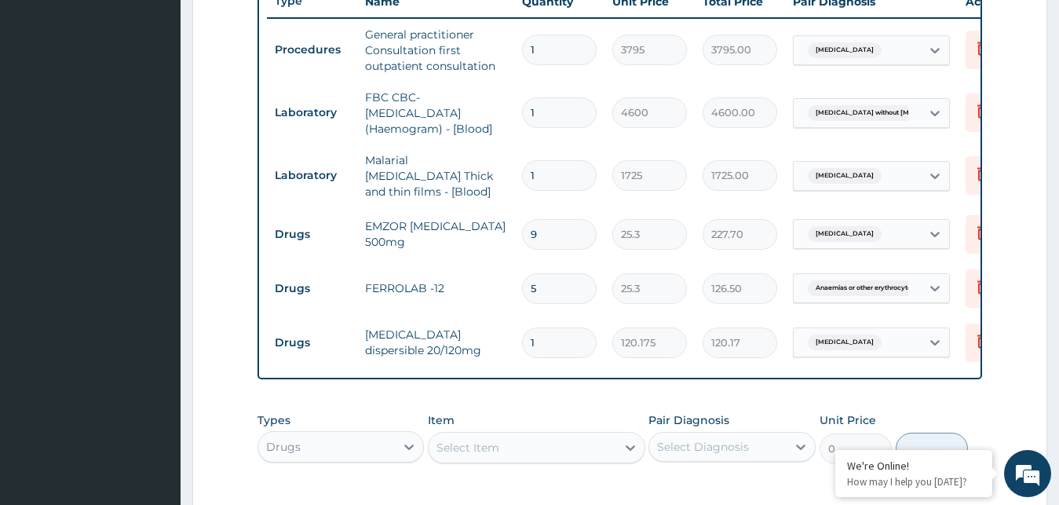
click at [577, 336] on input "1" at bounding box center [559, 342] width 75 height 31
type input "0.00"
type input "6"
type input "721.05"
type input "6"
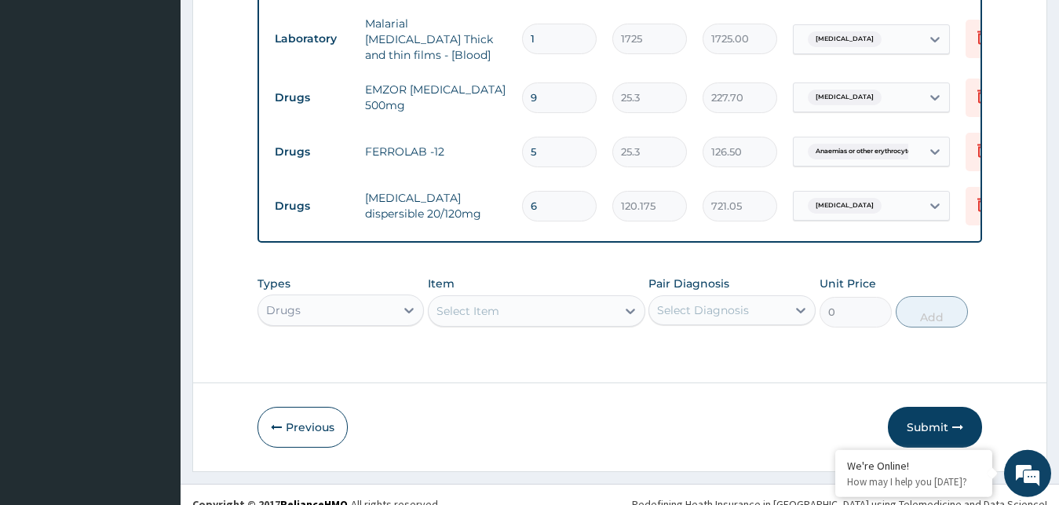
scroll to position [768, 0]
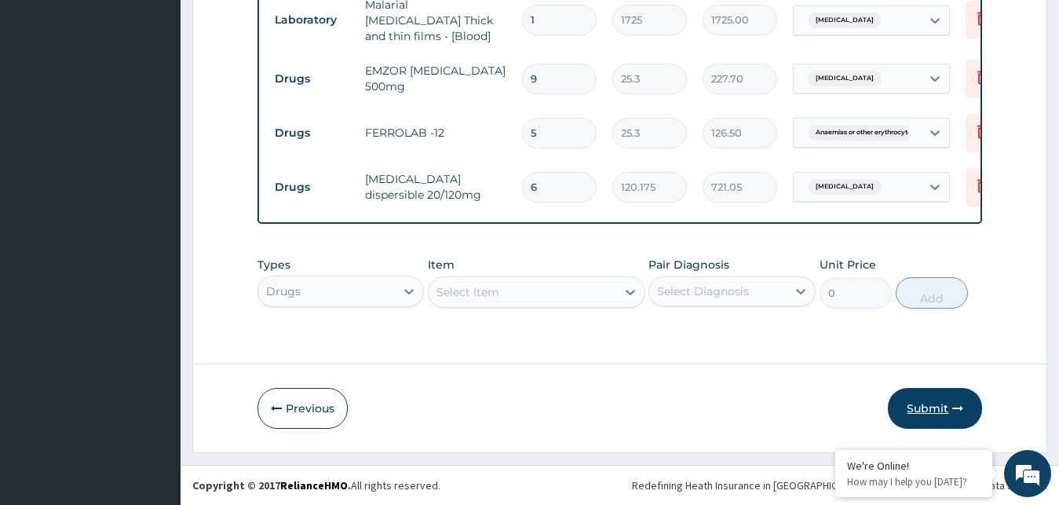
click at [951, 412] on button "Submit" at bounding box center [935, 408] width 94 height 41
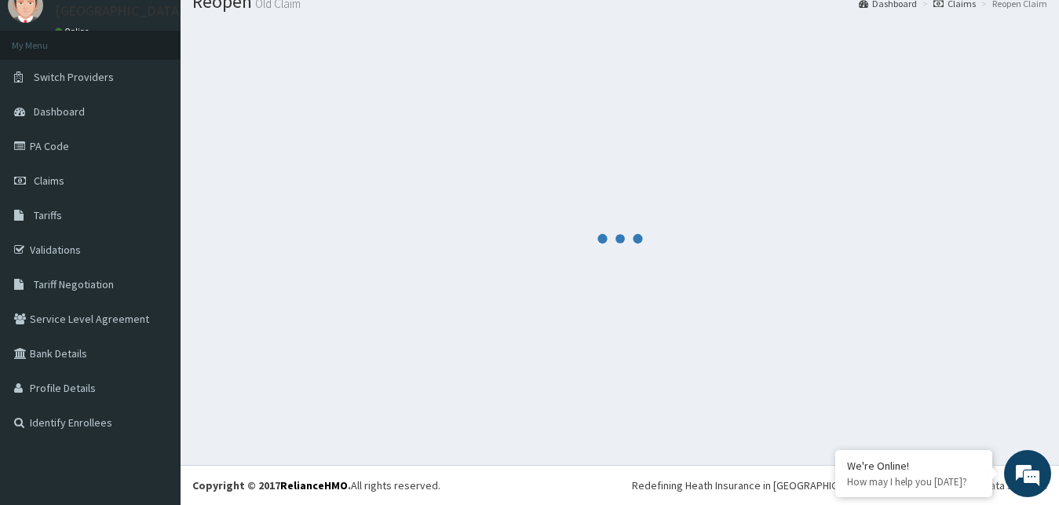
scroll to position [60, 0]
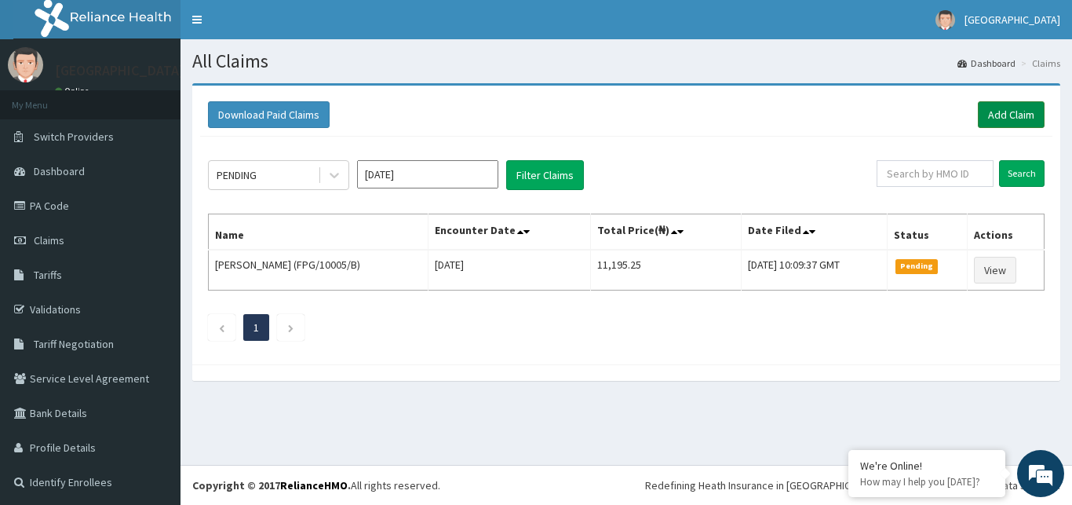
click at [996, 109] on link "Add Claim" at bounding box center [1011, 114] width 67 height 27
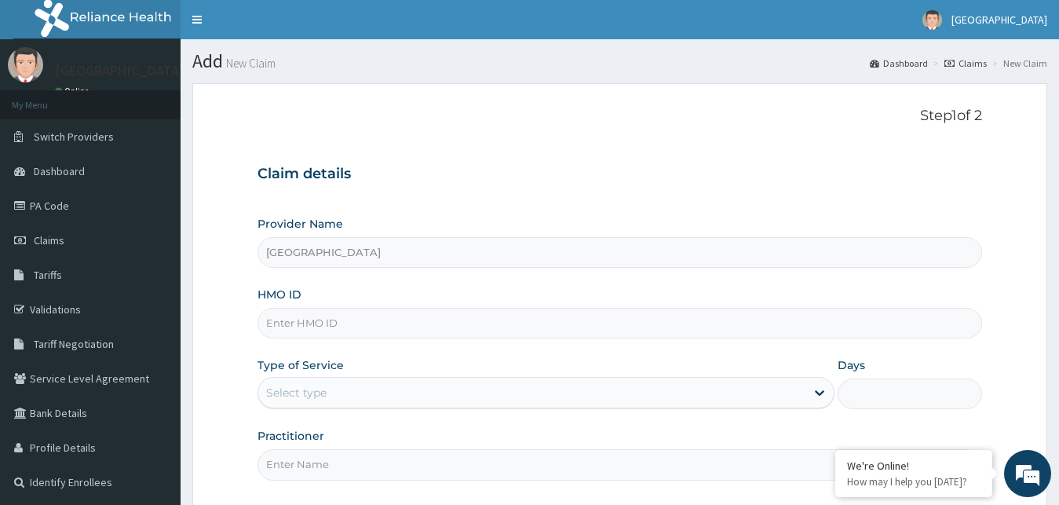
click at [370, 323] on input "HMO ID" at bounding box center [619, 323] width 725 height 31
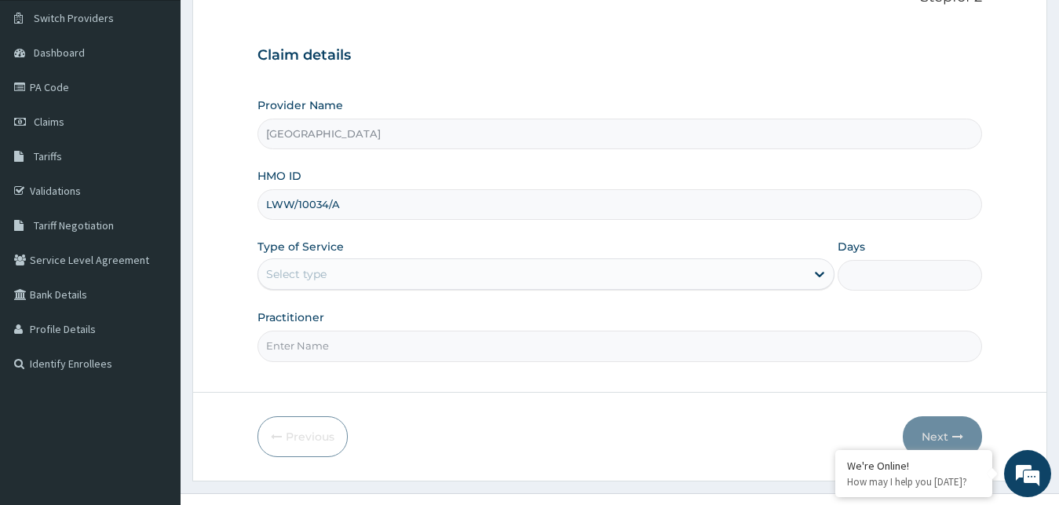
scroll to position [147, 0]
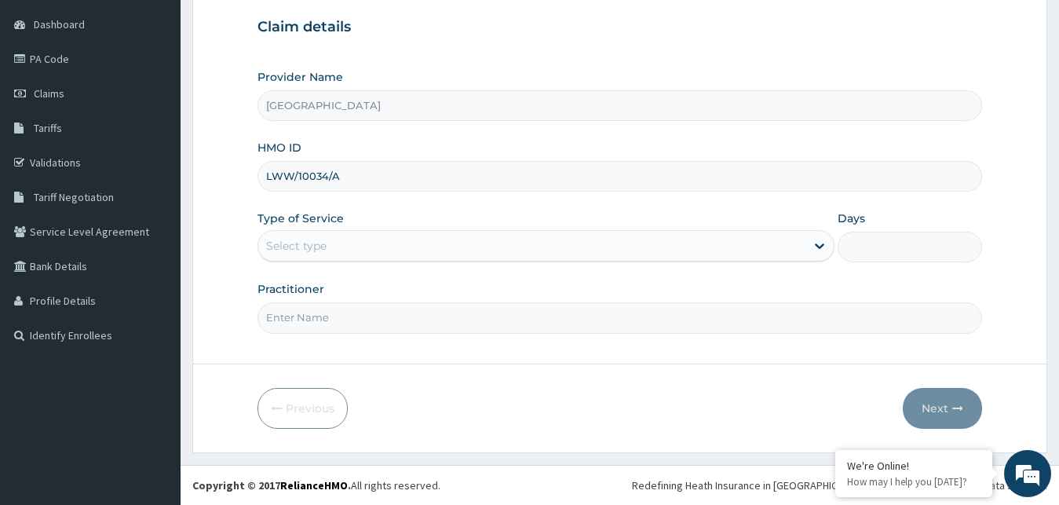
type input "LWW/10034/A"
click at [324, 261] on div "Select type" at bounding box center [546, 245] width 578 height 31
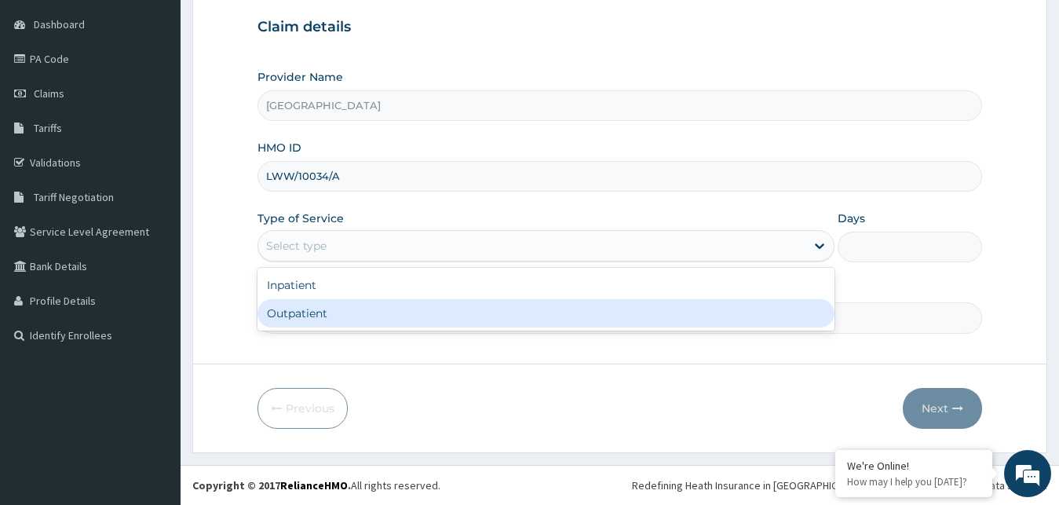
click at [304, 323] on div "Outpatient" at bounding box center [546, 313] width 578 height 28
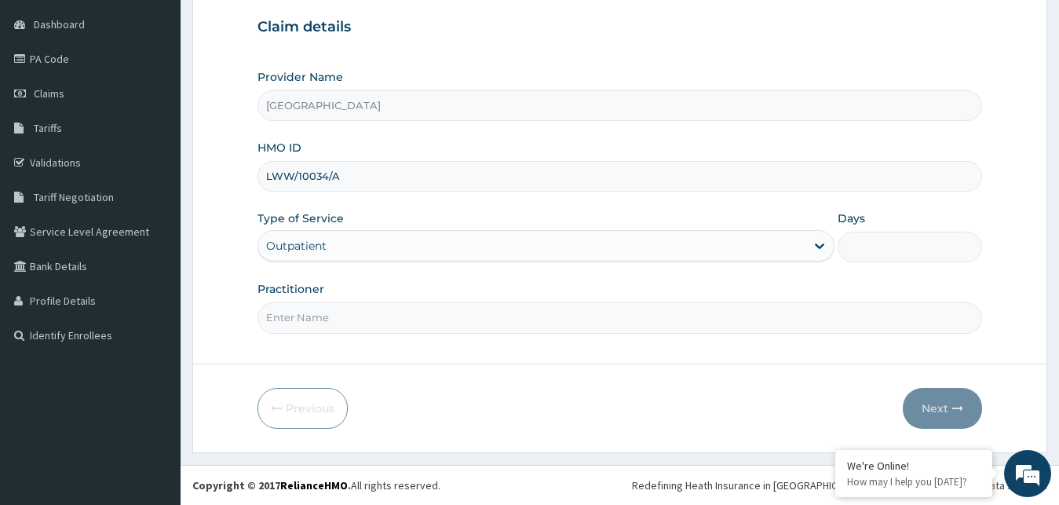
type input "1"
click at [314, 320] on input "Practitioner" at bounding box center [619, 317] width 725 height 31
type input "GOPD"
click at [943, 418] on button "Next" at bounding box center [942, 408] width 79 height 41
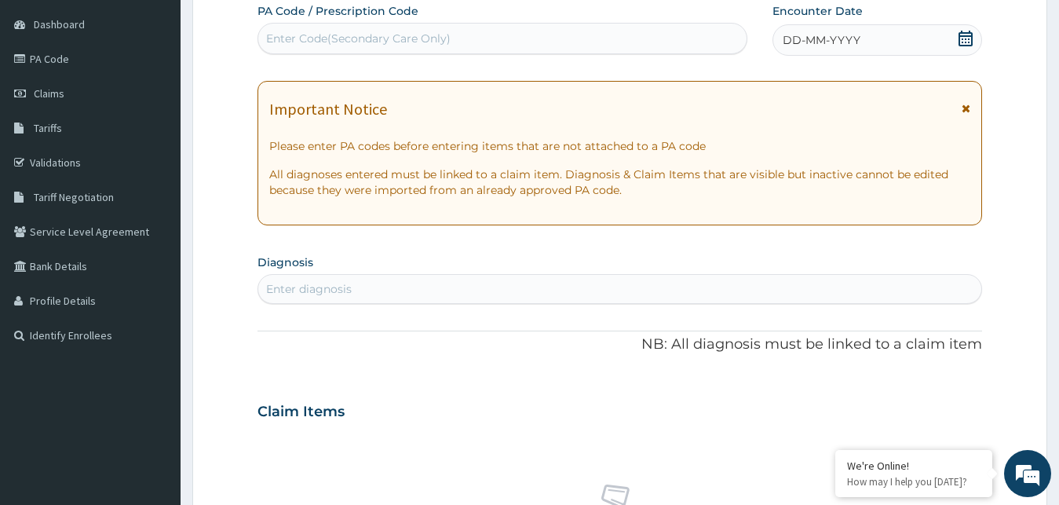
click at [550, 42] on div "Enter Code(Secondary Care Only)" at bounding box center [502, 38] width 488 height 25
type input "PA/4B18AB"
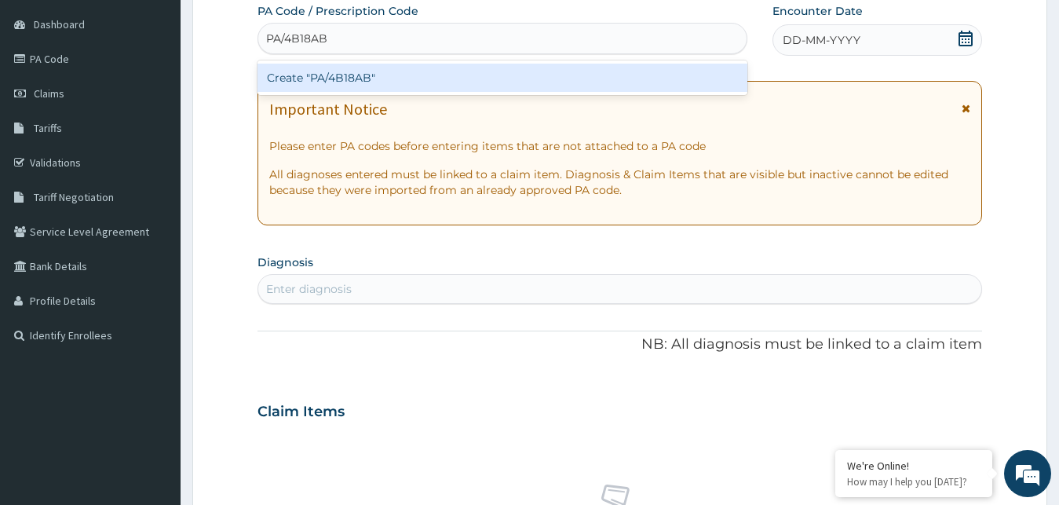
click at [538, 78] on div "Create "PA/4B18AB"" at bounding box center [502, 78] width 490 height 28
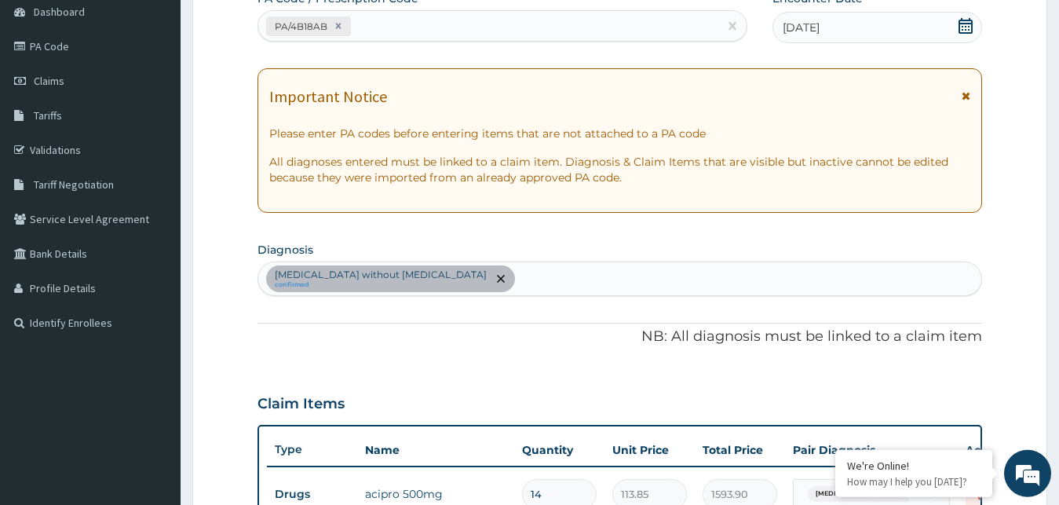
scroll to position [307, 0]
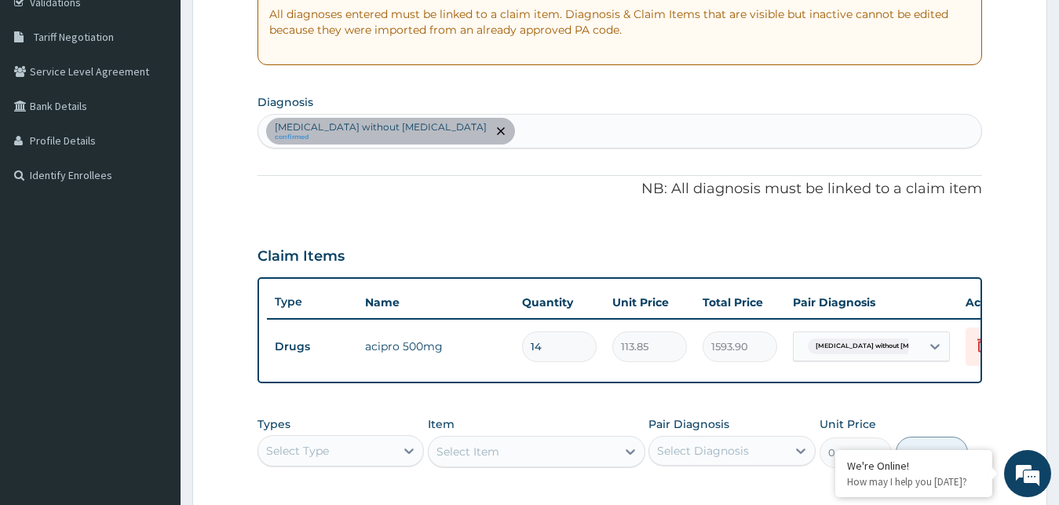
click at [475, 130] on div "Sepsis without septic shock confirmed" at bounding box center [620, 131] width 724 height 33
type input "B"
type input "MALARIA"
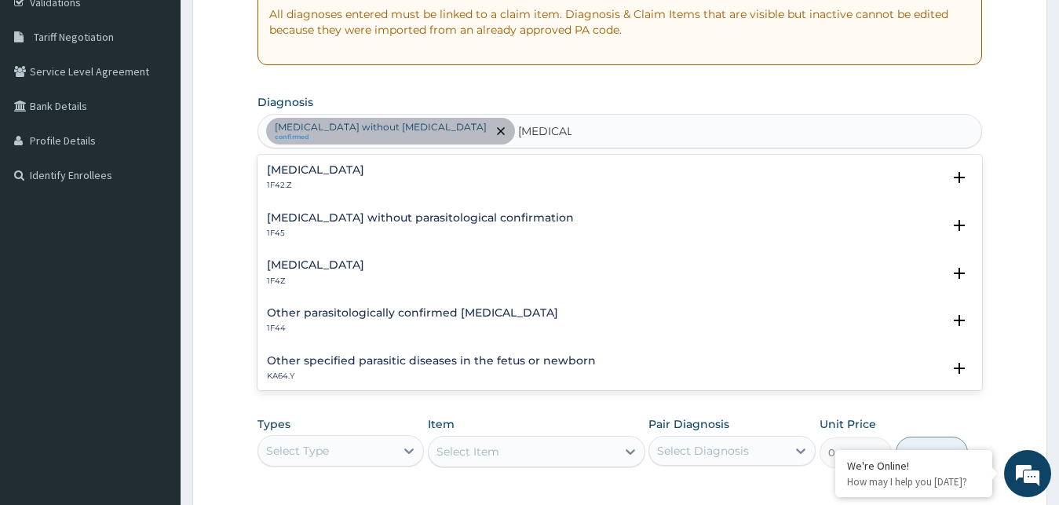
click at [359, 267] on h4 "Malaria, unspecified" at bounding box center [315, 265] width 97 height 12
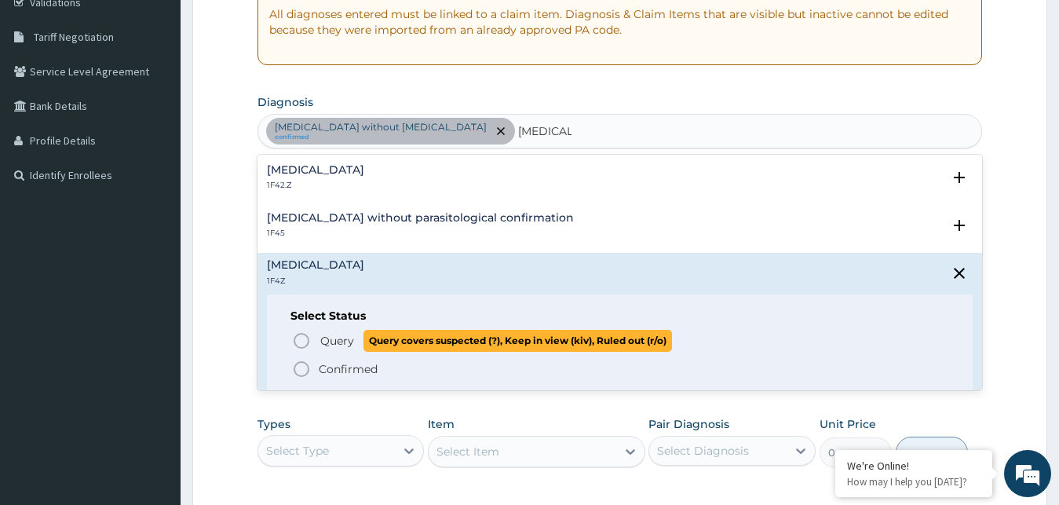
click at [340, 341] on span "Query" at bounding box center [337, 341] width 34 height 16
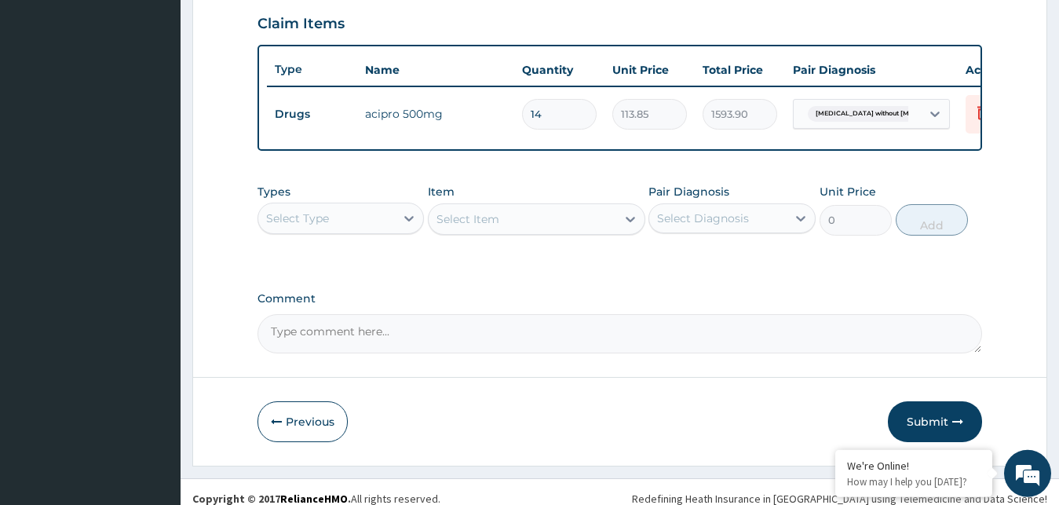
scroll to position [566, 0]
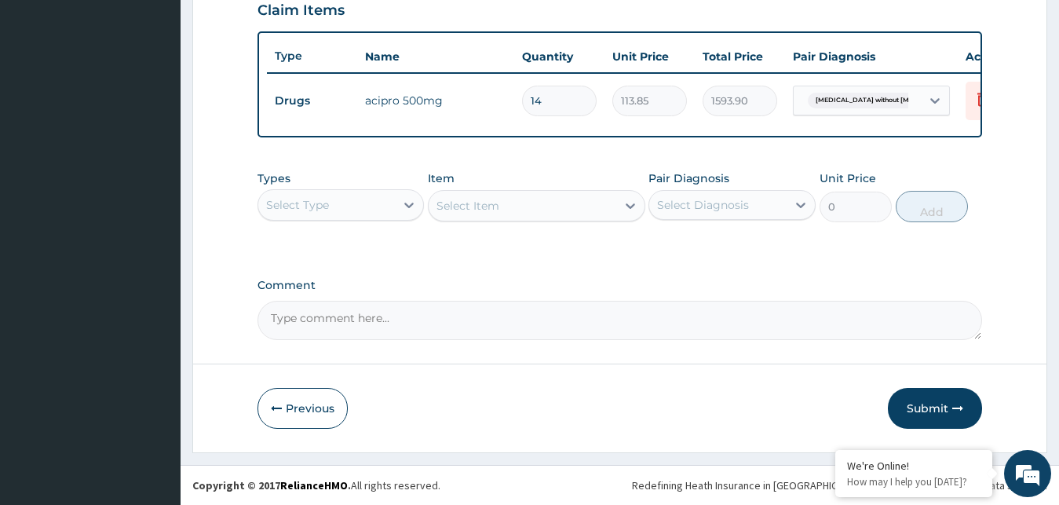
click at [327, 200] on div "Select Type" at bounding box center [297, 205] width 63 height 16
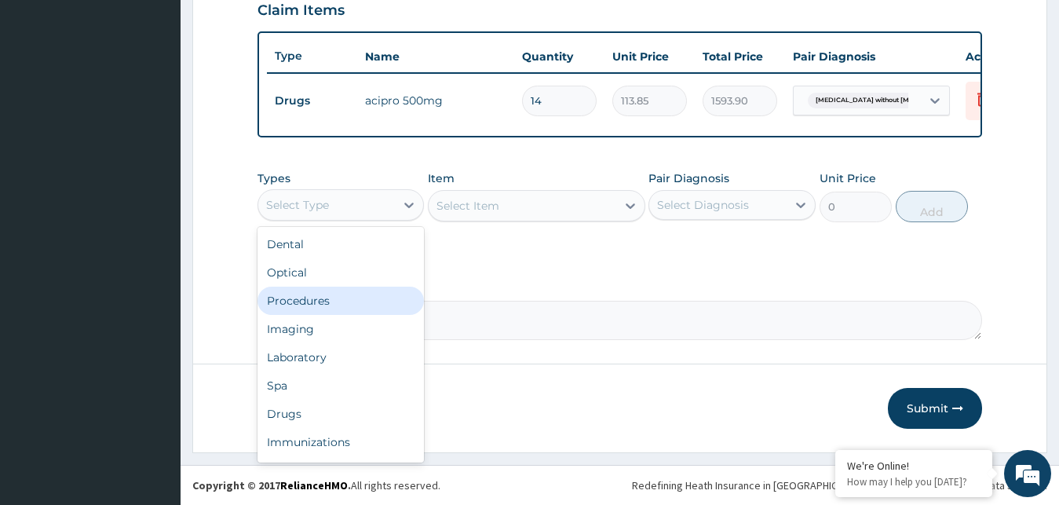
click at [308, 298] on div "Procedures" at bounding box center [340, 300] width 167 height 28
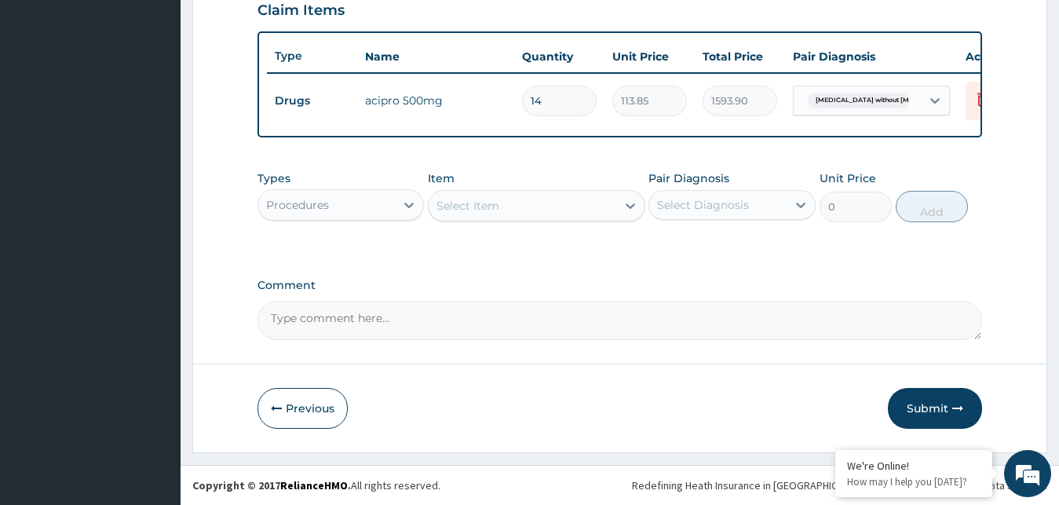
click at [502, 205] on div "Select Item" at bounding box center [523, 205] width 188 height 25
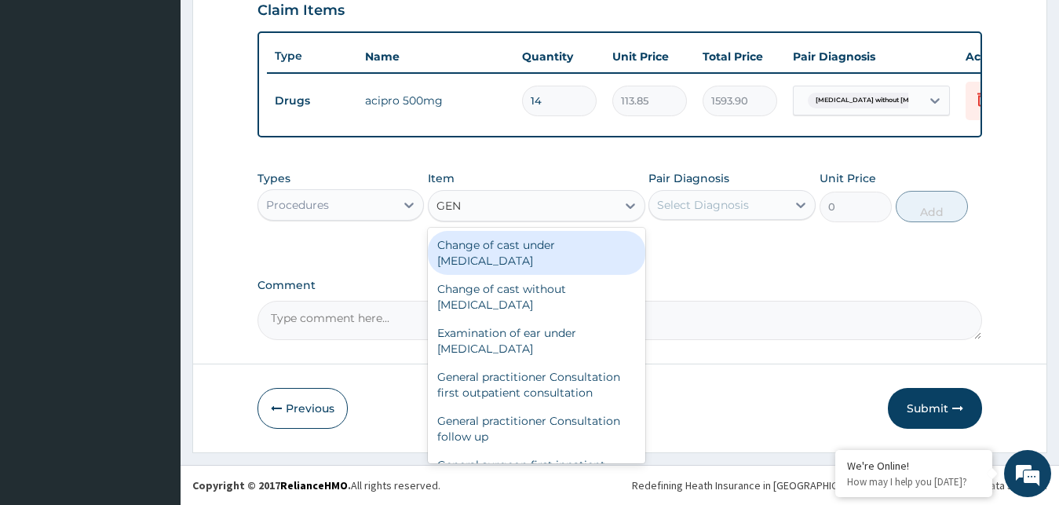
type input "GENE"
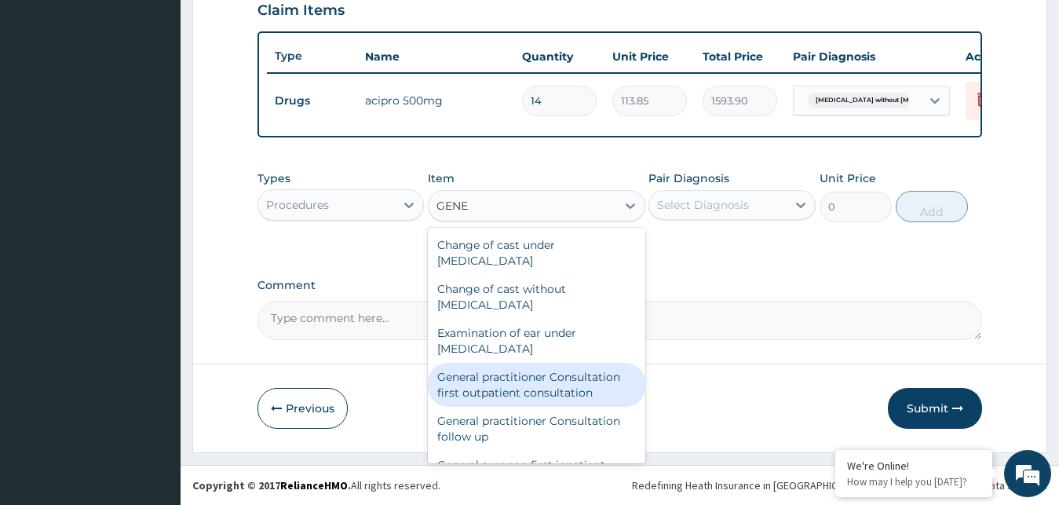
click at [497, 385] on div "General practitioner Consultation first outpatient consultation" at bounding box center [536, 385] width 217 height 44
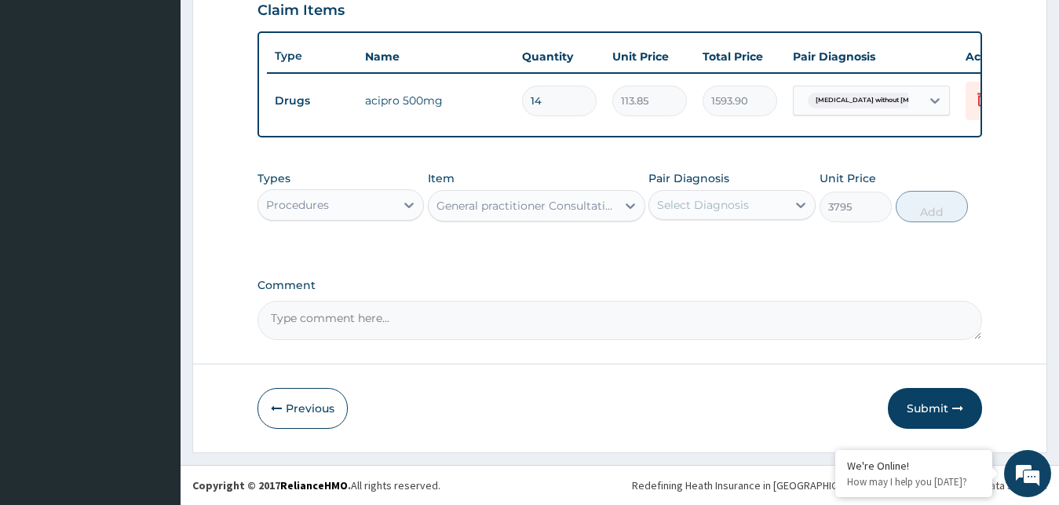
type input "3795"
click at [713, 203] on div "Select Diagnosis" at bounding box center [703, 205] width 92 height 16
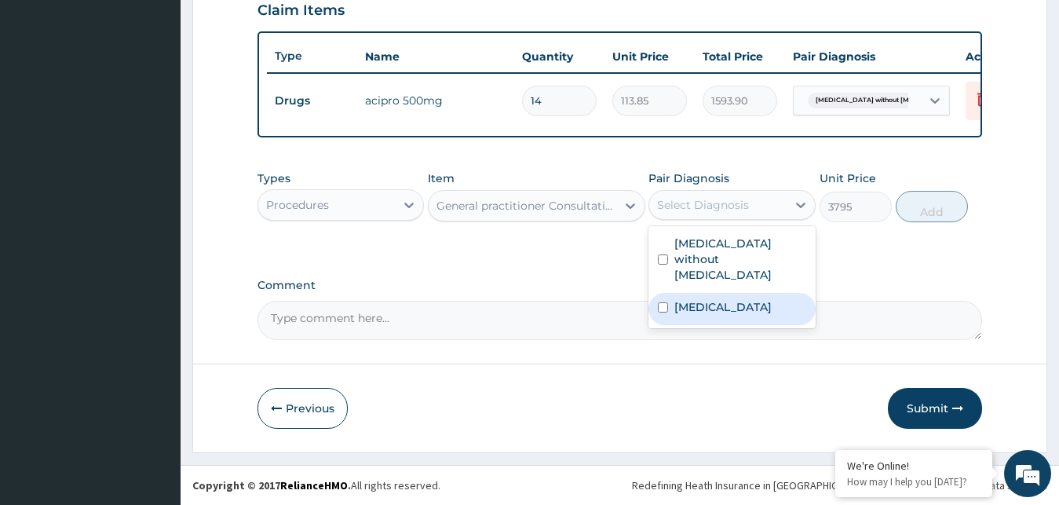
click at [688, 299] on label "Malaria, unspecified" at bounding box center [722, 307] width 97 height 16
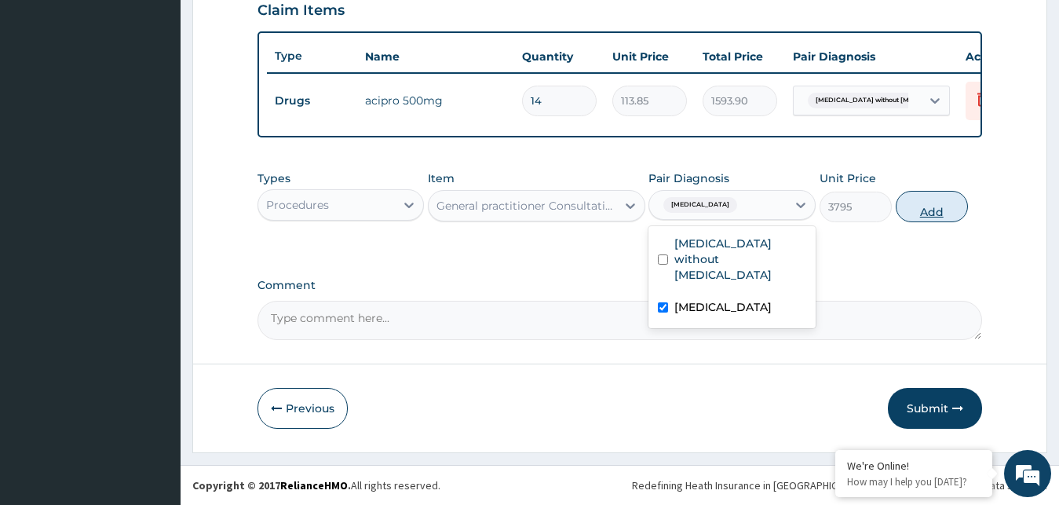
checkbox input "true"
click at [900, 198] on button "Add" at bounding box center [932, 206] width 72 height 31
type input "0"
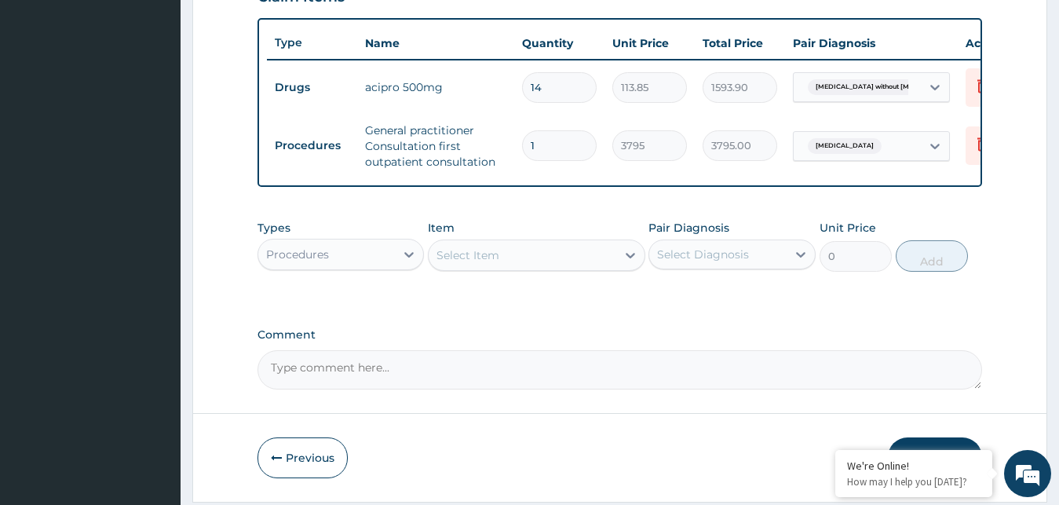
click at [388, 267] on div "Procedures" at bounding box center [326, 254] width 137 height 25
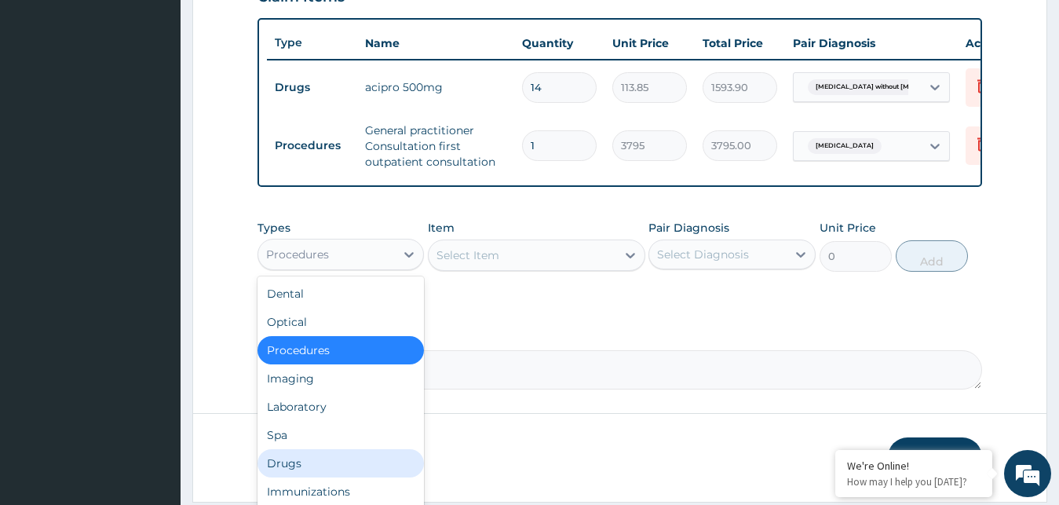
click at [294, 466] on div "Drugs" at bounding box center [340, 463] width 167 height 28
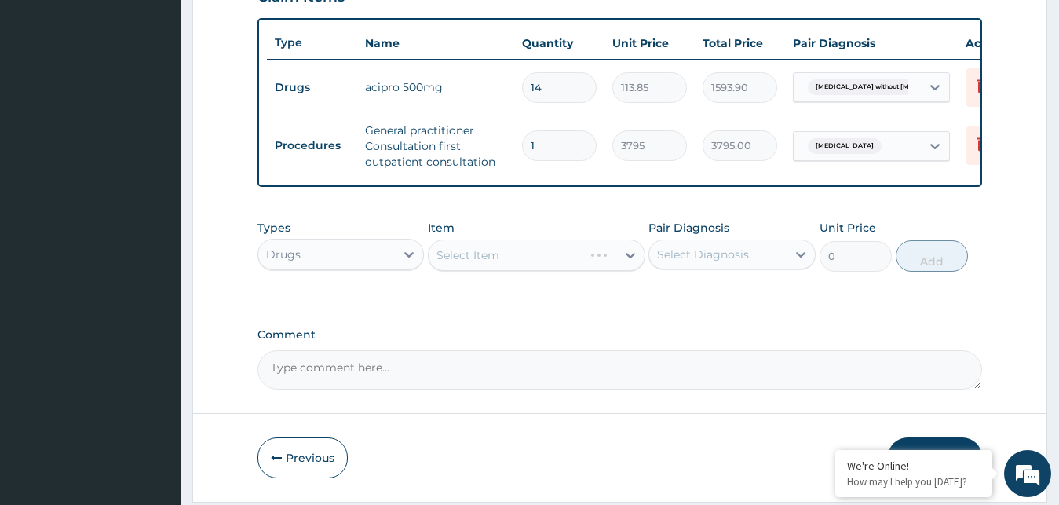
click at [516, 266] on div "Select Item" at bounding box center [536, 254] width 217 height 31
click at [526, 268] on div "Select Item" at bounding box center [523, 255] width 188 height 25
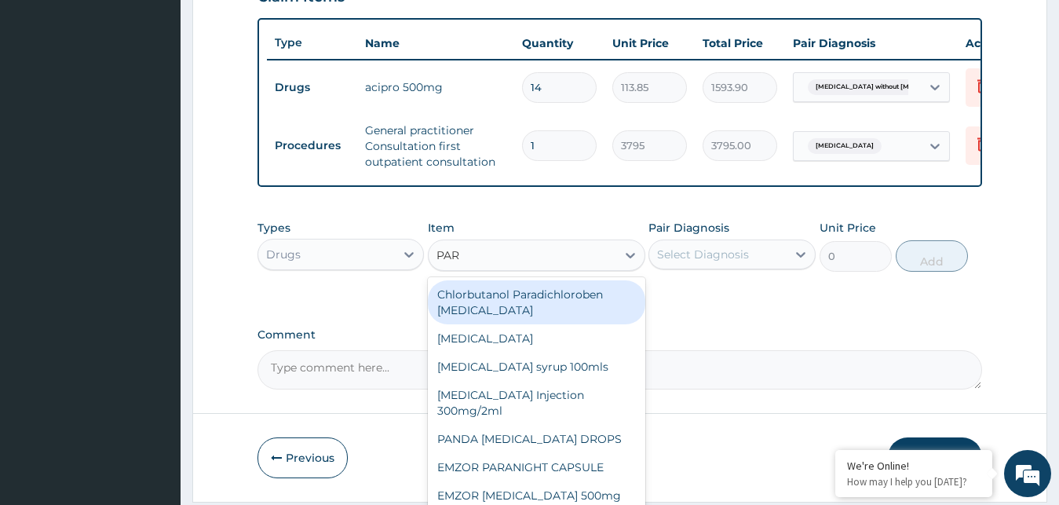
type input "PARA"
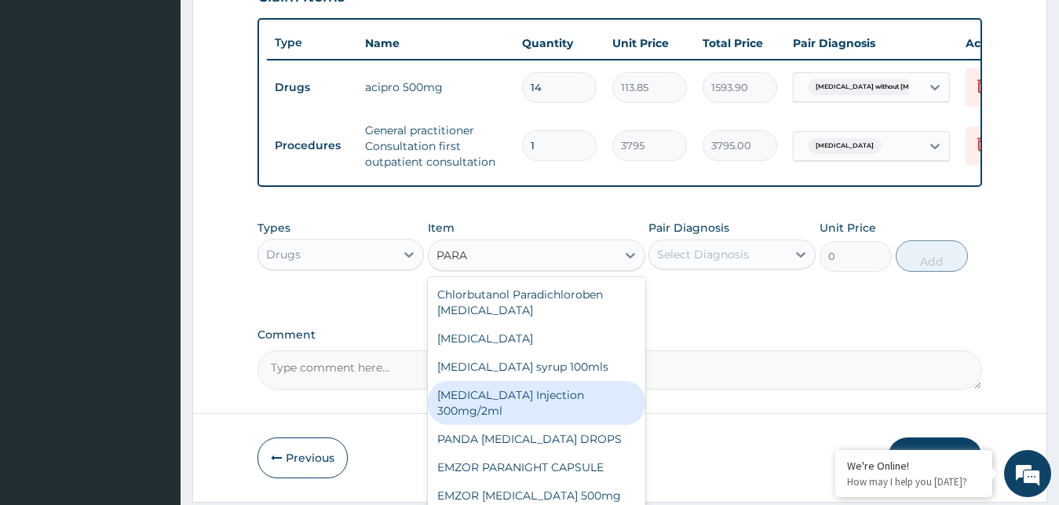
scroll to position [44, 0]
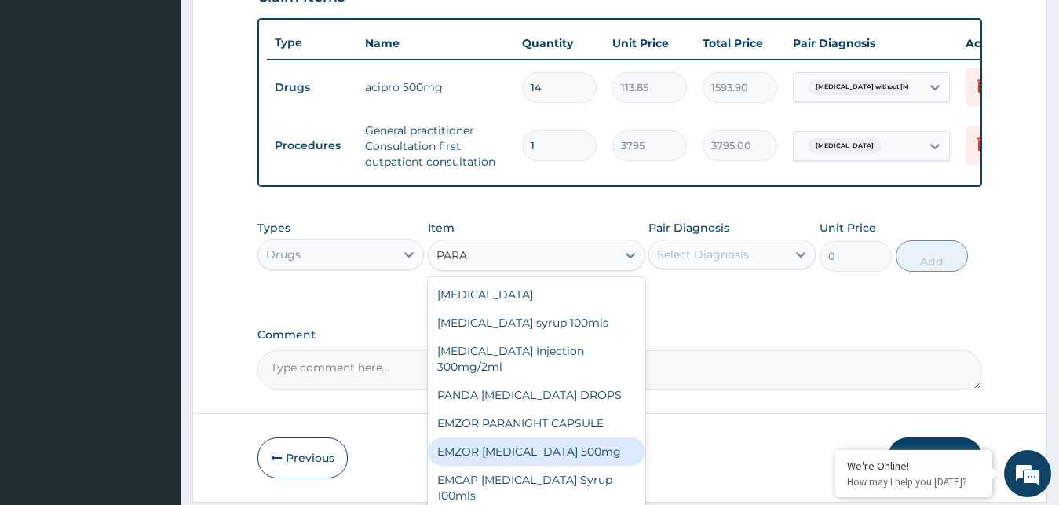
click at [500, 465] on div "EMZOR PARACETAMOL 500mg" at bounding box center [536, 451] width 217 height 28
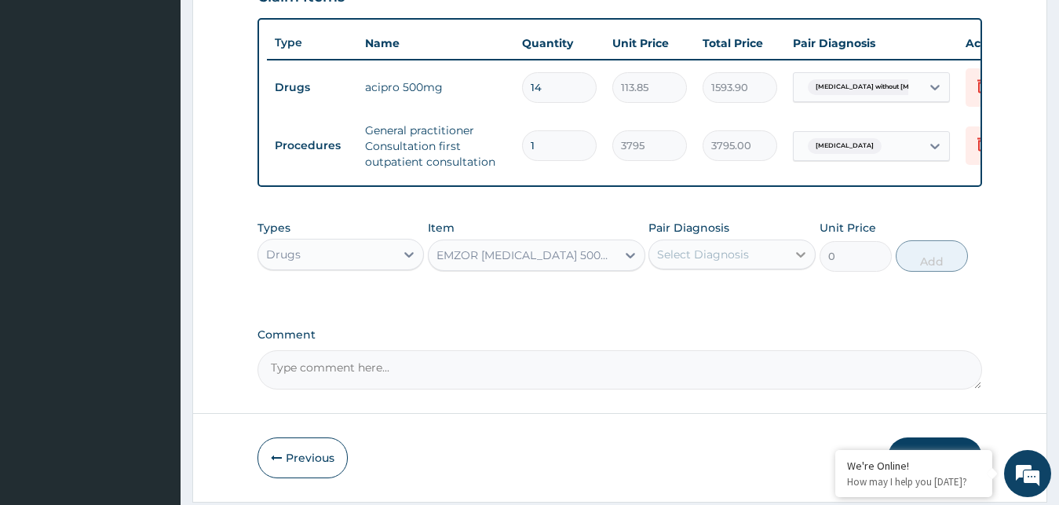
type input "25.3"
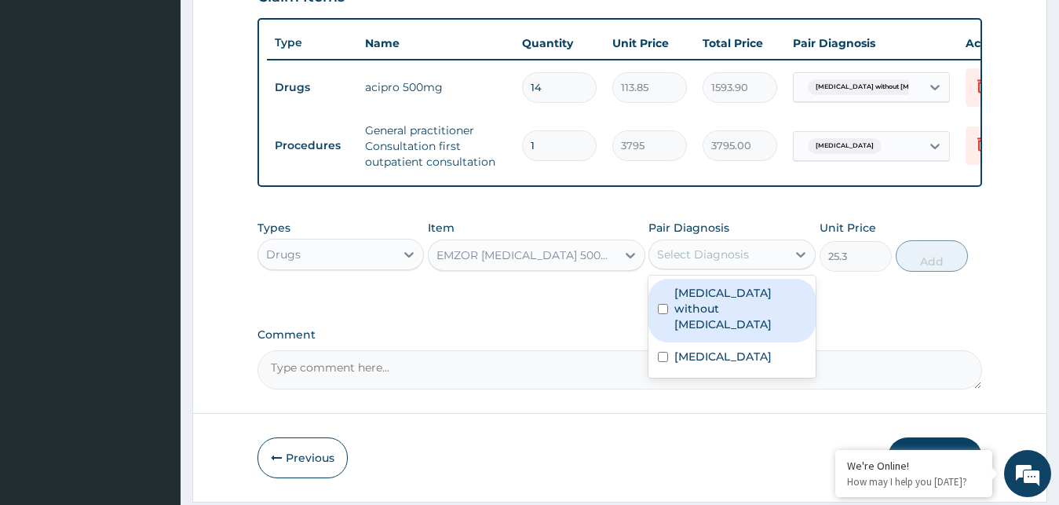
click at [764, 265] on div "Select Diagnosis" at bounding box center [717, 254] width 137 height 25
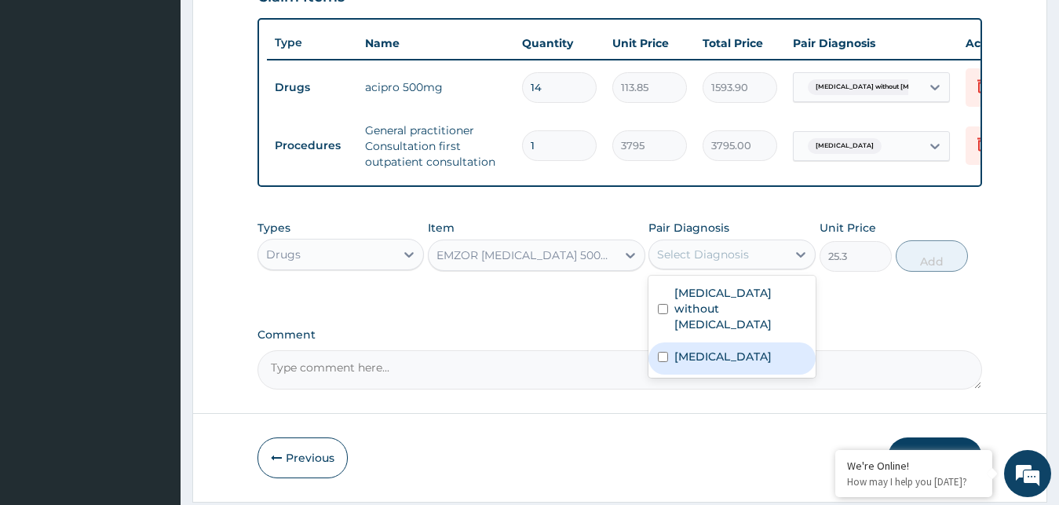
click at [745, 361] on label "Malaria, unspecified" at bounding box center [722, 357] width 97 height 16
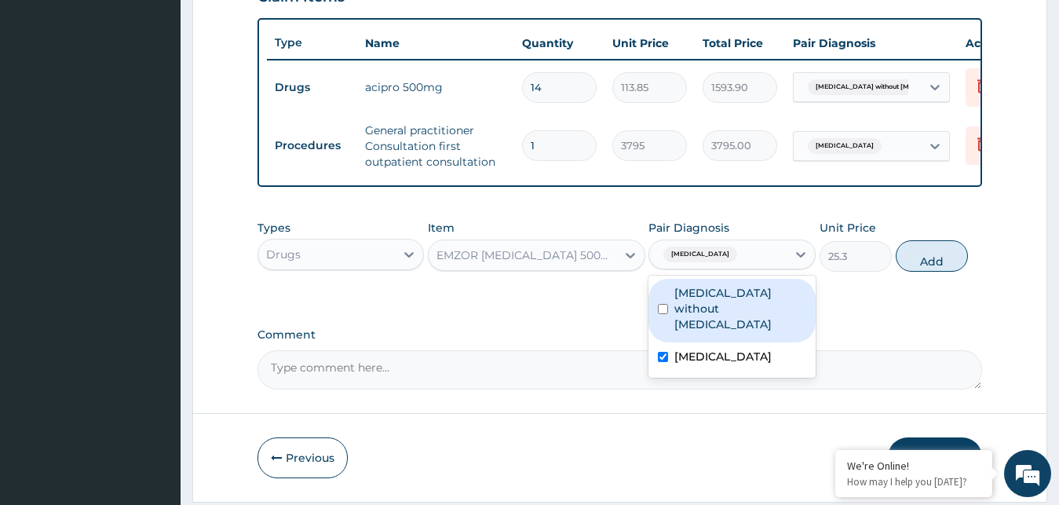
checkbox input "true"
click at [923, 272] on button "Add" at bounding box center [932, 255] width 72 height 31
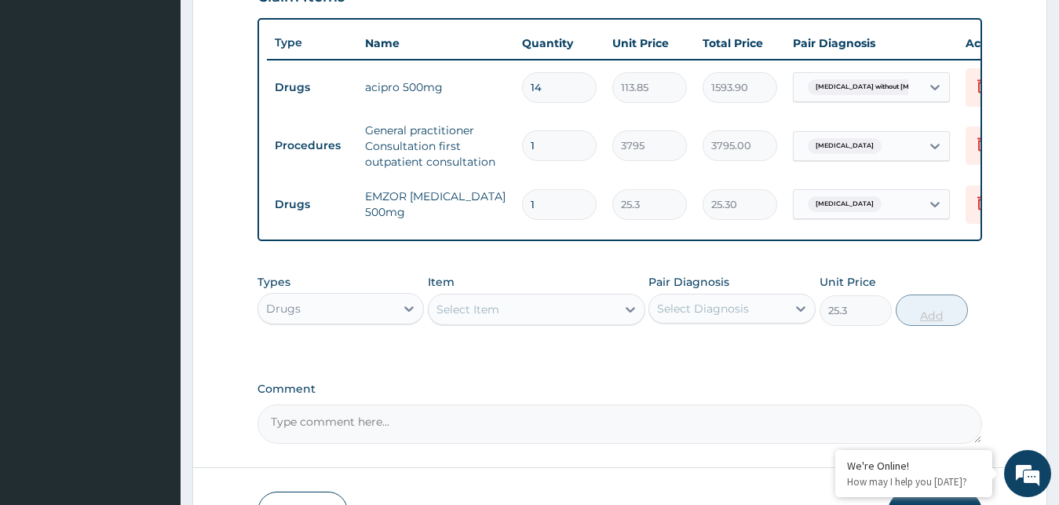
type input "0"
type input "158"
type input "3997.40"
type input "158"
click at [487, 317] on div "Select Item" at bounding box center [467, 309] width 63 height 16
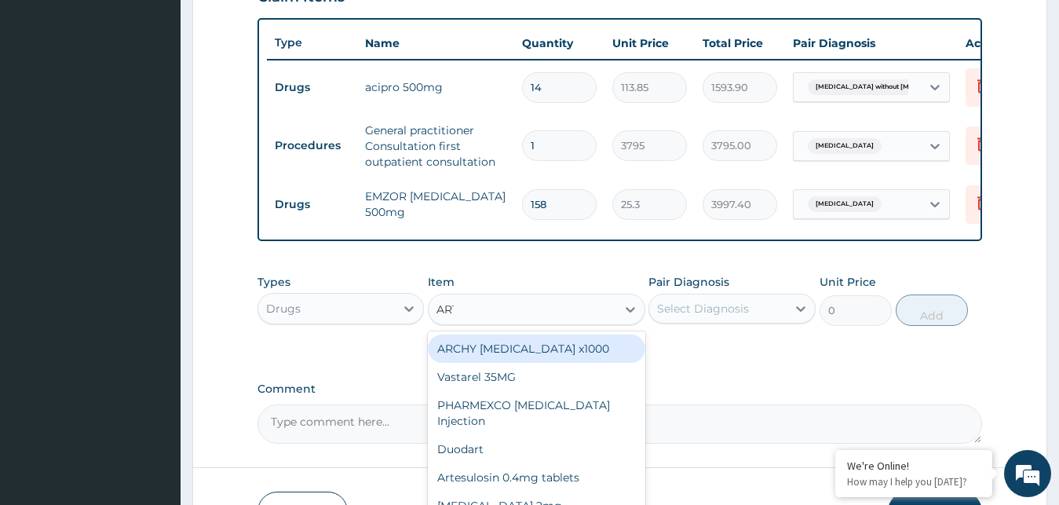
type input "ARTE"
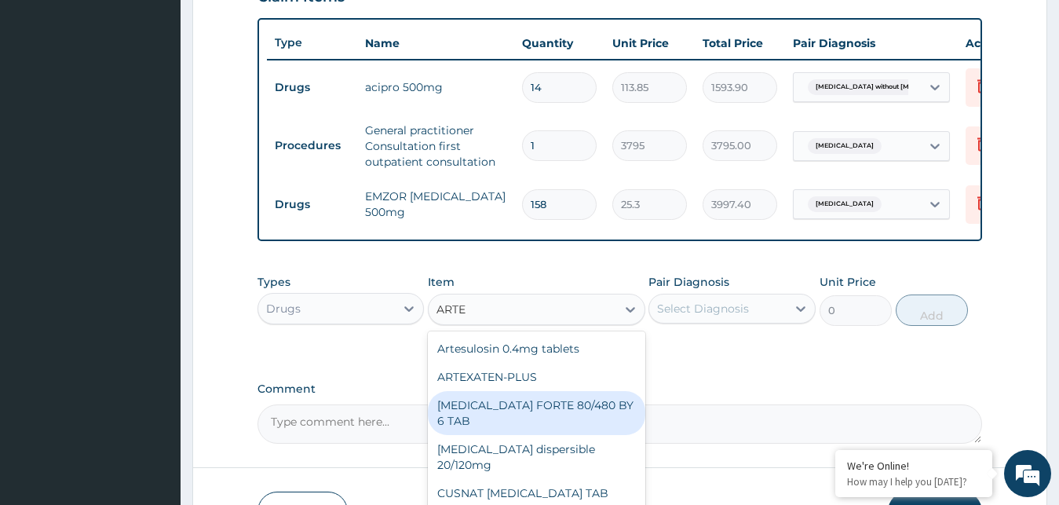
click at [500, 423] on div "COARTEM FORTE 80/480 BY 6 TAB" at bounding box center [536, 413] width 217 height 44
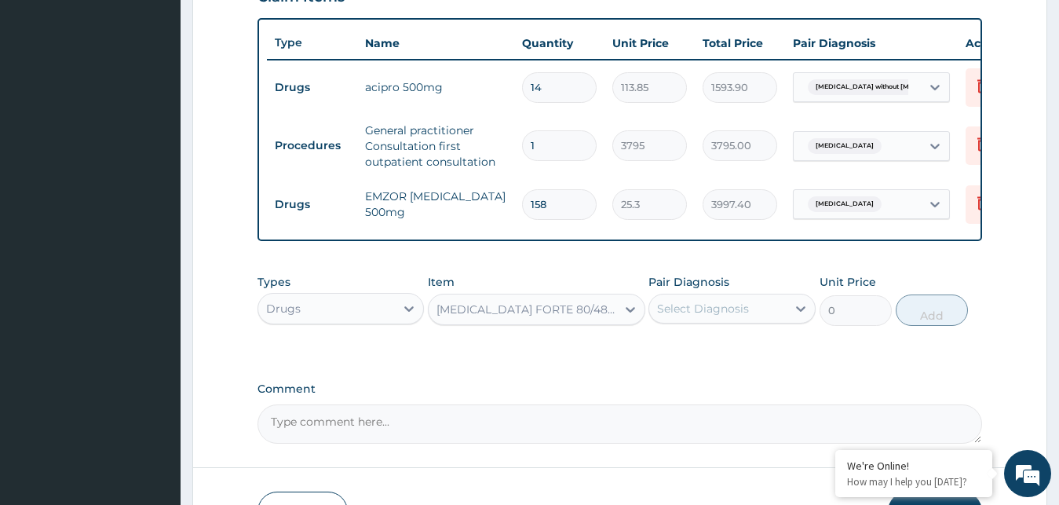
type input "480.7"
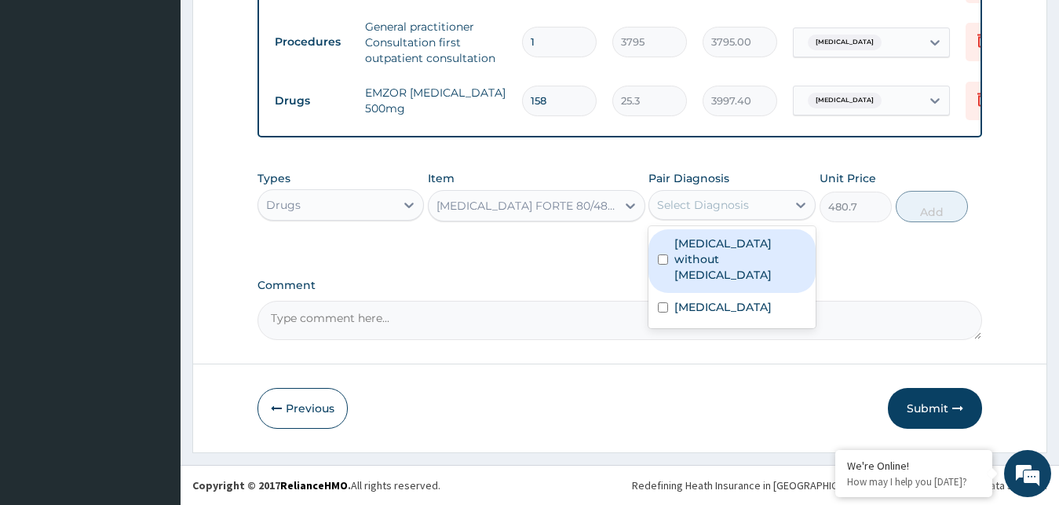
click at [750, 214] on div "Select Diagnosis" at bounding box center [717, 204] width 137 height 25
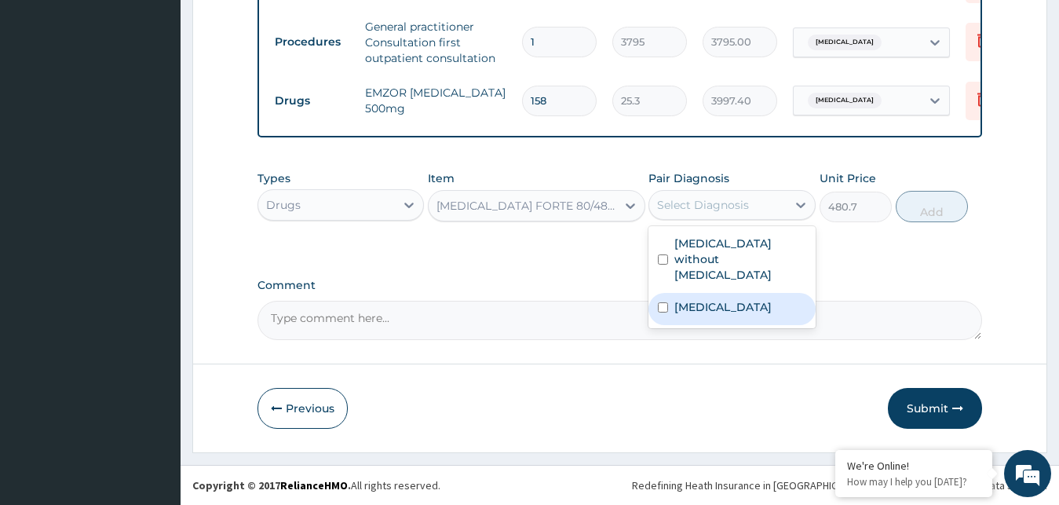
click at [716, 299] on label "Malaria, unspecified" at bounding box center [722, 307] width 97 height 16
checkbox input "true"
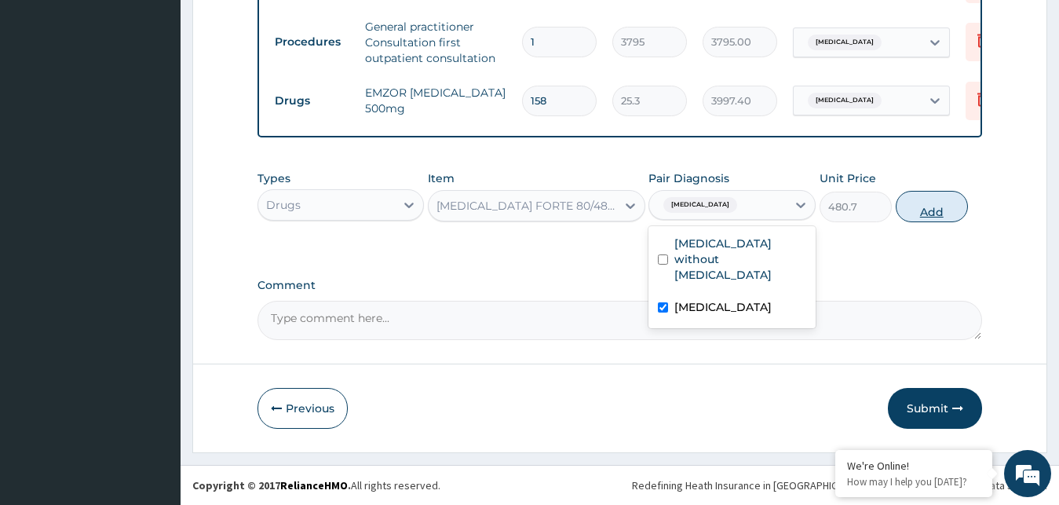
click at [917, 204] on button "Add" at bounding box center [932, 206] width 72 height 31
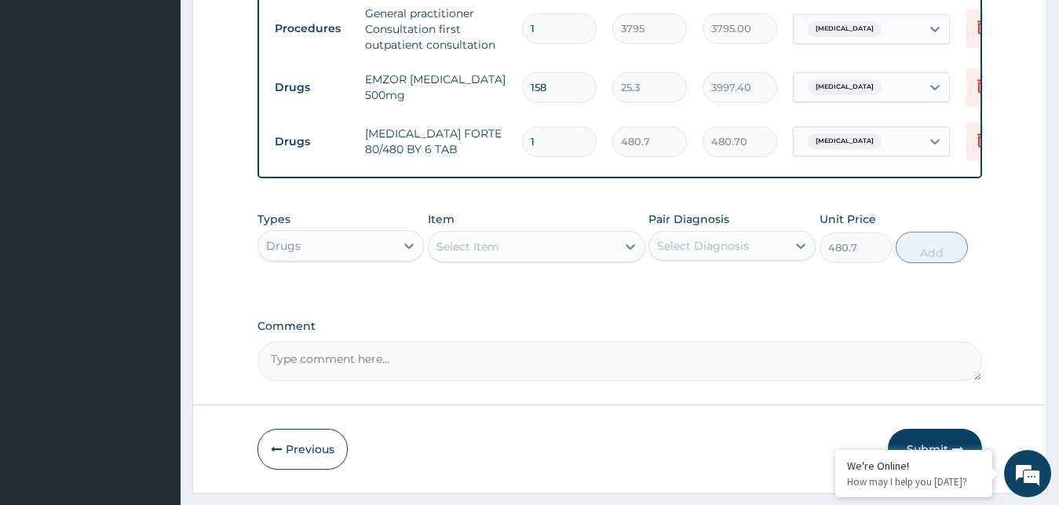
type input "0"
type input "0.00"
type input "6"
type input "2884.20"
type input "6"
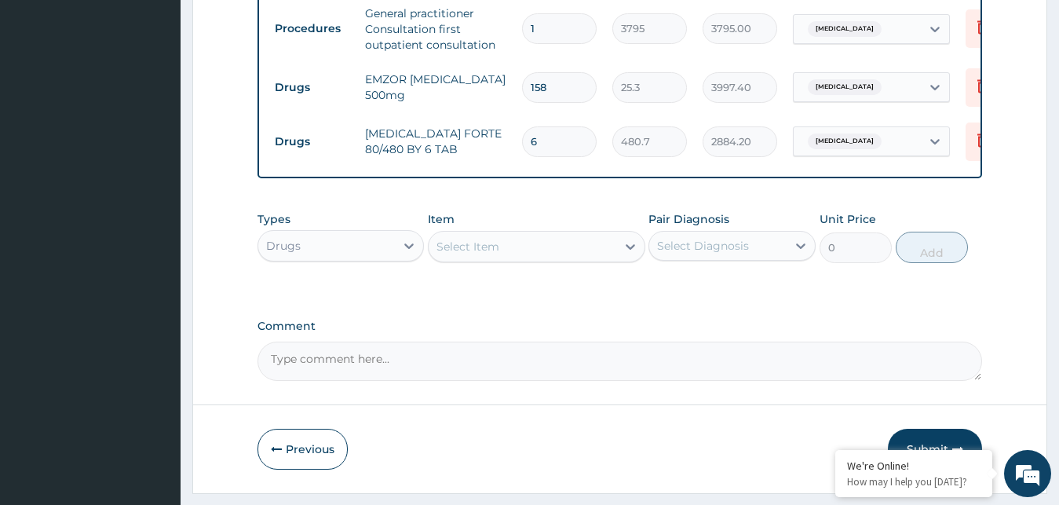
click at [560, 86] on input "158" at bounding box center [559, 87] width 75 height 31
type input "15"
type input "379.50"
type input "1"
type input "25.30"
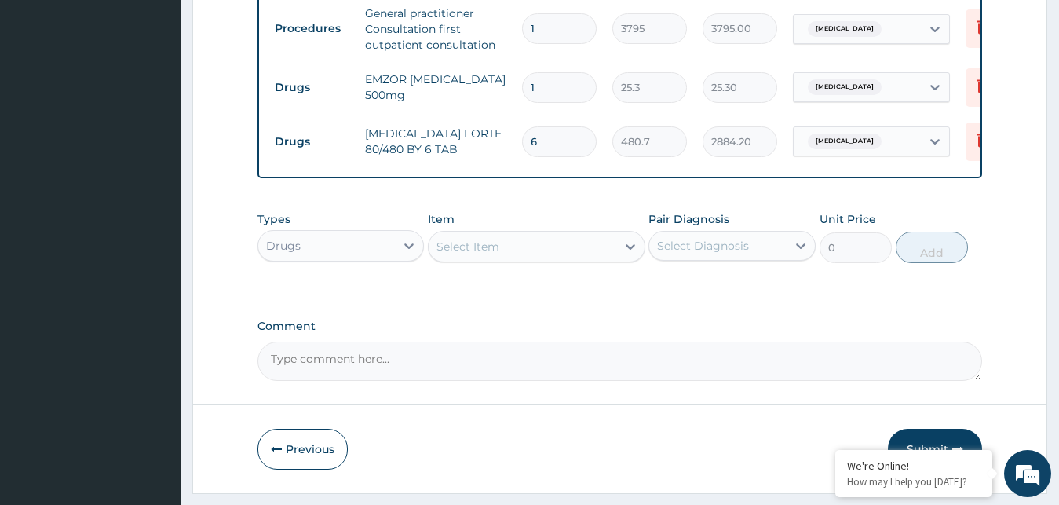
type input "18"
type input "455.40"
type input "18"
click at [687, 271] on div "Types Drugs Item Select Item Pair Diagnosis Select Diagnosis Unit Price 0 Add" at bounding box center [619, 237] width 725 height 68
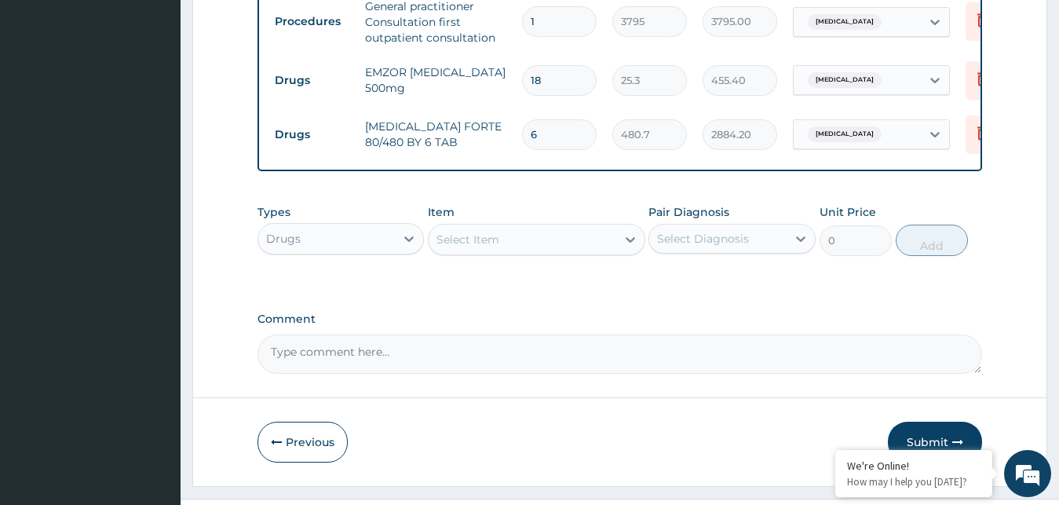
scroll to position [737, 0]
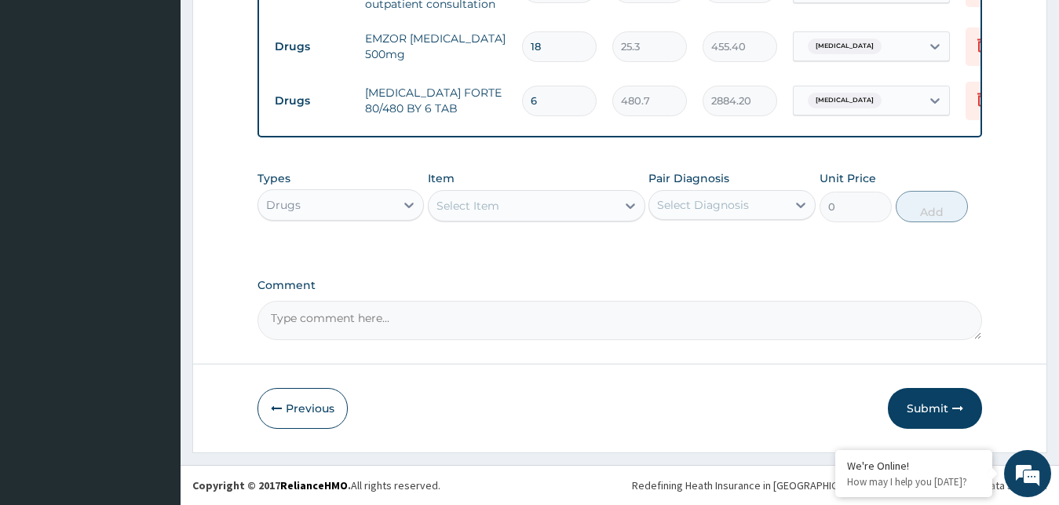
drag, startPoint x: 936, startPoint y: 411, endPoint x: 459, endPoint y: 2, distance: 627.9
click at [936, 407] on button "Submit" at bounding box center [935, 408] width 94 height 41
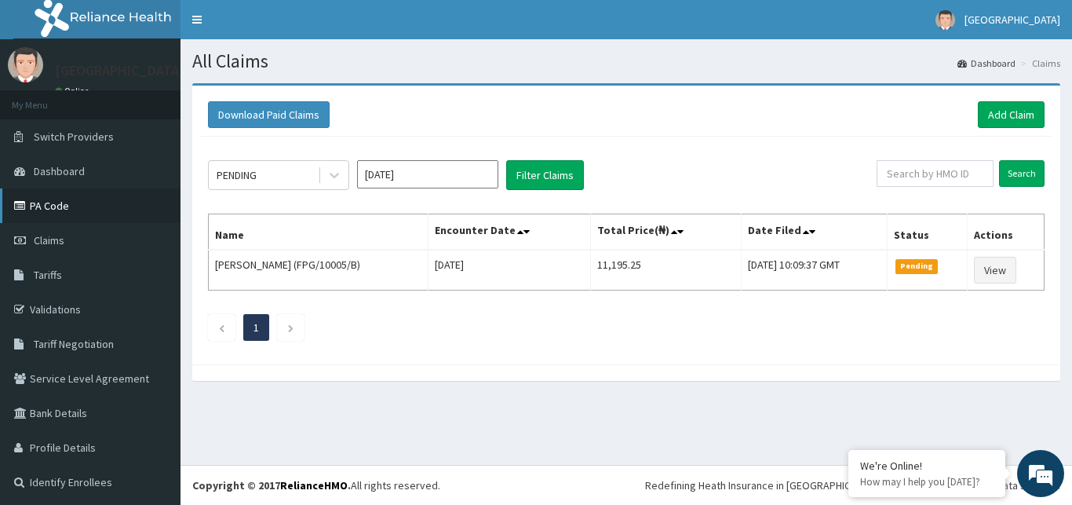
click at [40, 206] on link "PA Code" at bounding box center [90, 205] width 181 height 35
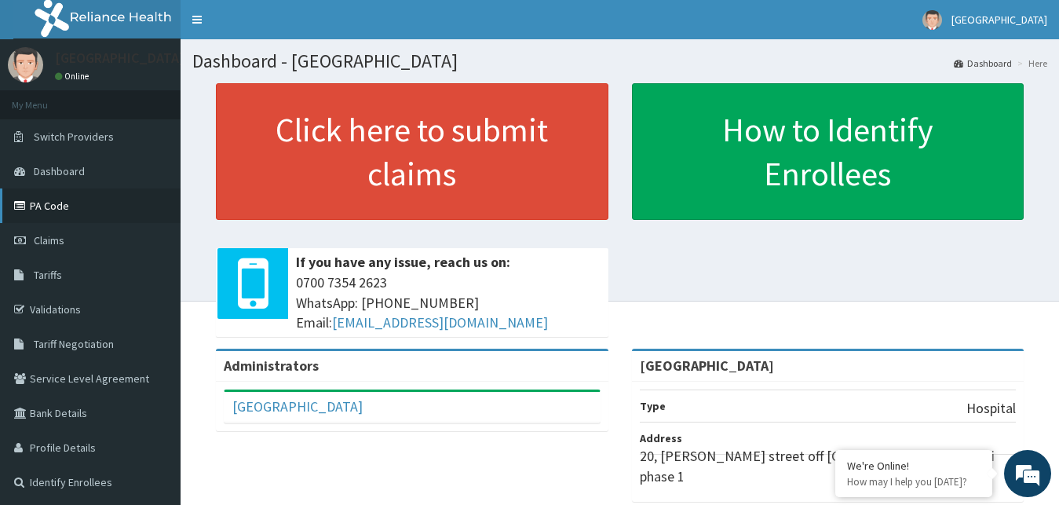
click at [82, 205] on link "PA Code" at bounding box center [90, 205] width 181 height 35
click at [60, 206] on link "PA Code" at bounding box center [90, 205] width 181 height 35
click at [47, 237] on span "Claims" at bounding box center [49, 240] width 31 height 14
